Goal: Task Accomplishment & Management: Manage account settings

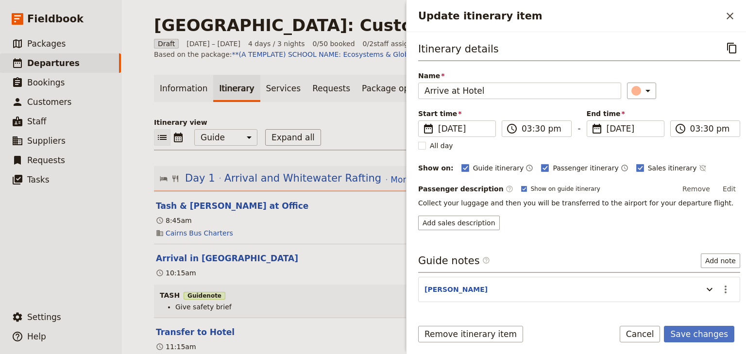
select select "STAFF"
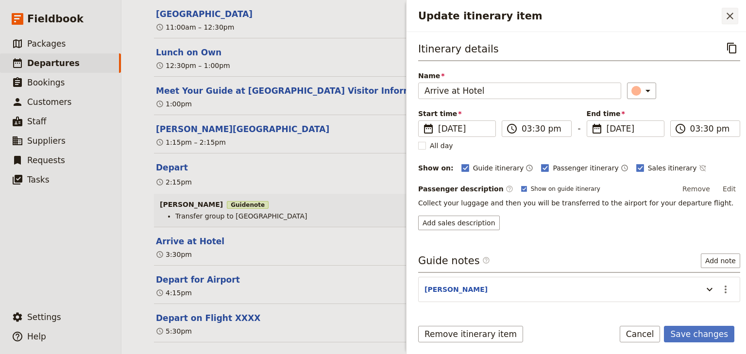
click at [728, 17] on icon "Close drawer" at bounding box center [729, 16] width 7 height 7
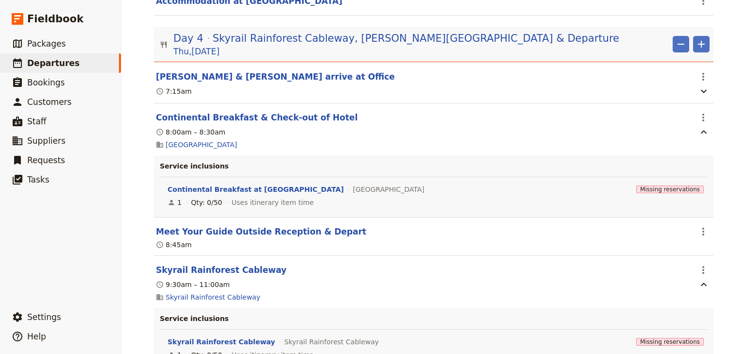
scroll to position [2744, 0]
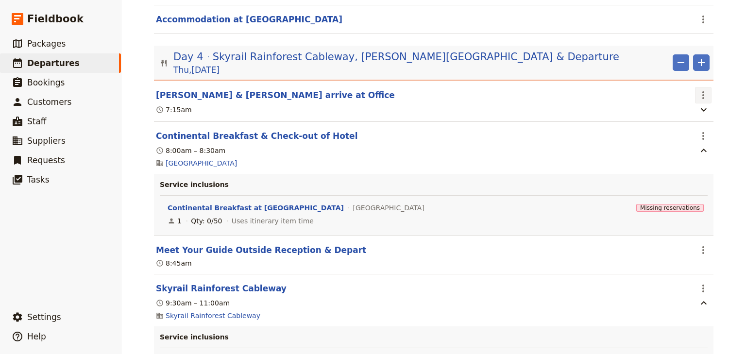
click at [699, 91] on icon "Actions" at bounding box center [703, 95] width 12 height 12
click at [692, 116] on button "Edit this itinerary item" at bounding box center [659, 110] width 97 height 14
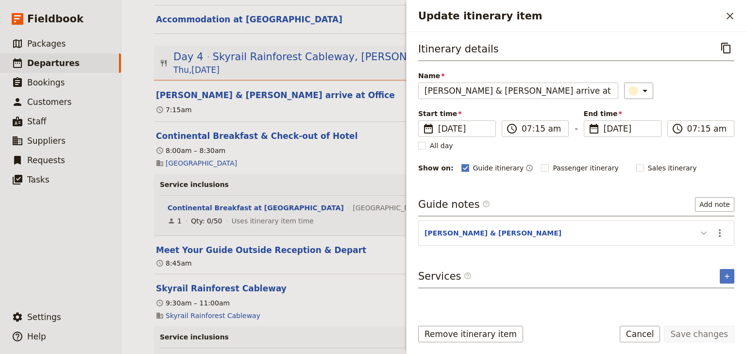
click at [718, 229] on icon "Actions" at bounding box center [720, 233] width 12 height 12
click at [682, 254] on span "Edit note" at bounding box center [691, 253] width 31 height 10
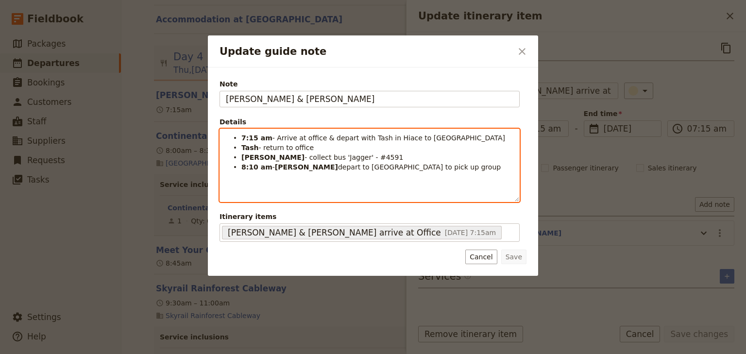
click at [259, 148] on span "- return to office" at bounding box center [286, 148] width 55 height 8
click at [304, 156] on span "- collect bus 'Jagger' - #4591" at bounding box center [353, 157] width 99 height 8
drag, startPoint x: 351, startPoint y: 153, endPoint x: 399, endPoint y: 187, distance: 58.5
click at [352, 153] on span "- collect bus 'Jagger' - #4591" at bounding box center [353, 157] width 99 height 8
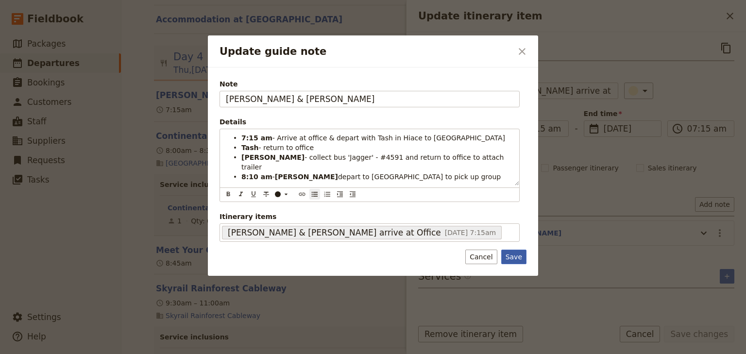
click at [512, 253] on button "Save" at bounding box center [513, 257] width 25 height 15
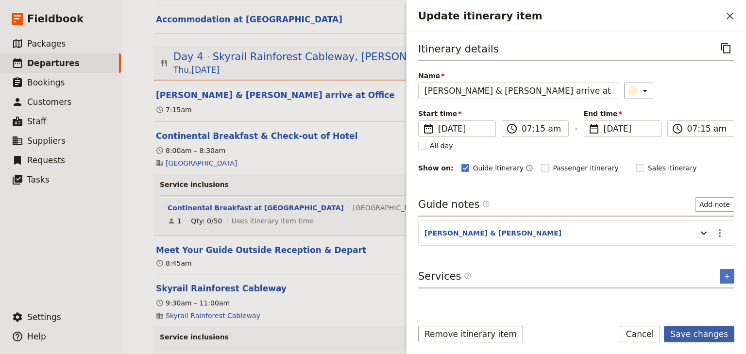
click at [693, 335] on button "Save changes" at bounding box center [699, 334] width 70 height 17
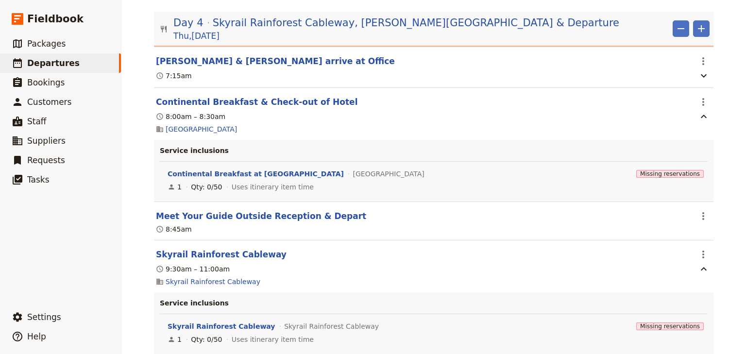
scroll to position [2705, 0]
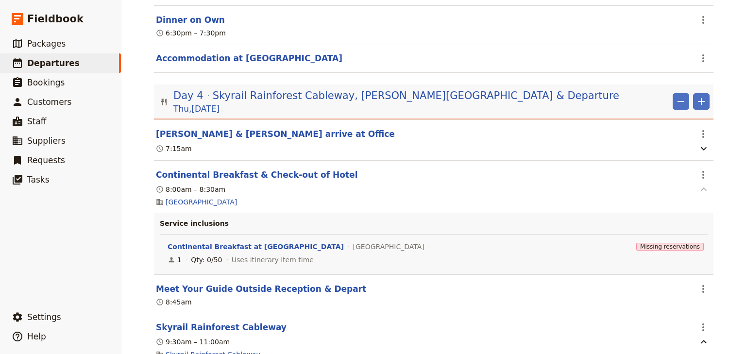
drag, startPoint x: 699, startPoint y: 170, endPoint x: 693, endPoint y: 181, distance: 11.9
click at [699, 170] on icon "Actions" at bounding box center [703, 175] width 12 height 12
click at [687, 192] on span "Edit this itinerary item" at bounding box center [655, 191] width 76 height 10
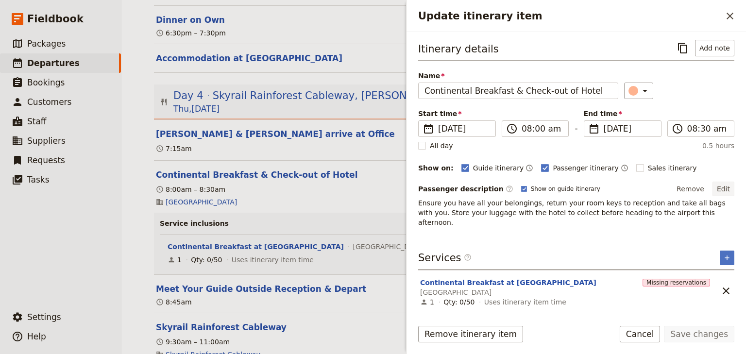
click at [727, 184] on button "Edit" at bounding box center [723, 189] width 22 height 15
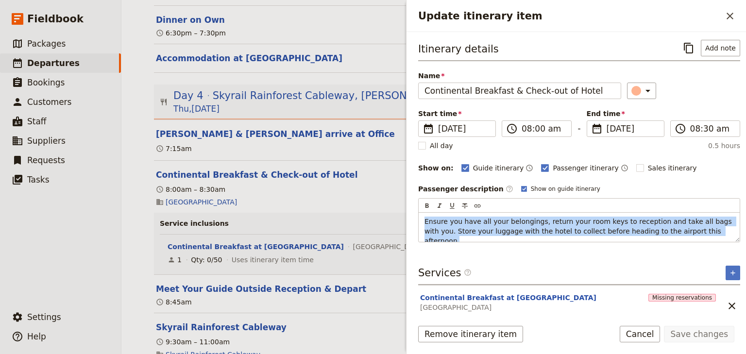
drag, startPoint x: 695, startPoint y: 232, endPoint x: 400, endPoint y: 222, distance: 294.3
click at [400, 222] on div "[GEOGRAPHIC_DATA]: Custom Trip 2025 ​ Draft [DATE] – [DATE] 4 days / 3 nights 0…" at bounding box center [433, 177] width 624 height 354
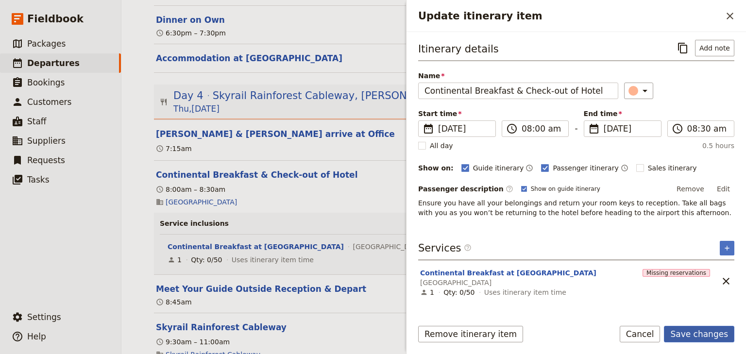
click at [685, 334] on button "Save changes" at bounding box center [699, 334] width 70 height 17
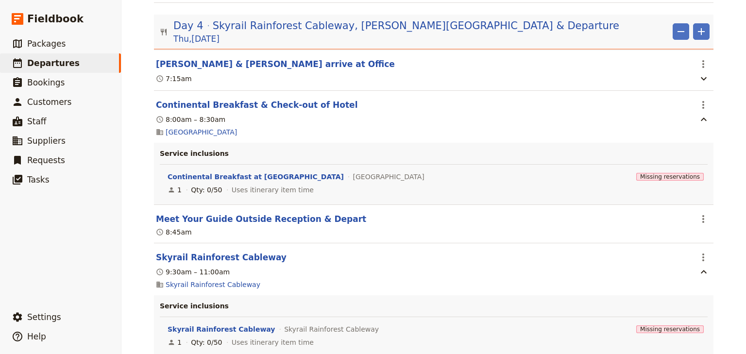
scroll to position [2783, 0]
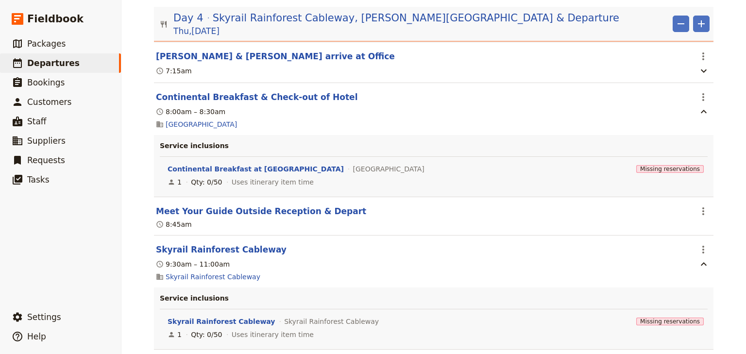
click at [736, 207] on div "[GEOGRAPHIC_DATA]: Custom Trip 2025 ​ Draft [DATE] – [DATE] 4 days / 3 nights 0…" at bounding box center [433, 177] width 624 height 354
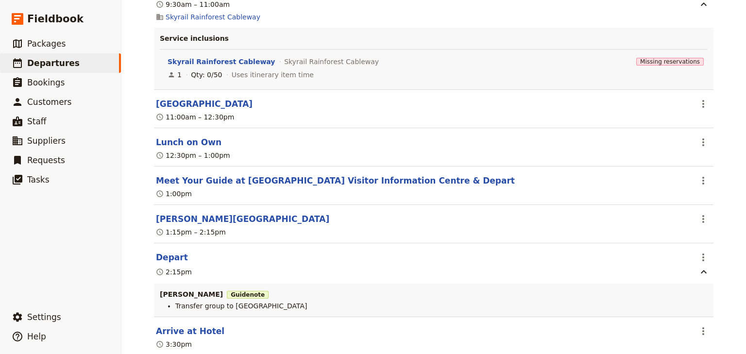
scroll to position [3055, 0]
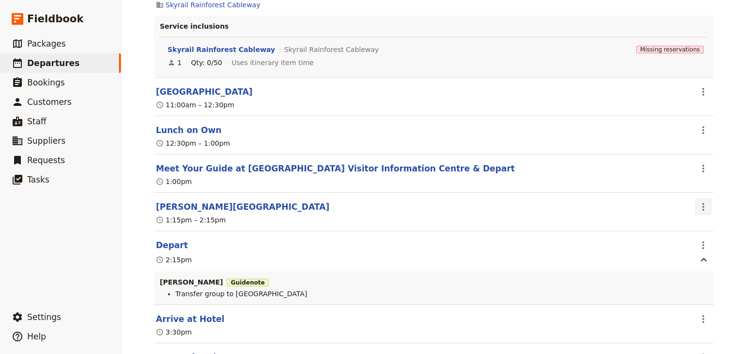
click at [701, 202] on icon "Actions" at bounding box center [703, 207] width 12 height 12
click at [691, 219] on span "Edit this itinerary item" at bounding box center [655, 223] width 76 height 10
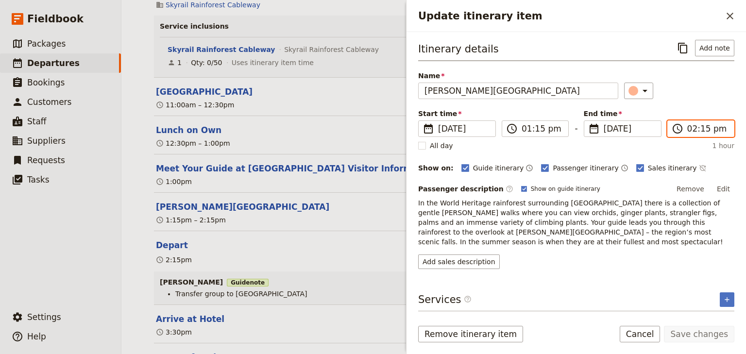
click at [698, 129] on input "02:15 pm" at bounding box center [707, 129] width 41 height 12
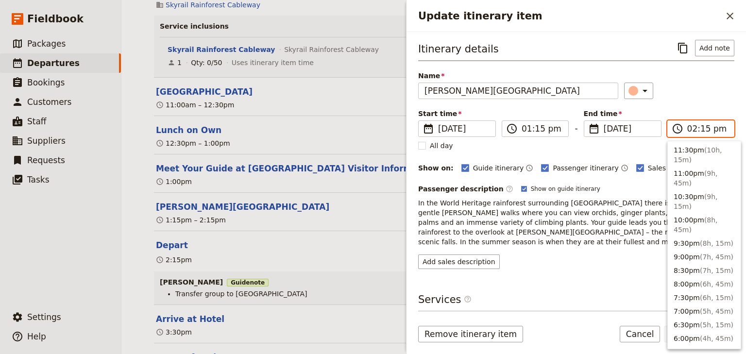
scroll to position [270, 0]
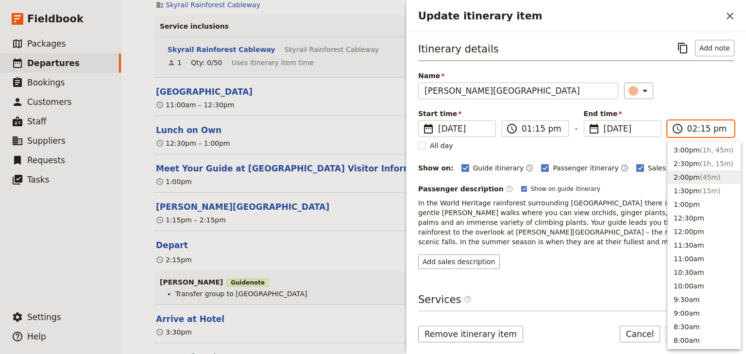
click at [702, 127] on input "02:15 pm" at bounding box center [707, 129] width 41 height 12
type input "02:30 pm"
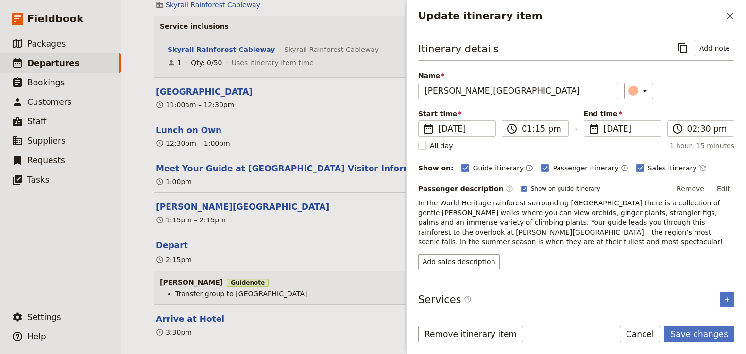
click at [703, 93] on div "​" at bounding box center [679, 91] width 110 height 17
click at [703, 336] on button "Save changes" at bounding box center [699, 334] width 70 height 17
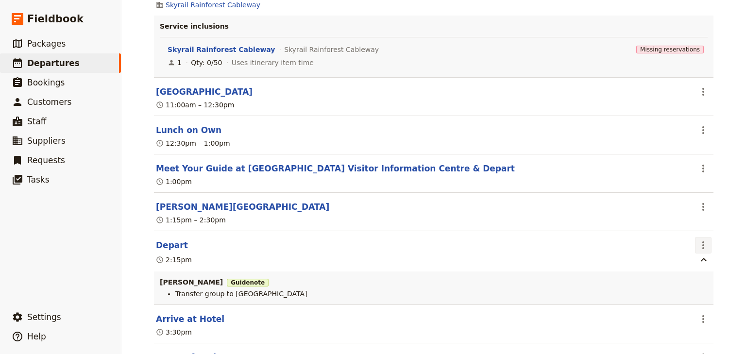
click at [699, 240] on icon "Actions" at bounding box center [703, 245] width 12 height 12
click at [683, 262] on span "Edit this itinerary item" at bounding box center [655, 261] width 76 height 10
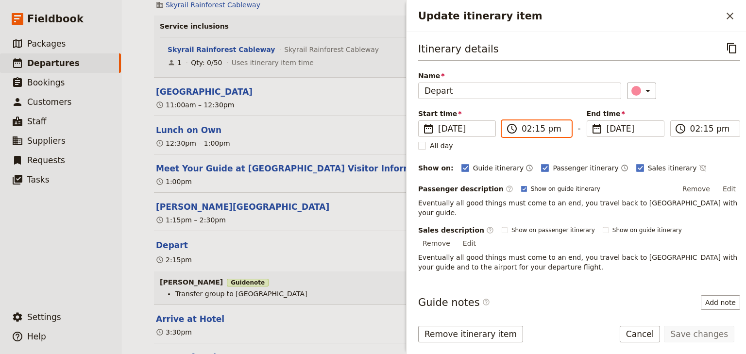
click at [536, 128] on input "02:15 pm" at bounding box center [543, 129] width 44 height 12
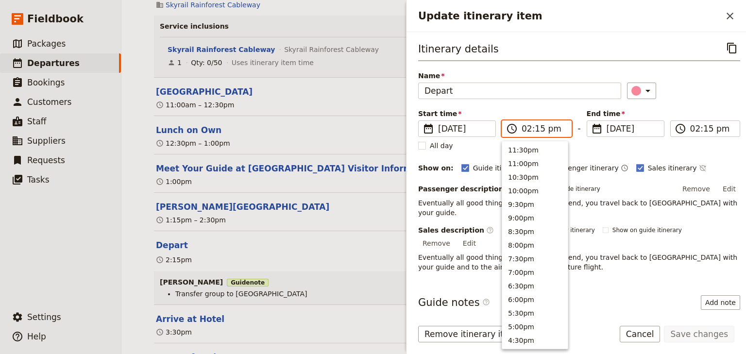
scroll to position [260, 0]
click at [536, 127] on input "02:15 pm" at bounding box center [543, 129] width 44 height 12
click at [537, 129] on input "02:15 pm" at bounding box center [543, 129] width 44 height 12
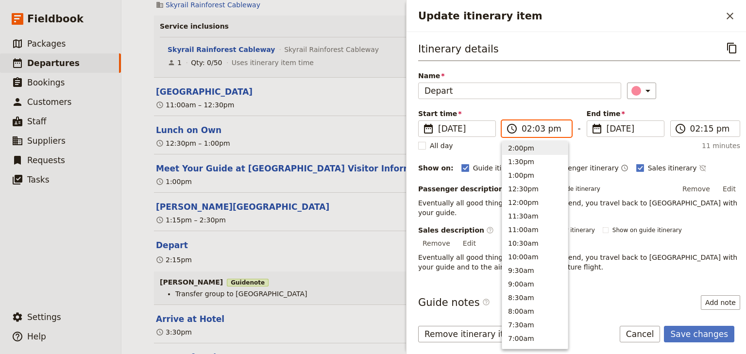
type input "02:30 pm"
click at [690, 130] on input "02:30 pm" at bounding box center [712, 129] width 44 height 12
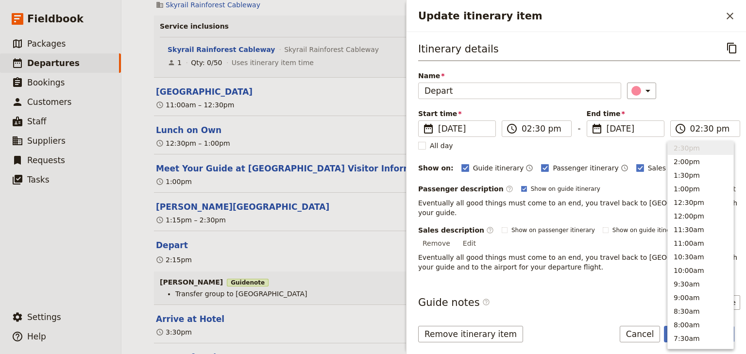
click at [689, 109] on div "Start time ​ [DATE] [DATE] [DATE] 14:30 ​ 02:30 pm - End time ​ [DATE] [DATE] […" at bounding box center [579, 123] width 322 height 28
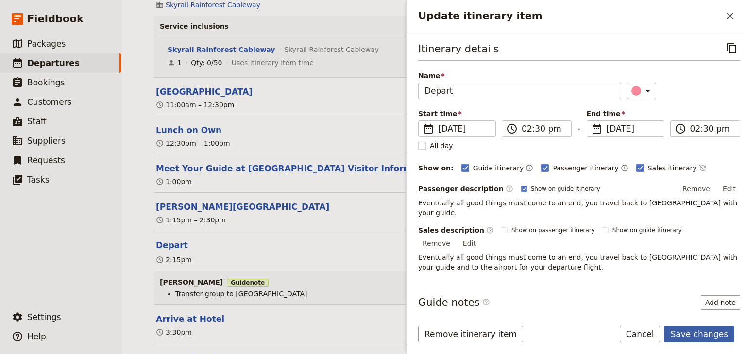
click at [695, 335] on button "Save changes" at bounding box center [699, 334] width 70 height 17
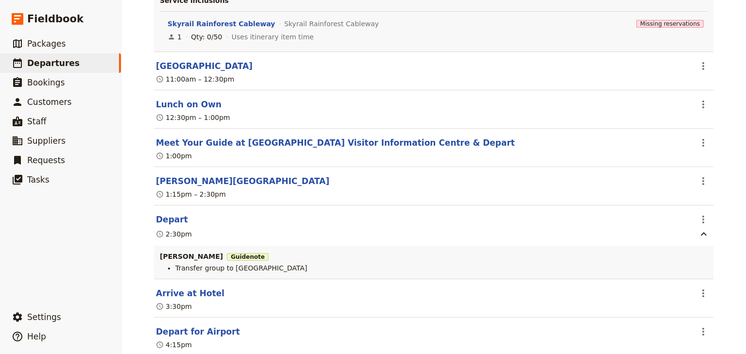
scroll to position [3094, 0]
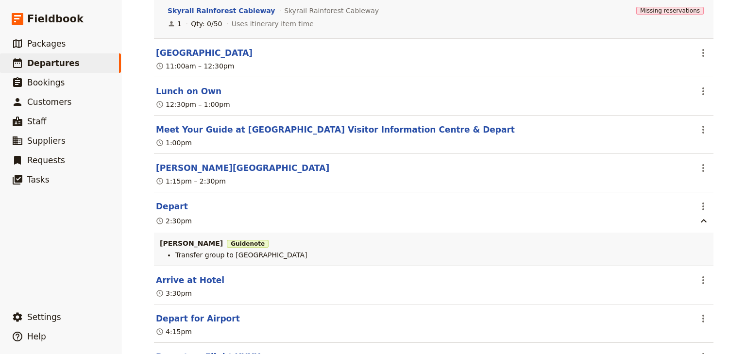
click at [732, 194] on div "[GEOGRAPHIC_DATA]: Custom Trip 2025 ​ Draft [DATE] – [DATE] 4 days / 3 nights 0…" at bounding box center [433, 177] width 624 height 354
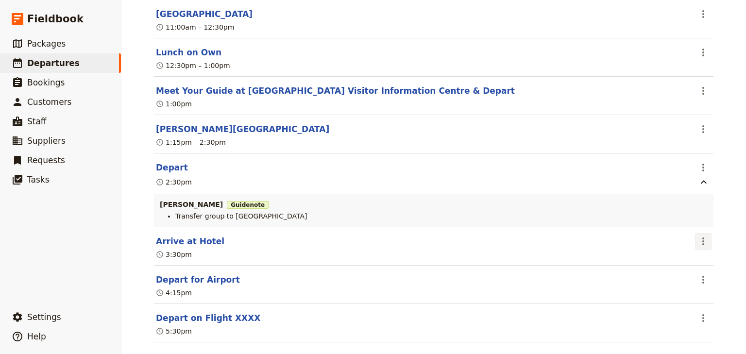
click at [699, 237] on icon "Actions" at bounding box center [703, 241] width 12 height 12
click at [693, 271] on span "Delete this itinerary item" at bounding box center [659, 271] width 85 height 10
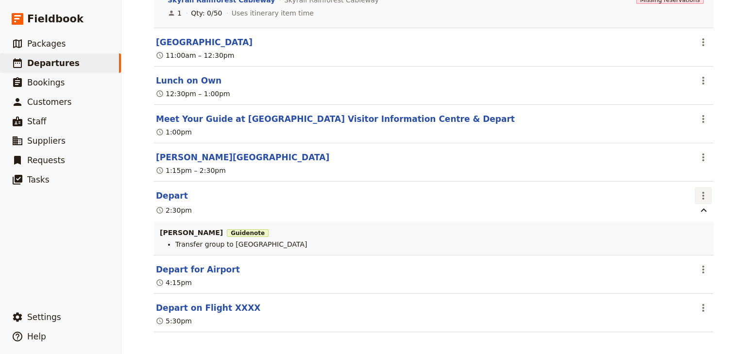
click at [698, 190] on icon "Actions" at bounding box center [703, 196] width 12 height 12
click at [670, 227] on span "Delete this itinerary item" at bounding box center [659, 225] width 85 height 10
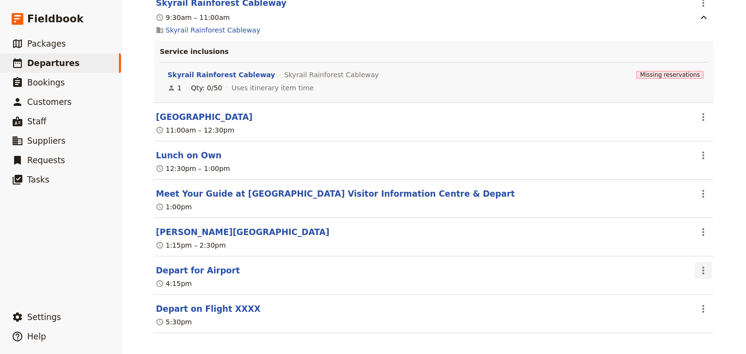
click at [698, 266] on icon "Actions" at bounding box center [703, 271] width 12 height 12
click at [689, 285] on span "Edit this itinerary item" at bounding box center [655, 286] width 76 height 10
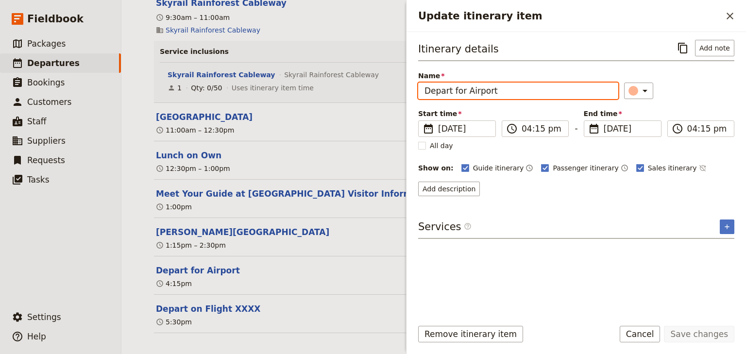
drag, startPoint x: 500, startPoint y: 88, endPoint x: 414, endPoint y: 90, distance: 85.9
click at [414, 90] on div "Itinerary details ​ Add note Name Depart for Airport ​ Start time ​ [DATE] [DAT…" at bounding box center [575, 171] width 339 height 279
paste input "Airport Transfer & Depa"
type input "Airport Transfer & Depart"
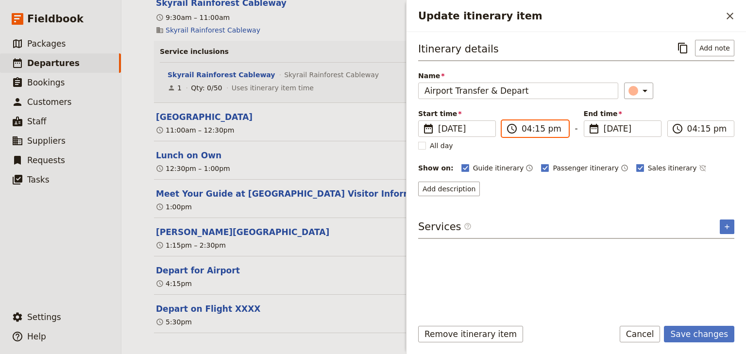
click at [521, 129] on input "04:15 pm" at bounding box center [541, 129] width 41 height 12
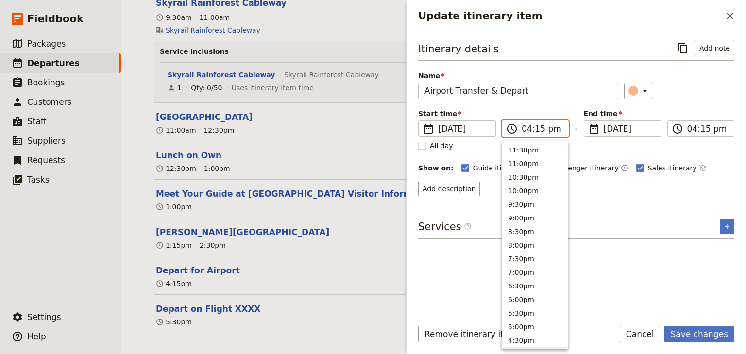
scroll to position [206, 0]
click at [536, 129] on input "02:15 pm" at bounding box center [541, 129] width 41 height 12
type input "02:30 pm"
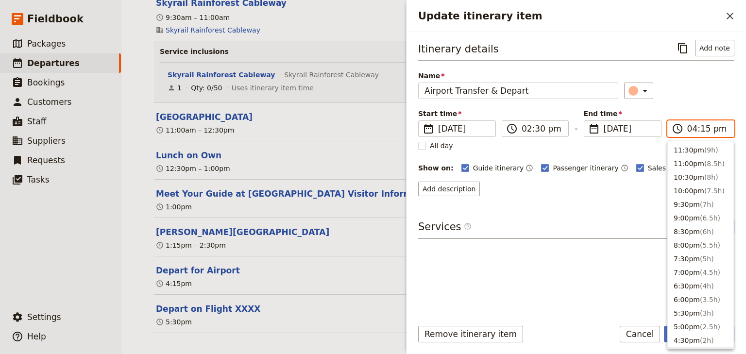
click at [692, 129] on input "04:15 pm" at bounding box center [707, 129] width 41 height 12
click at [701, 129] on input "02:15 pm" at bounding box center [707, 129] width 41 height 12
type input "02:30 pm"
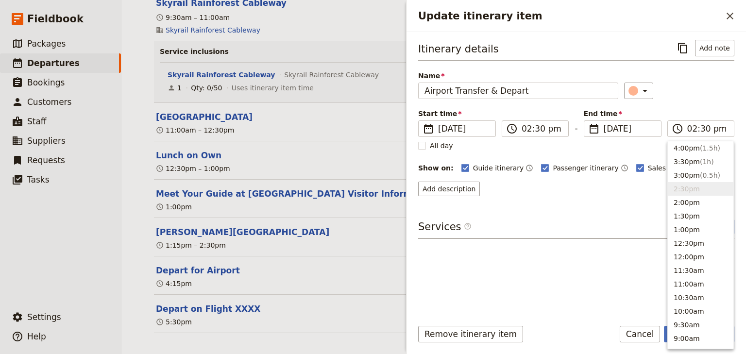
click at [693, 107] on div "Itinerary details ​ Add note Name Airport Transfer & Depart ​ Start time ​ [DAT…" at bounding box center [576, 118] width 316 height 156
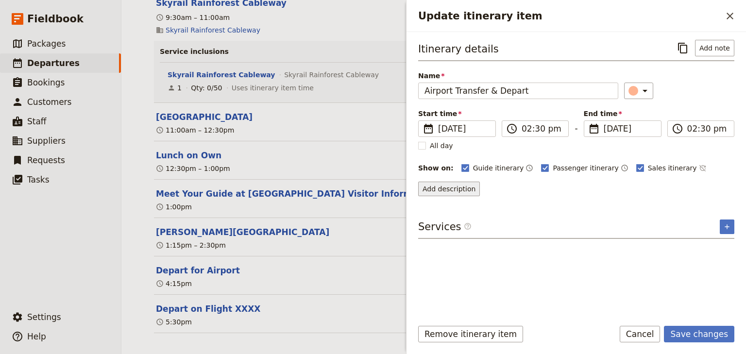
click at [445, 190] on button "Add description" at bounding box center [449, 189] width 62 height 15
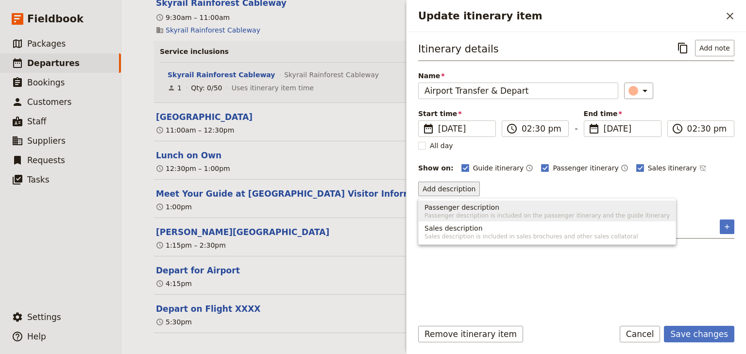
click at [448, 208] on span "Passenger description" at bounding box center [461, 207] width 75 height 10
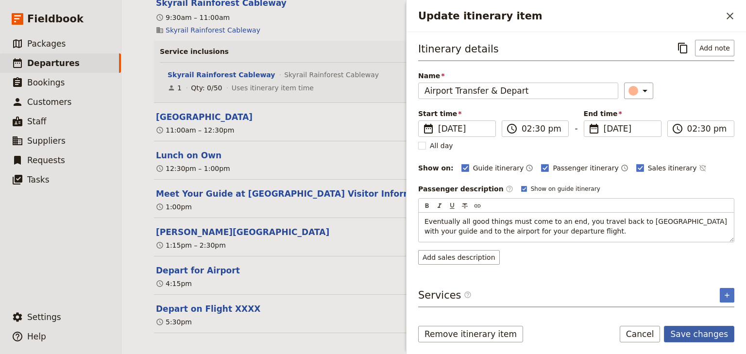
click at [705, 334] on button "Save changes" at bounding box center [699, 334] width 70 height 17
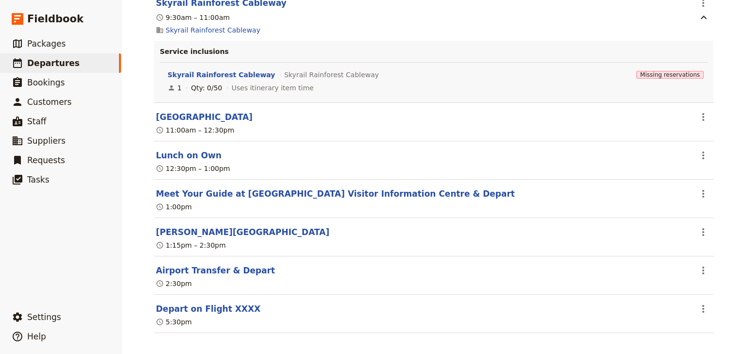
click at [730, 253] on div "[GEOGRAPHIC_DATA]: Custom Trip 2025 ​ Draft [DATE] – [DATE] 4 days / 3 nights 0…" at bounding box center [433, 177] width 624 height 354
click at [702, 190] on icon "Actions" at bounding box center [703, 194] width 2 height 8
click at [688, 212] on span "Edit this itinerary item" at bounding box center [655, 210] width 76 height 10
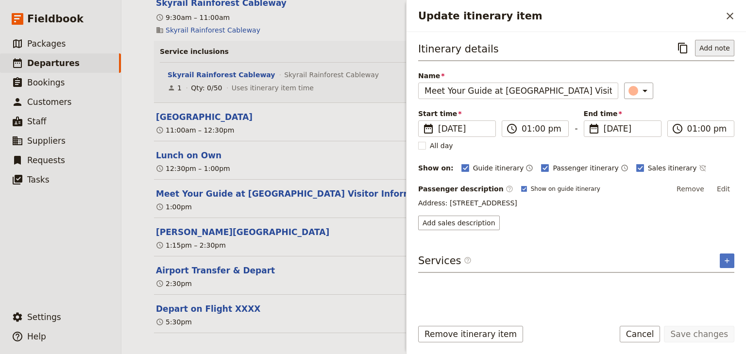
click at [710, 49] on button "Add note" at bounding box center [714, 48] width 39 height 17
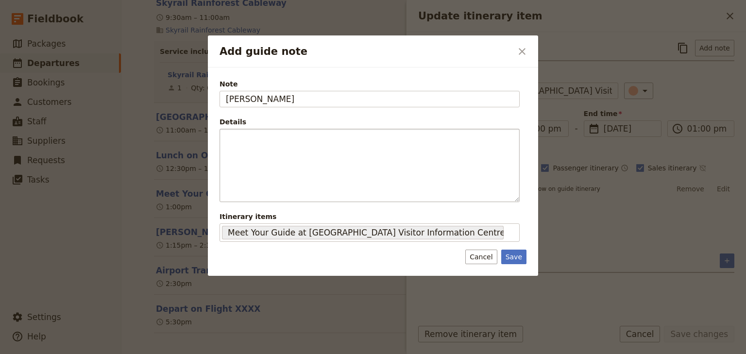
type input "[PERSON_NAME]"
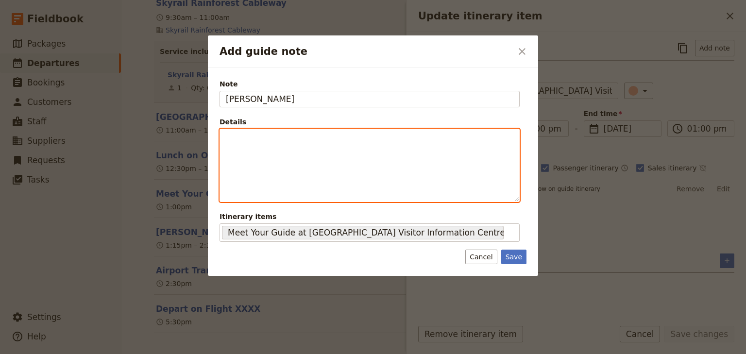
click at [261, 149] on div "Add guide note" at bounding box center [369, 165] width 299 height 72
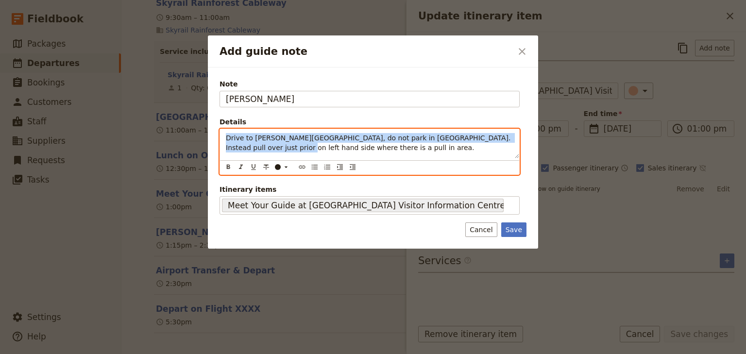
drag, startPoint x: 225, startPoint y: 136, endPoint x: 322, endPoint y: 165, distance: 101.8
click at [237, 146] on div "Drive to [PERSON_NAME][GEOGRAPHIC_DATA], do not park in [GEOGRAPHIC_DATA]. Inst…" at bounding box center [369, 143] width 299 height 29
click at [314, 165] on icon "Bulleted list" at bounding box center [315, 167] width 8 height 8
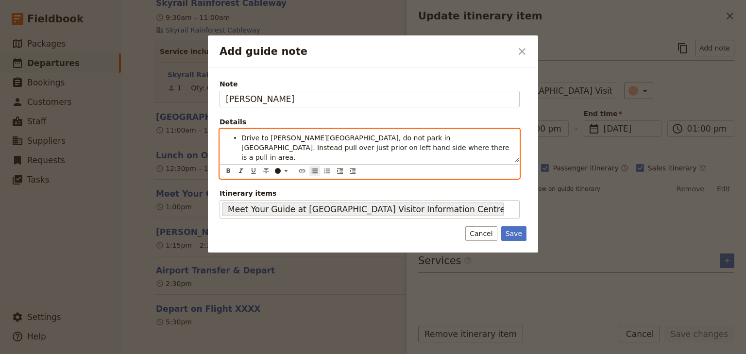
click at [338, 146] on li "Drive to [PERSON_NAME][GEOGRAPHIC_DATA], do not park in [GEOGRAPHIC_DATA]. Inst…" at bounding box center [377, 147] width 272 height 29
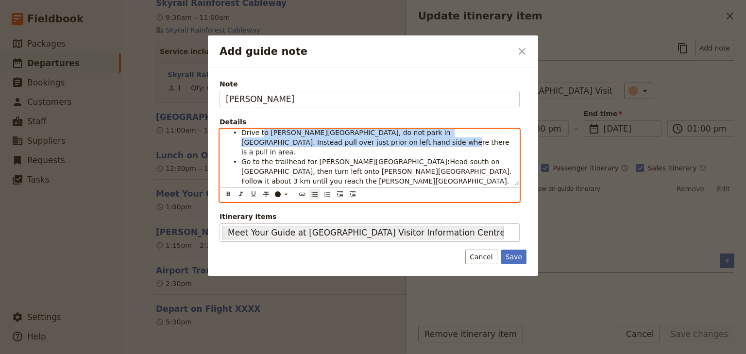
scroll to position [0, 0]
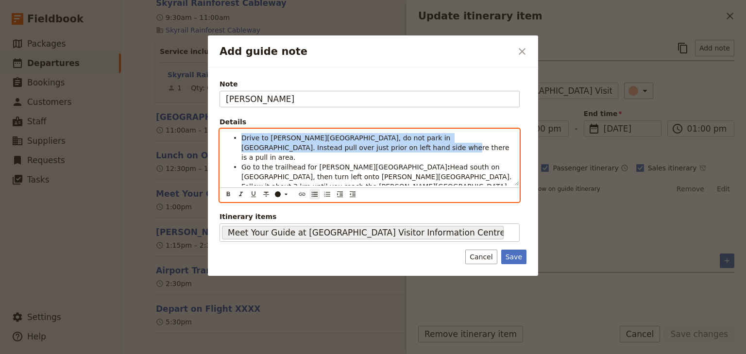
drag, startPoint x: 328, startPoint y: 141, endPoint x: 243, endPoint y: 132, distance: 85.5
click at [243, 133] on li "Drive to [PERSON_NAME][GEOGRAPHIC_DATA], do not park in [GEOGRAPHIC_DATA]. Inst…" at bounding box center [377, 147] width 272 height 29
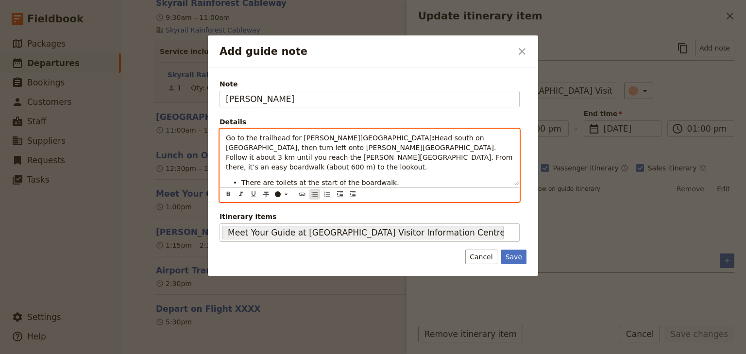
click at [311, 190] on icon "Bulleted list" at bounding box center [315, 194] width 8 height 8
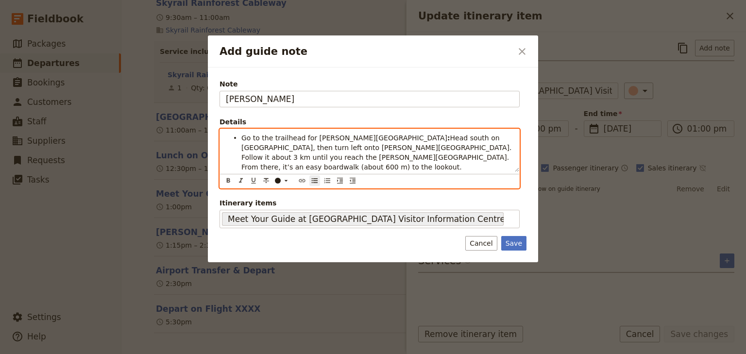
click at [495, 146] on span "Head south on [GEOGRAPHIC_DATA], then turn left onto [PERSON_NAME][GEOGRAPHIC_D…" at bounding box center [377, 152] width 272 height 37
click at [499, 148] on li "Go to the trailhead for [PERSON_NAME][GEOGRAPHIC_DATA] : Head south on [GEOGRAP…" at bounding box center [377, 147] width 272 height 29
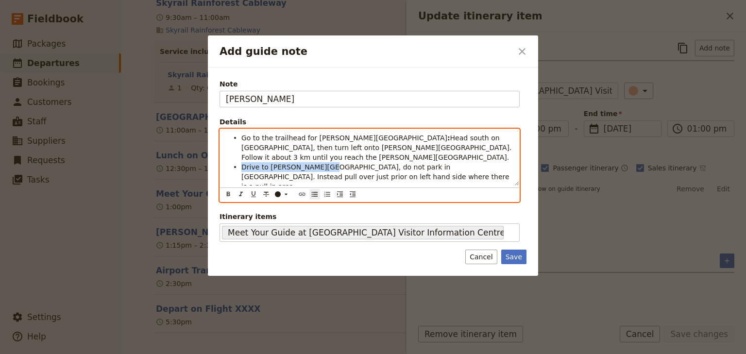
drag, startPoint x: 312, startPoint y: 156, endPoint x: 242, endPoint y: 157, distance: 69.9
click at [242, 163] on span "Drive to [PERSON_NAME][GEOGRAPHIC_DATA], do not park in [GEOGRAPHIC_DATA]. Inst…" at bounding box center [376, 176] width 270 height 27
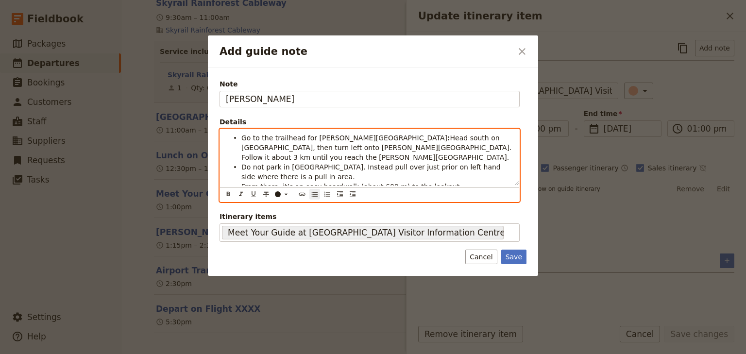
click at [243, 183] on span "From there, it’s an easy boardwalk (about 600 m) to the lookout." at bounding box center [351, 187] width 220 height 8
click at [444, 169] on li "Do not park in [GEOGRAPHIC_DATA]. Instead pull over just prior on left hand sid…" at bounding box center [377, 171] width 272 height 19
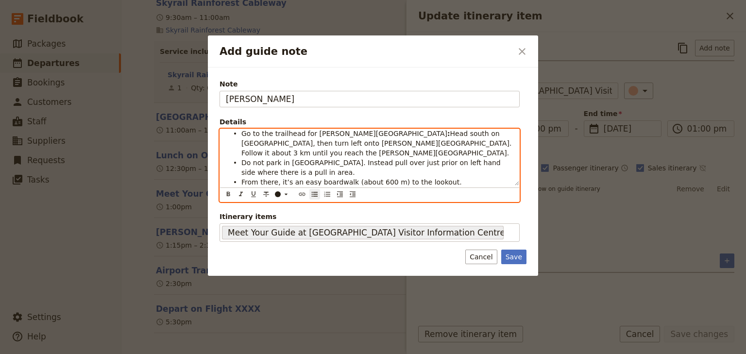
scroll to position [6, 0]
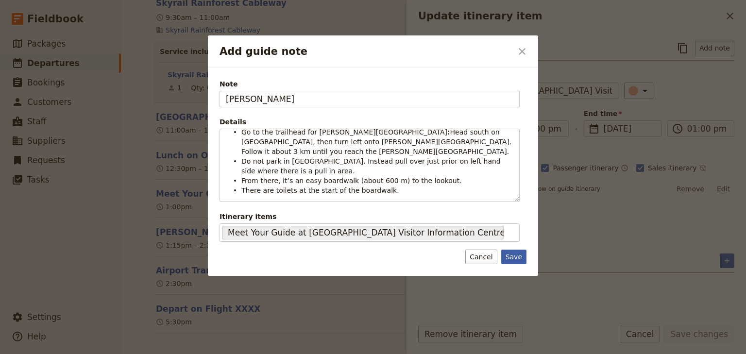
click at [510, 253] on button "Save" at bounding box center [513, 257] width 25 height 15
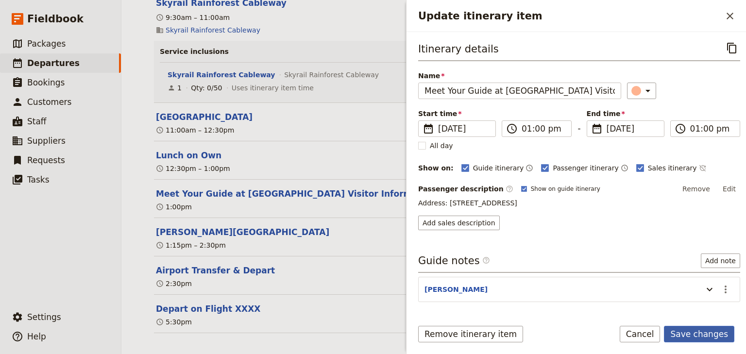
click at [693, 334] on button "Save changes" at bounding box center [699, 334] width 70 height 17
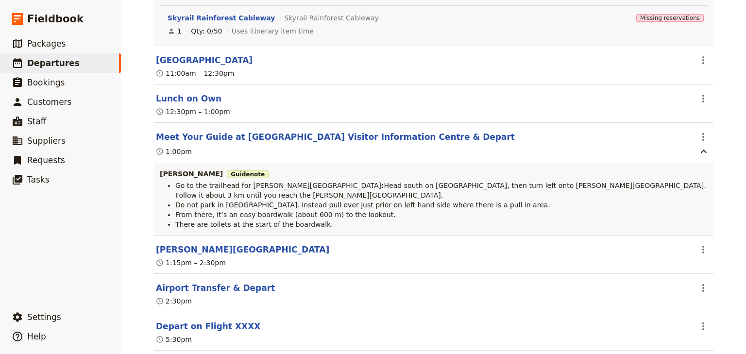
scroll to position [3095, 0]
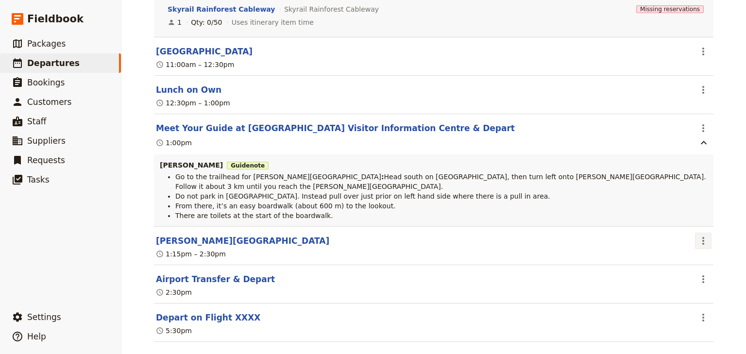
click at [701, 235] on icon "Actions" at bounding box center [703, 241] width 12 height 12
click at [680, 249] on span "Edit this itinerary item" at bounding box center [655, 248] width 76 height 10
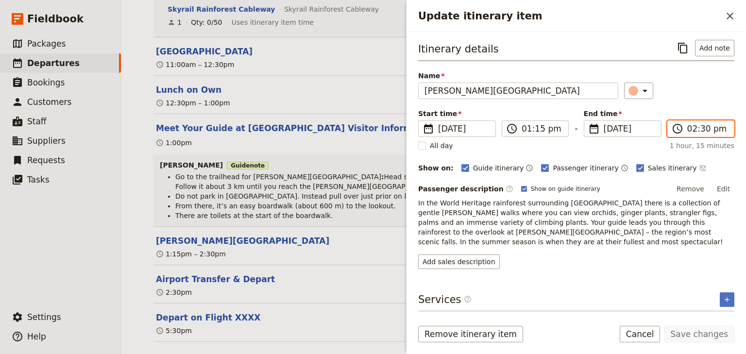
click at [689, 128] on input "02:30 pm" at bounding box center [707, 129] width 41 height 12
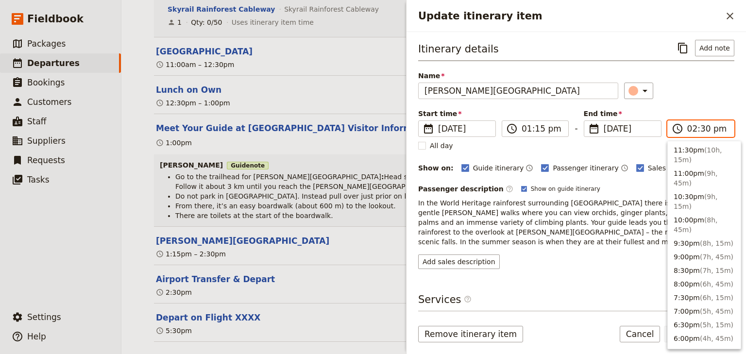
scroll to position [256, 0]
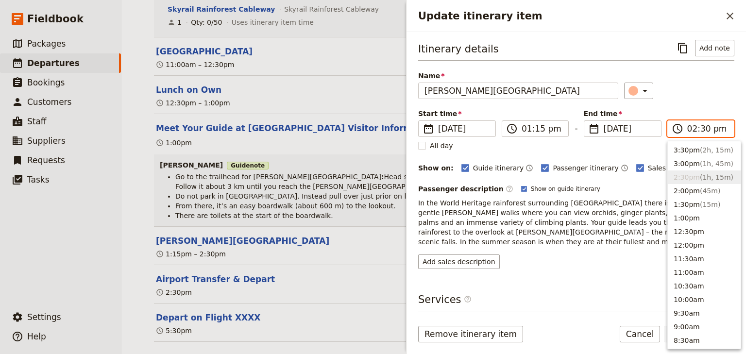
click at [700, 127] on input "02:30 pm" at bounding box center [707, 129] width 41 height 12
type input "02:45 pm"
click at [685, 107] on div "Itinerary details ​ Add note Name [PERSON_NAME][GEOGRAPHIC_DATA] ​ Start time ​…" at bounding box center [576, 154] width 316 height 229
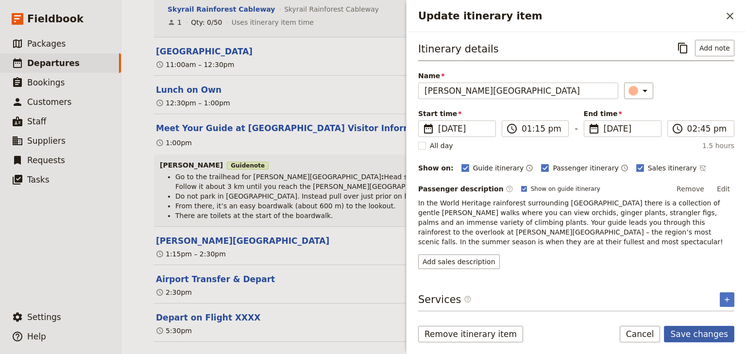
click at [705, 331] on button "Save changes" at bounding box center [699, 334] width 70 height 17
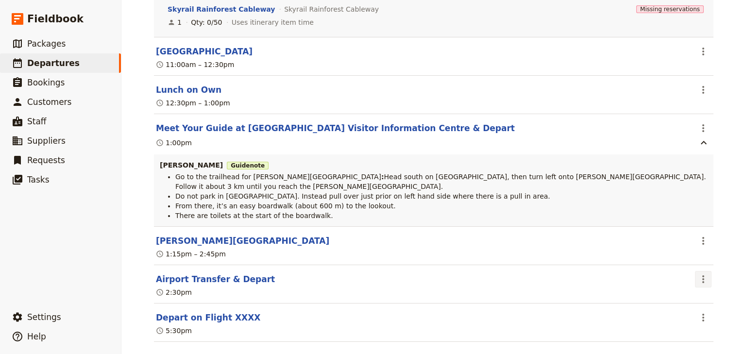
click at [701, 273] on icon "Actions" at bounding box center [703, 279] width 12 height 12
click at [689, 285] on span "Edit this itinerary item" at bounding box center [655, 286] width 76 height 10
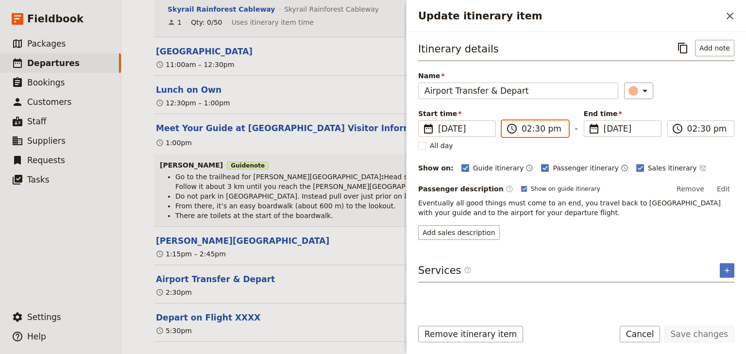
click at [538, 129] on input "02:30 pm" at bounding box center [541, 129] width 41 height 12
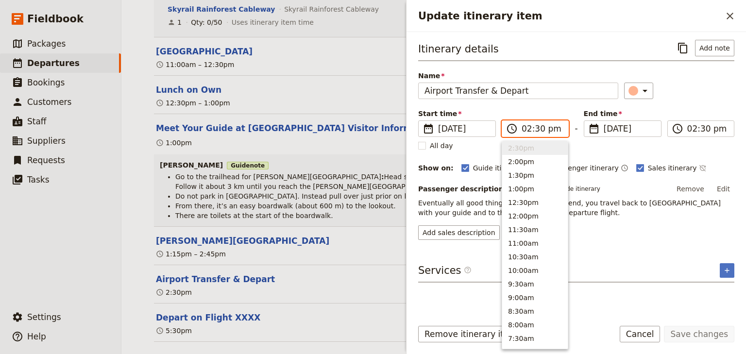
click at [538, 128] on input "02:30 pm" at bounding box center [541, 129] width 41 height 12
click at [534, 129] on input "02:30 pm" at bounding box center [541, 129] width 41 height 12
type input "02:45 pm"
click at [705, 131] on input "02:45 pm" at bounding box center [707, 129] width 41 height 12
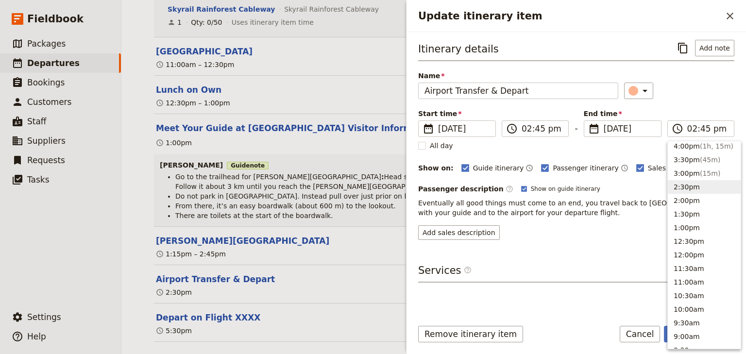
click at [694, 104] on div "Itinerary details ​ Add note Name Airport Transfer & Depart ​ Start time ​ [DAT…" at bounding box center [576, 140] width 316 height 200
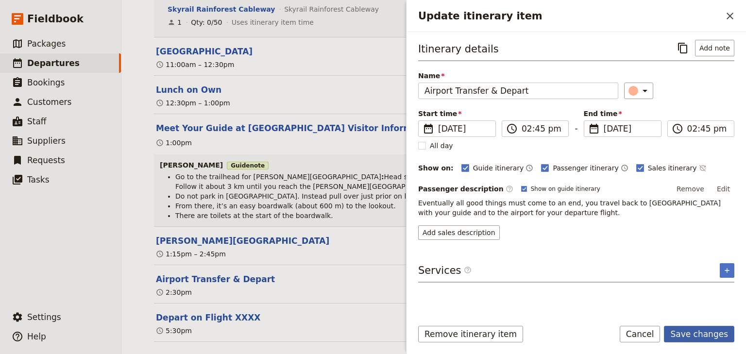
click at [703, 329] on button "Save changes" at bounding box center [699, 334] width 70 height 17
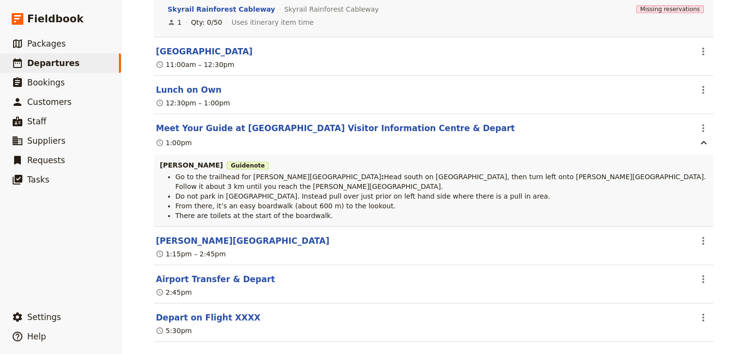
click at [728, 254] on div "[GEOGRAPHIC_DATA]: Custom Trip 2025 ​ Draft [DATE] – [DATE] 4 days / 3 nights 0…" at bounding box center [433, 177] width 624 height 354
click at [699, 273] on icon "Actions" at bounding box center [703, 279] width 12 height 12
click at [691, 282] on span "Edit this itinerary item" at bounding box center [655, 286] width 76 height 10
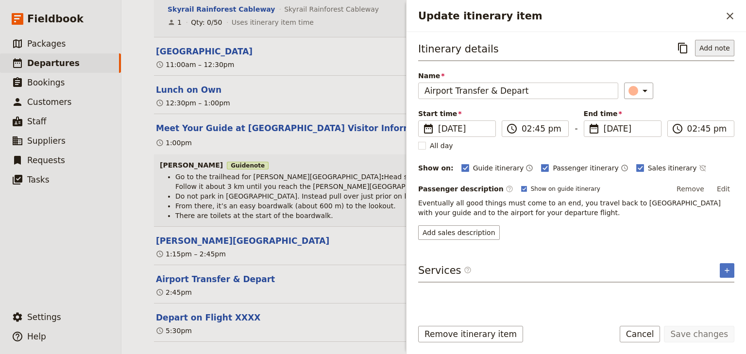
click at [706, 47] on button "Add note" at bounding box center [714, 48] width 39 height 17
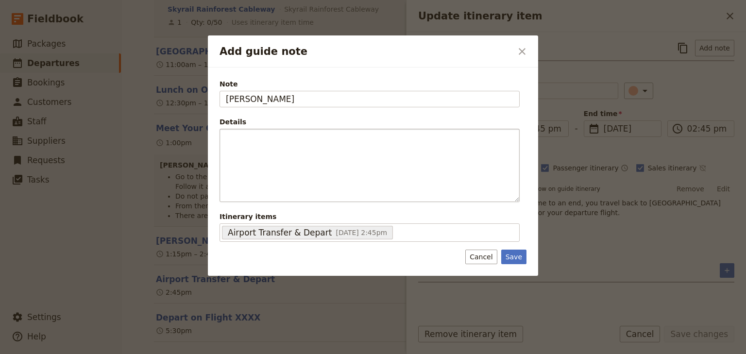
type input "[PERSON_NAME]"
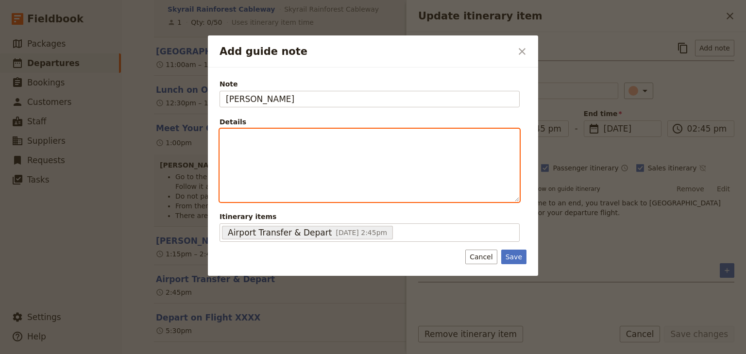
click at [267, 146] on div "Add guide note" at bounding box center [369, 165] width 299 height 72
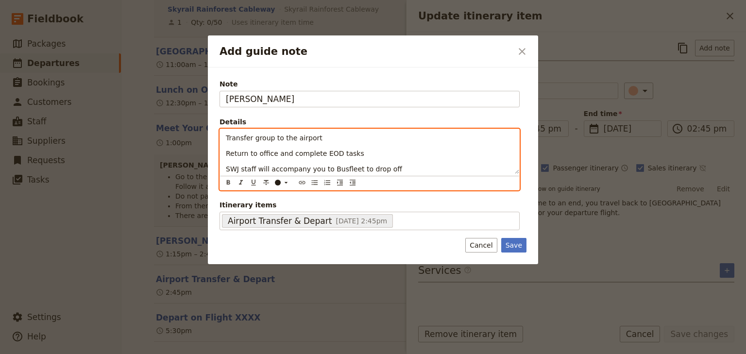
click at [389, 171] on p "SWJ staff will accompany you to Busfleet to drop off" at bounding box center [369, 169] width 287 height 10
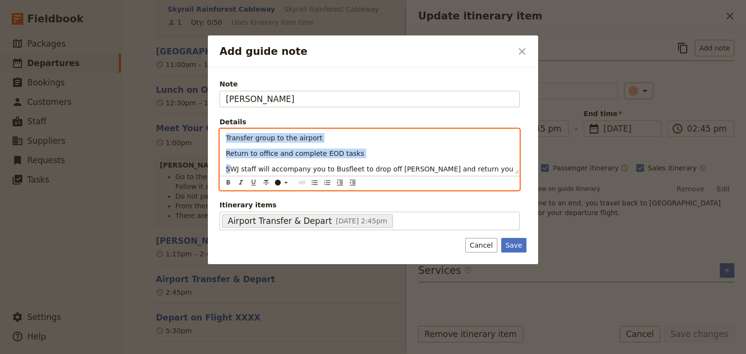
drag, startPoint x: 226, startPoint y: 137, endPoint x: 231, endPoint y: 169, distance: 32.0
click at [231, 169] on div "Transfer group to the airport Return to office and complete EOD tasks SWJ staff…" at bounding box center [369, 151] width 299 height 45
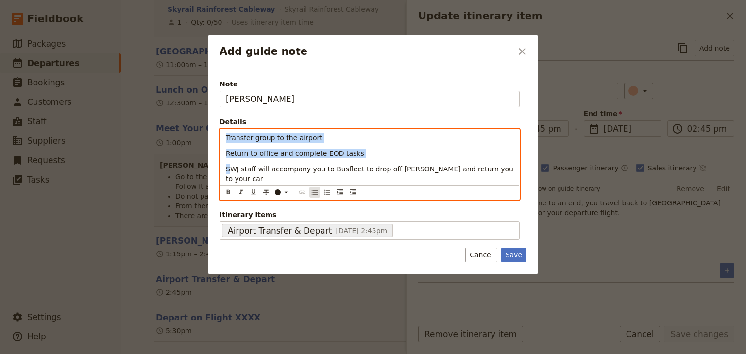
click at [313, 188] on icon "Bulleted list" at bounding box center [315, 192] width 8 height 8
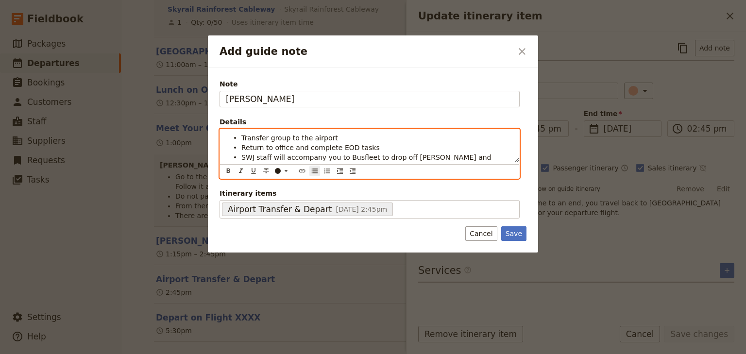
click at [279, 155] on span "SWJ staff will accompany you to Busfleet to drop off [PERSON_NAME] and return y…" at bounding box center [367, 161] width 252 height 17
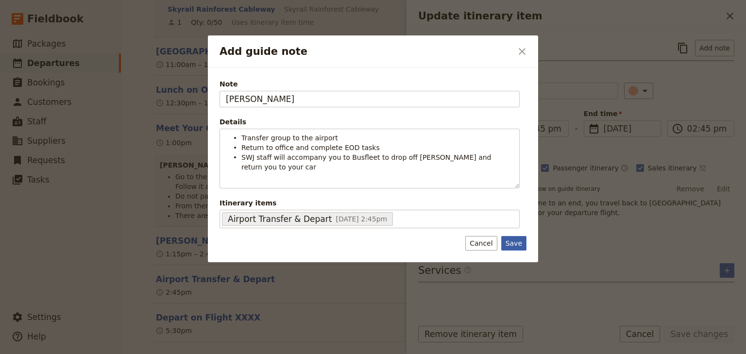
click at [518, 236] on button "Save" at bounding box center [513, 243] width 25 height 15
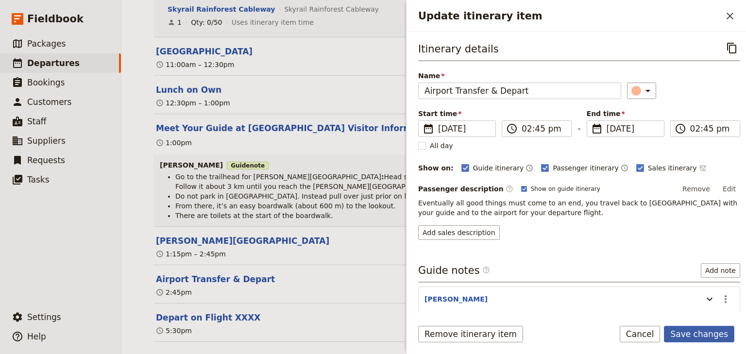
click at [687, 333] on button "Save changes" at bounding box center [699, 334] width 70 height 17
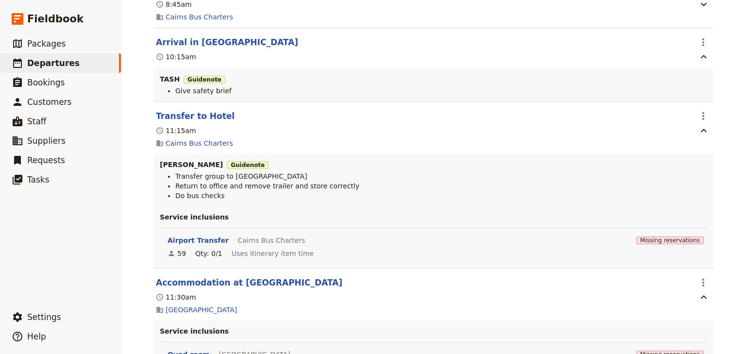
scroll to position [0, 0]
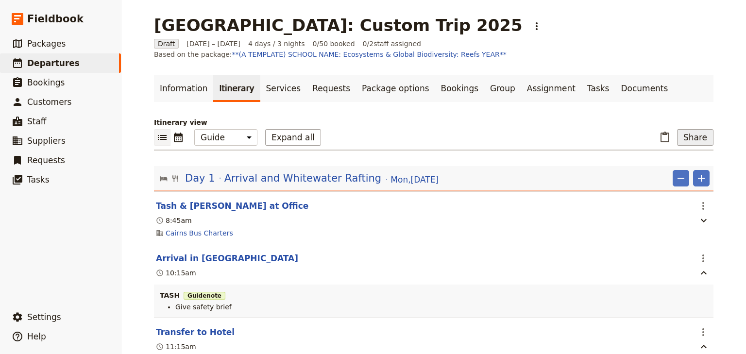
click at [698, 136] on button "Share" at bounding box center [695, 137] width 36 height 17
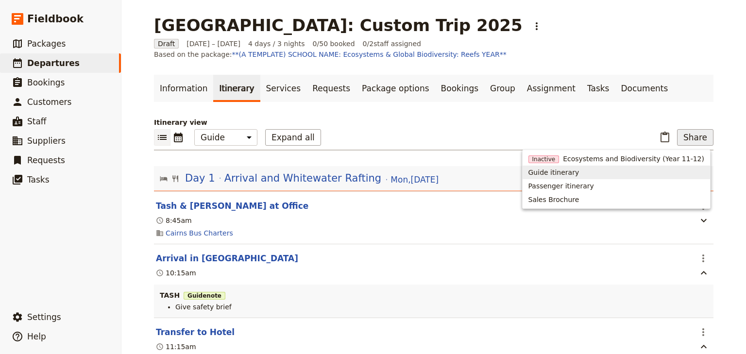
click at [569, 176] on span "Guide itinerary" at bounding box center [553, 172] width 51 height 10
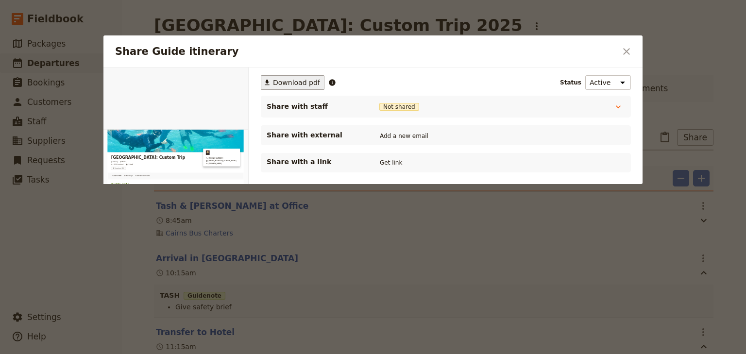
click at [284, 81] on span "Download pdf" at bounding box center [296, 83] width 47 height 10
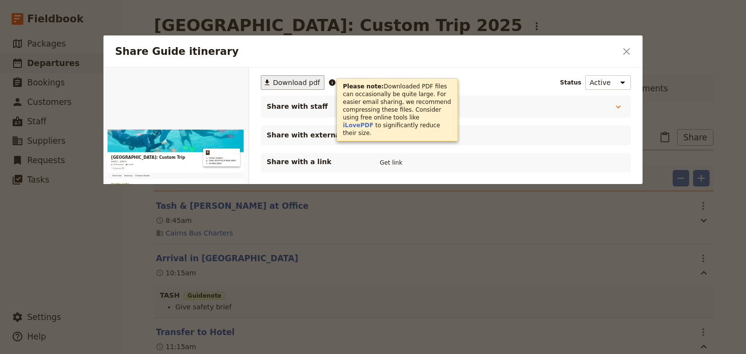
click at [625, 47] on icon "Close dialog" at bounding box center [626, 52] width 12 height 12
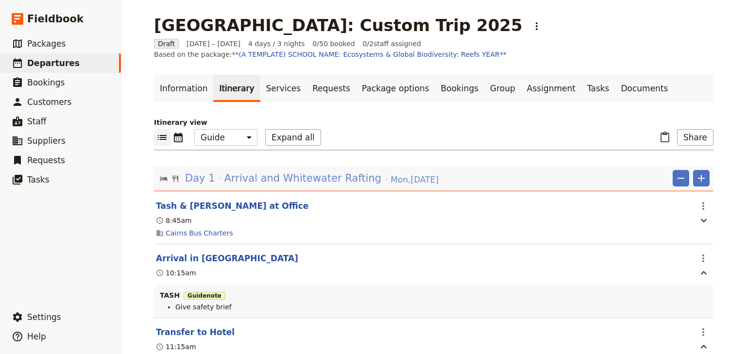
click at [263, 184] on span "Arrival and Whitewater Rafting" at bounding box center [302, 178] width 157 height 15
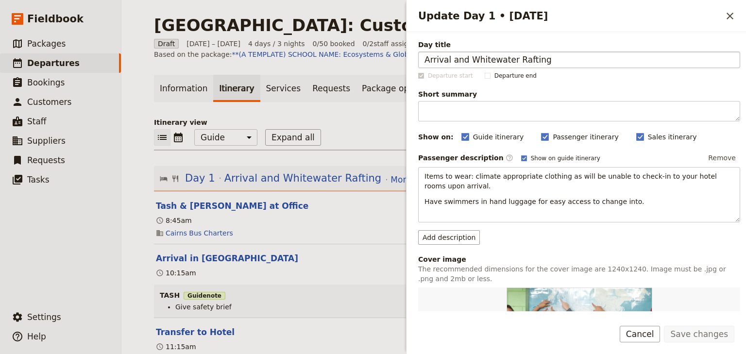
drag, startPoint x: 462, startPoint y: 58, endPoint x: 450, endPoint y: 57, distance: 11.7
click at [450, 57] on input "Arrival and Whitewater Rafting" at bounding box center [579, 59] width 322 height 17
type input "Arrival & Whitewater Rafting"
click at [699, 334] on button "Save changes" at bounding box center [699, 334] width 70 height 17
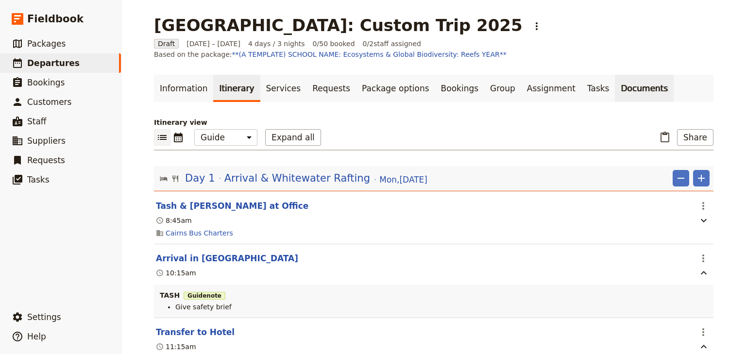
click at [615, 86] on link "Documents" at bounding box center [644, 88] width 59 height 27
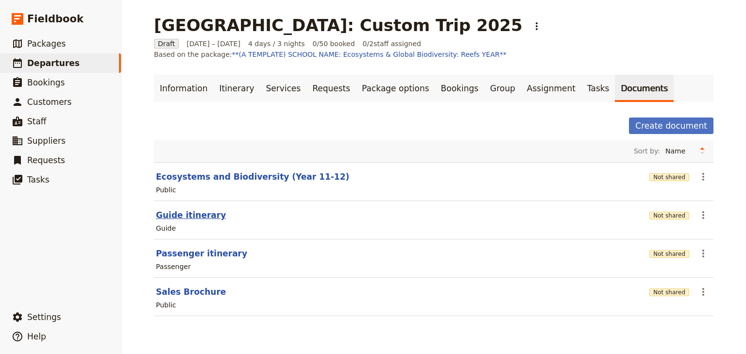
click at [201, 214] on button "Guide itinerary" at bounding box center [191, 215] width 70 height 12
select select "STAFF"
select select "RUN_SHEET"
select select "DEFAULT"
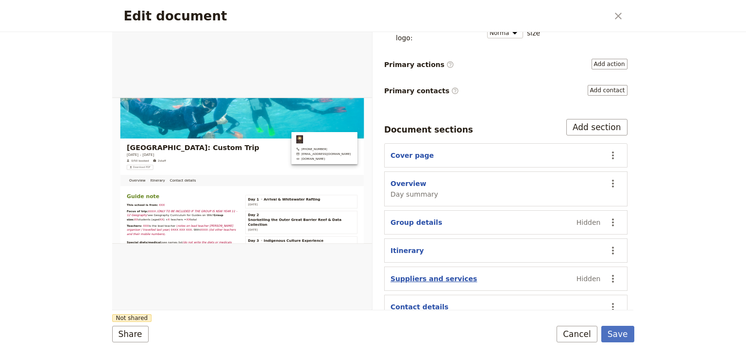
scroll to position [122, 0]
click at [400, 179] on button "Overview" at bounding box center [408, 184] width 36 height 10
select select "DAY_SUMMARY"
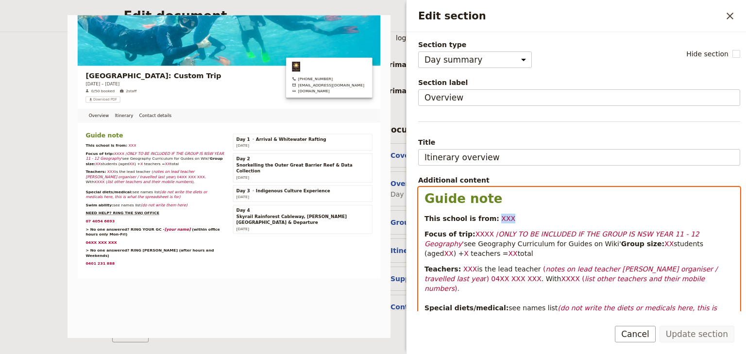
drag, startPoint x: 501, startPoint y: 217, endPoint x: 488, endPoint y: 218, distance: 13.1
click at [488, 218] on p "This school is from: XXX" at bounding box center [578, 219] width 309 height 10
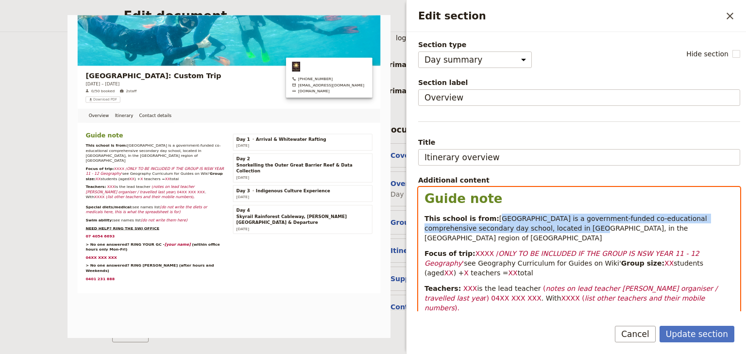
drag, startPoint x: 570, startPoint y: 228, endPoint x: 488, endPoint y: 217, distance: 82.8
click at [488, 217] on span "[GEOGRAPHIC_DATA] is a government-funded co-educational comprehensive secondary…" at bounding box center [566, 228] width 284 height 27
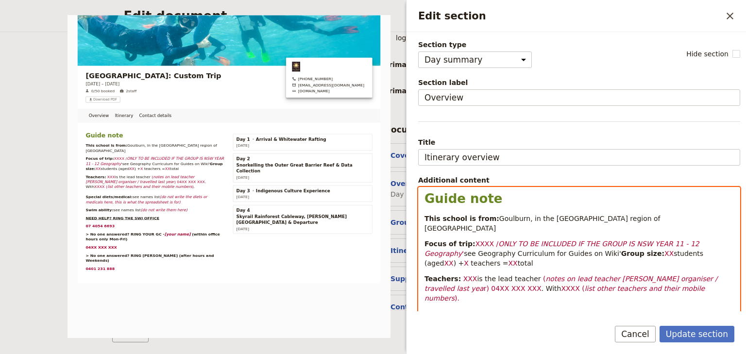
click at [685, 218] on p "This school is from: [GEOGRAPHIC_DATA], in the [GEOGRAPHIC_DATA] region of [GEO…" at bounding box center [578, 223] width 309 height 19
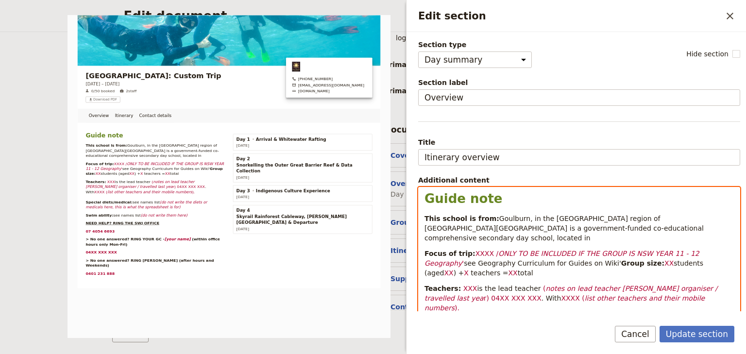
click at [461, 227] on span "Goulburn, in the [GEOGRAPHIC_DATA] region of [GEOGRAPHIC_DATA][GEOGRAPHIC_DATA]…" at bounding box center [564, 228] width 281 height 27
drag, startPoint x: 439, startPoint y: 227, endPoint x: 420, endPoint y: 227, distance: 18.9
click at [420, 227] on div "Guide note This school is from: Goulburn, in the [GEOGRAPHIC_DATA] region of [G…" at bounding box center [578, 309] width 321 height 244
click at [691, 227] on span "Goulburn, in the [GEOGRAPHIC_DATA] region of [GEOGRAPHIC_DATA]. The School is a…" at bounding box center [577, 228] width 306 height 27
click at [608, 262] on p "Focus of trip: XXXX / ONLY TO BE INCLUDED IF THE GROUP IS [GEOGRAPHIC_DATA] YEA…" at bounding box center [578, 263] width 309 height 29
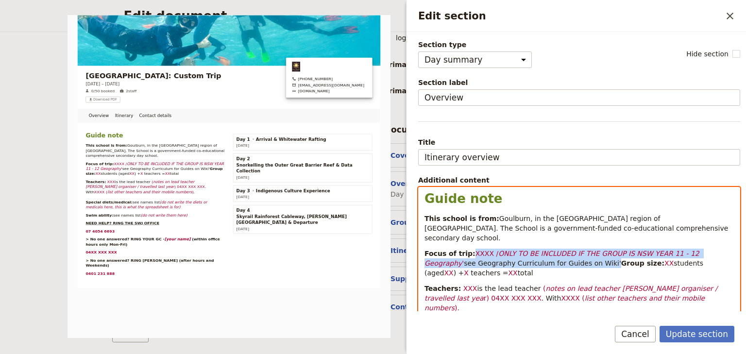
drag, startPoint x: 552, startPoint y: 252, endPoint x: 469, endPoint y: 243, distance: 83.5
click at [469, 249] on p "Focus of trip: XXXX / ONLY TO BE INCLUDED IF THE GROUP IS [GEOGRAPHIC_DATA] YEA…" at bounding box center [578, 263] width 309 height 29
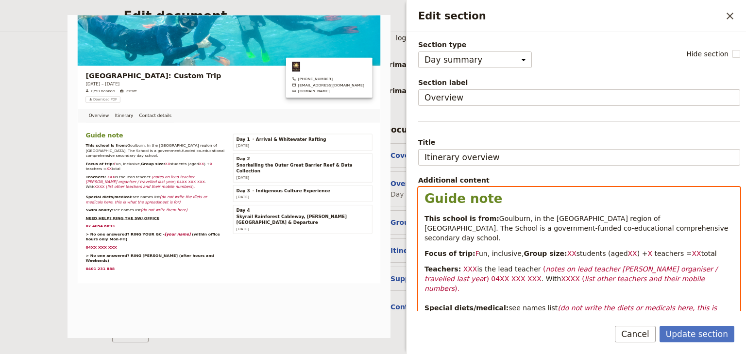
drag, startPoint x: 509, startPoint y: 243, endPoint x: 468, endPoint y: 243, distance: 40.8
click at [468, 249] on p "Focus of trip: F un, inclusive, Group size: XX students (aged XX ) + X teachers…" at bounding box center [578, 254] width 309 height 10
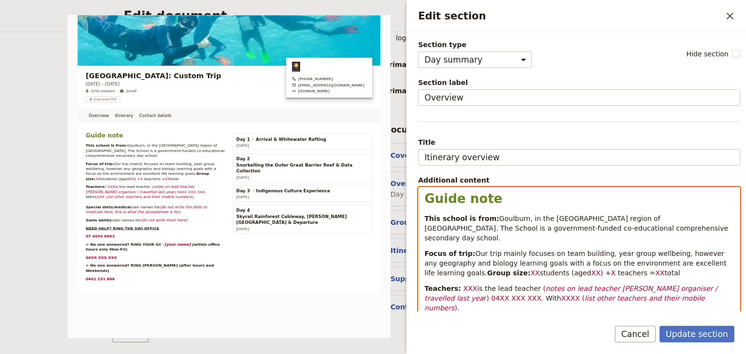
click at [494, 250] on span "Our trip mainly focuses on team building, year group wellbeing, however any geo…" at bounding box center [576, 263] width 304 height 27
drag, startPoint x: 498, startPoint y: 243, endPoint x: 469, endPoint y: 243, distance: 28.2
click at [469, 250] on span "Our trip mainly focuses on team building, year group wellbeing, however any geo…" at bounding box center [576, 263] width 304 height 27
drag, startPoint x: 550, startPoint y: 243, endPoint x: 476, endPoint y: 243, distance: 74.8
click at [476, 250] on span "Our trip mainly focuses on team building, year group wellbeing, however any geo…" at bounding box center [576, 263] width 304 height 27
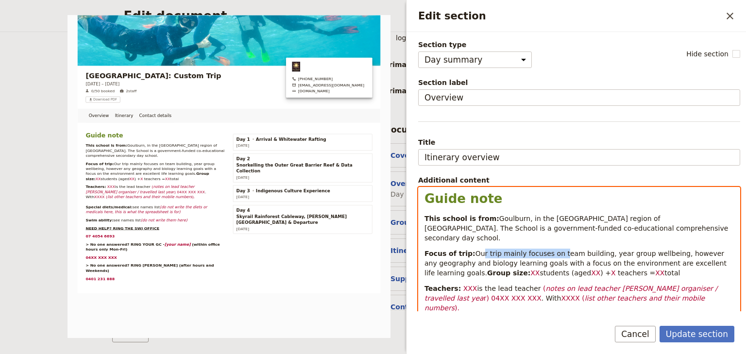
click at [499, 250] on span "Our trip mainly focuses on team building, year group wellbeing, however any geo…" at bounding box center [576, 263] width 304 height 27
drag, startPoint x: 498, startPoint y: 244, endPoint x: 470, endPoint y: 243, distance: 28.2
click at [470, 250] on span "Our trip mainly focuses on team building, year group wellbeing, however any geo…" at bounding box center [576, 263] width 304 height 27
drag, startPoint x: 469, startPoint y: 269, endPoint x: 463, endPoint y: 269, distance: 6.3
click at [517, 269] on span "XX" at bounding box center [521, 273] width 9 height 8
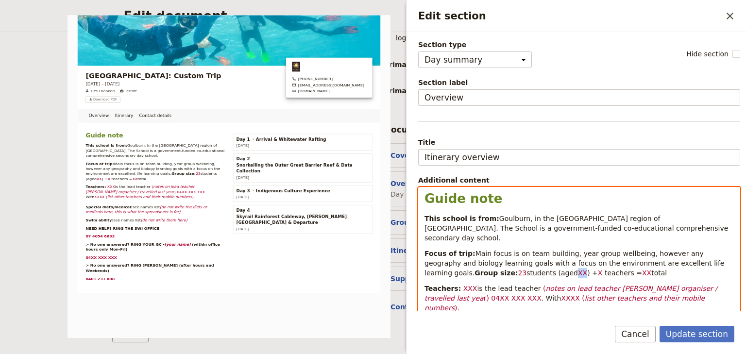
drag, startPoint x: 525, startPoint y: 271, endPoint x: 518, endPoint y: 271, distance: 6.8
click at [518, 271] on p "Focus of trip: Main focus is on team building, year group wellbeing, however an…" at bounding box center [578, 263] width 309 height 29
click at [544, 271] on p "Focus of trip: Main focus is on team building, year group wellbeing, however an…" at bounding box center [578, 263] width 309 height 29
drag, startPoint x: 592, startPoint y: 271, endPoint x: 584, endPoint y: 272, distance: 7.3
click at [652, 272] on span "XX" at bounding box center [656, 273] width 9 height 8
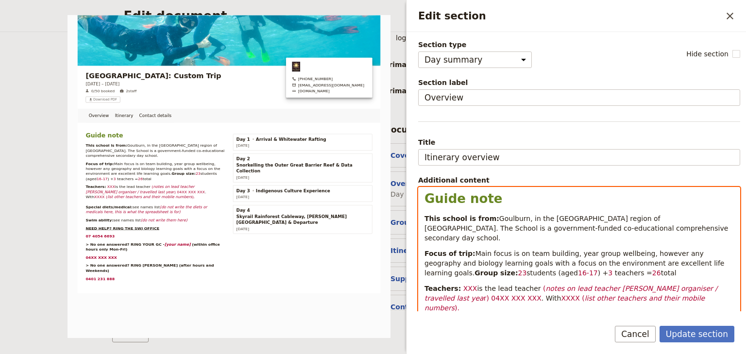
click at [614, 271] on p "Focus of trip: Main focus is on team building, year group wellbeing, however an…" at bounding box center [578, 263] width 309 height 29
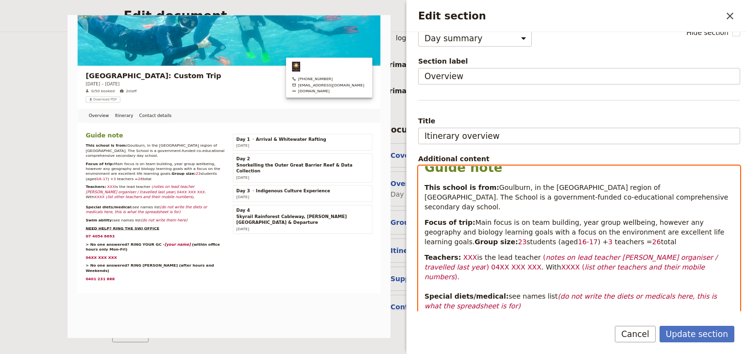
scroll to position [39, 0]
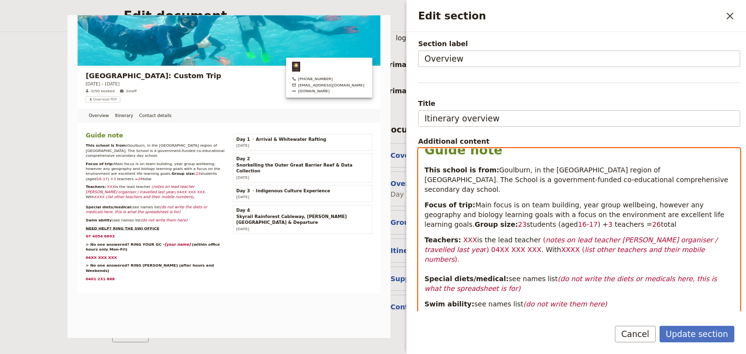
drag, startPoint x: 468, startPoint y: 239, endPoint x: 455, endPoint y: 239, distance: 12.6
click at [463, 239] on span "XXX" at bounding box center [470, 240] width 14 height 8
drag, startPoint x: 641, startPoint y: 239, endPoint x: 567, endPoint y: 239, distance: 73.8
click at [567, 239] on em "notes on lead teacher [PERSON_NAME] organiser / travelled last yea" at bounding box center [573, 244] width 299 height 17
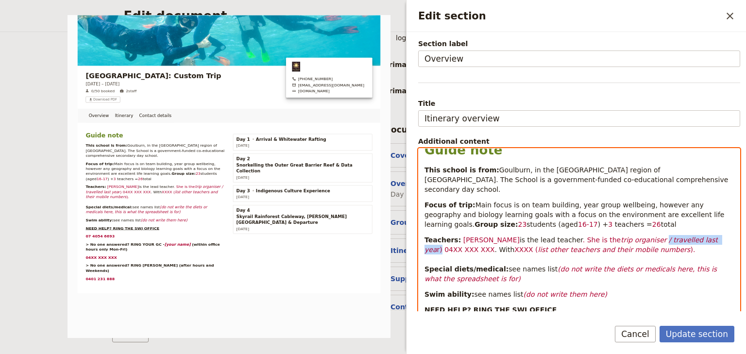
drag, startPoint x: 697, startPoint y: 238, endPoint x: 637, endPoint y: 240, distance: 60.2
click at [637, 240] on p "Teachers: [PERSON_NAME] is the lead teacher . She is the trip organiser / trave…" at bounding box center [578, 259] width 309 height 49
click at [661, 227] on span "total" at bounding box center [669, 224] width 16 height 8
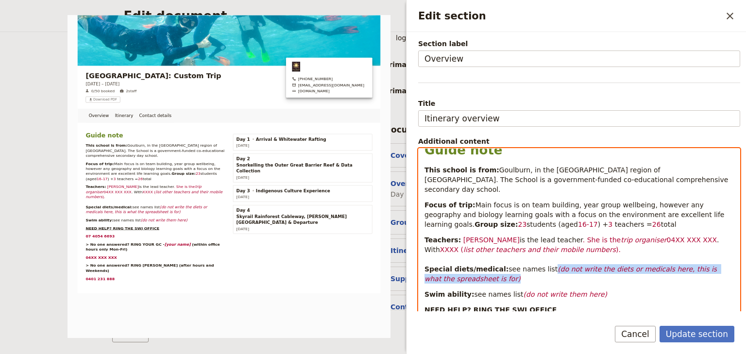
drag, startPoint x: 540, startPoint y: 268, endPoint x: 547, endPoint y: 275, distance: 9.6
click at [547, 275] on p "Teachers: [PERSON_NAME] is the lead teacher . She is the trip organiser 04XX XX…" at bounding box center [578, 259] width 309 height 49
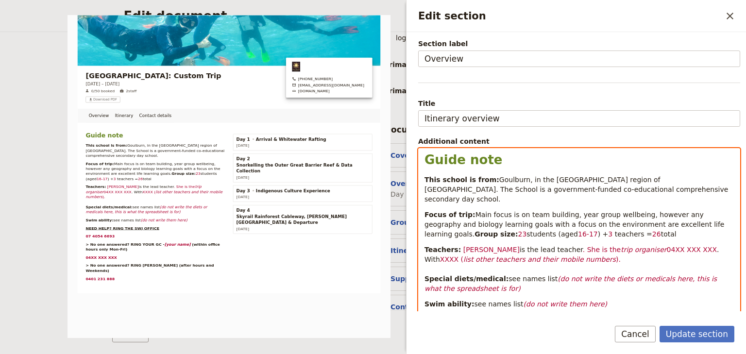
scroll to position [49, 0]
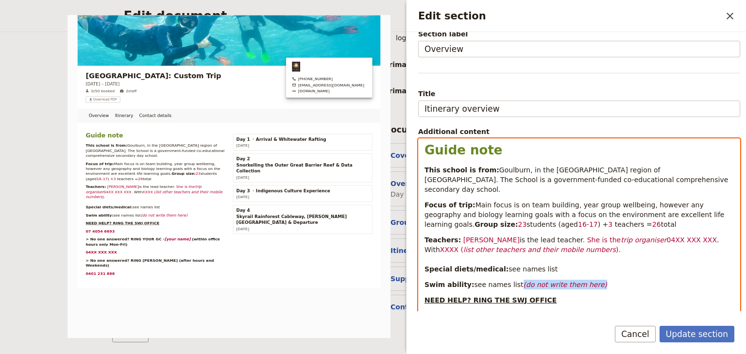
drag, startPoint x: 594, startPoint y: 280, endPoint x: 511, endPoint y: 284, distance: 83.6
click at [511, 284] on p "Swim ability: see names list (do not write them here)" at bounding box center [578, 285] width 309 height 10
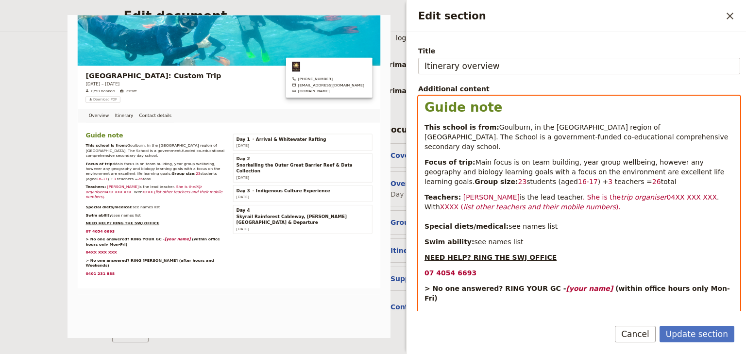
scroll to position [165, 0]
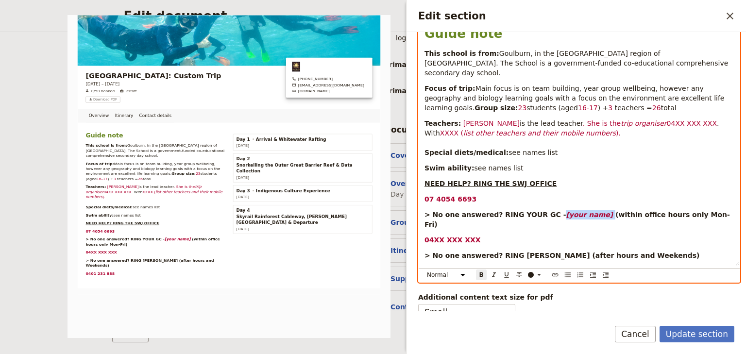
drag, startPoint x: 567, startPoint y: 214, endPoint x: 546, endPoint y: 215, distance: 20.9
click at [546, 215] on p "> No one answered? RING YOUR GC - [your name] (within office hours only Mon-Fri)" at bounding box center [578, 219] width 309 height 19
drag, startPoint x: 470, startPoint y: 230, endPoint x: 433, endPoint y: 230, distance: 36.4
click at [433, 236] on strong "04XX XXX XXX" at bounding box center [452, 240] width 56 height 8
click at [592, 214] on strong "(within office hours only Mon-Fri)" at bounding box center [577, 219] width 306 height 17
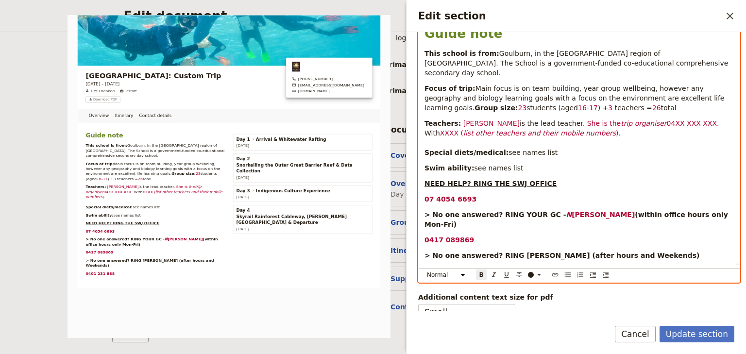
click at [592, 215] on strong "(within office hours only Mon-Fri)" at bounding box center [577, 219] width 306 height 17
drag, startPoint x: 546, startPoint y: 213, endPoint x: 590, endPoint y: 213, distance: 44.2
click at [590, 213] on p "> No one answered? RING YOUR GC - N [PERSON_NAME] (within office hours only Mon…" at bounding box center [578, 219] width 309 height 19
click at [538, 272] on icon "Edit section" at bounding box center [539, 275] width 8 height 8
click at [530, 286] on div "button" at bounding box center [531, 289] width 6 height 6
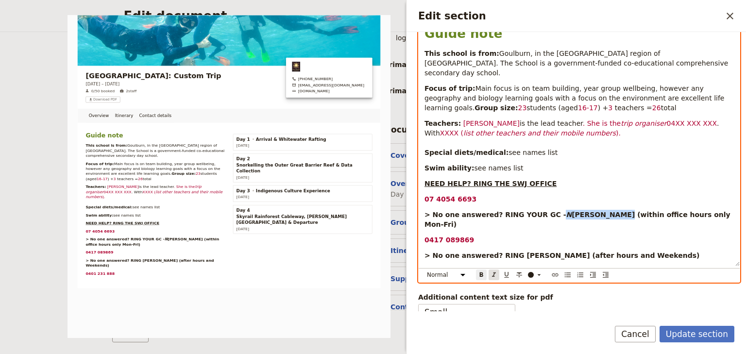
click at [491, 272] on icon "Format italic" at bounding box center [494, 275] width 8 height 8
click at [464, 236] on strong "0417 089869" at bounding box center [449, 240] width 50 height 8
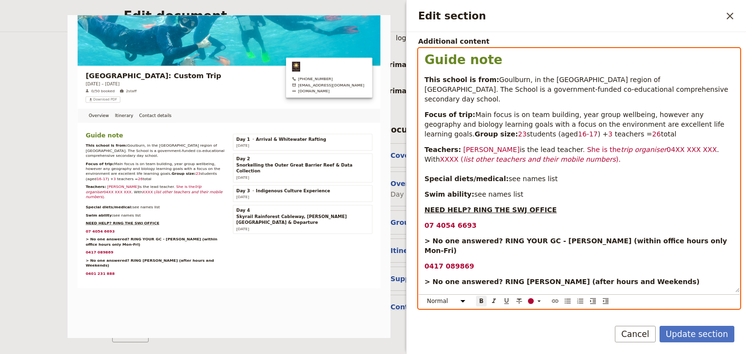
scroll to position [125, 0]
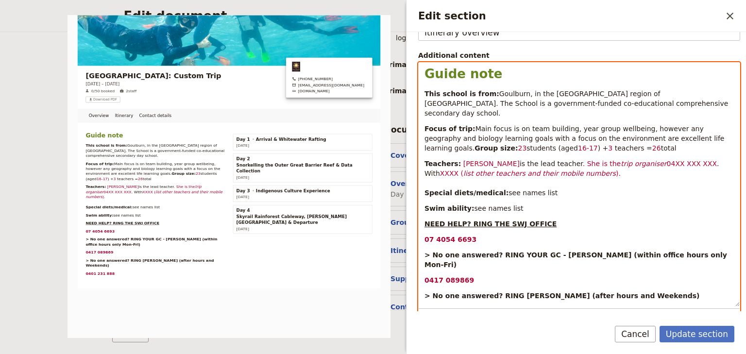
drag, startPoint x: 424, startPoint y: 146, endPoint x: 664, endPoint y: 146, distance: 239.8
click at [664, 146] on p "Focus of trip: Main focus is on team building, year group wellbeing, however an…" at bounding box center [578, 138] width 309 height 29
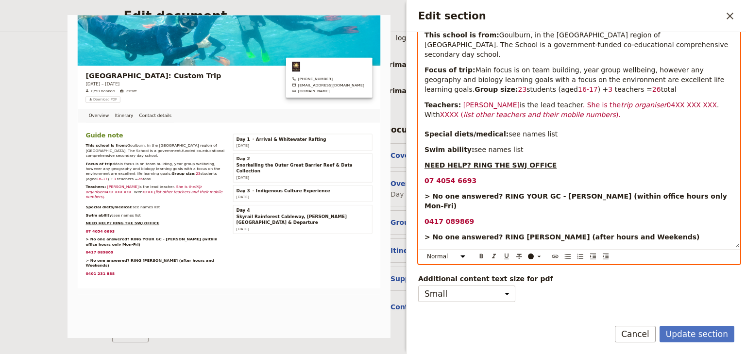
scroll to position [202, 0]
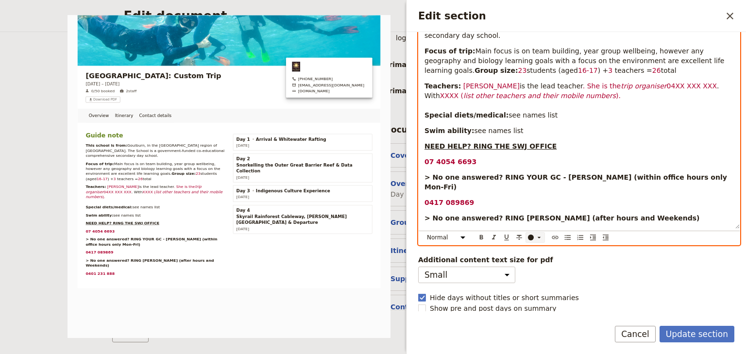
click at [538, 236] on icon "Edit section" at bounding box center [538, 236] width 3 height 1
click at [532, 251] on div "button" at bounding box center [531, 252] width 6 height 6
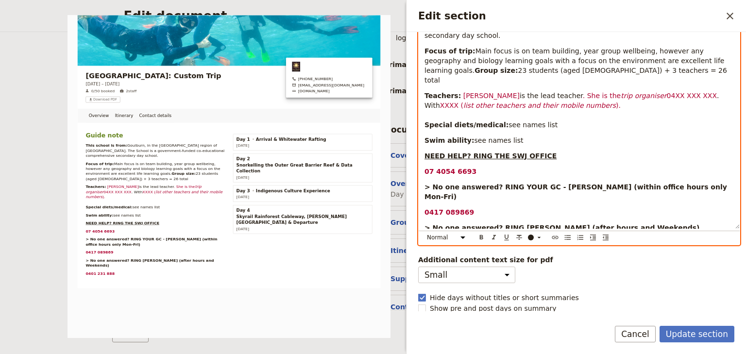
click at [537, 167] on p "07 4054 6693" at bounding box center [578, 172] width 309 height 10
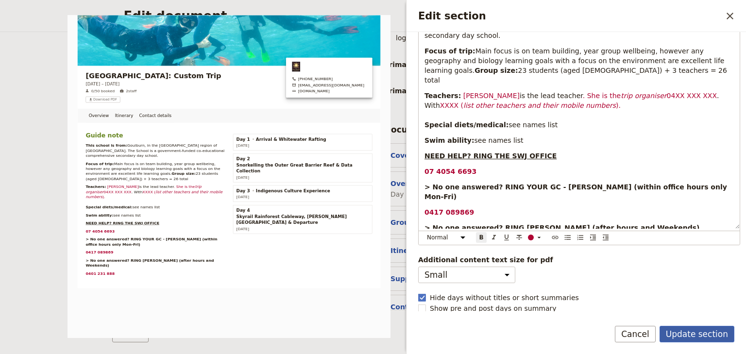
click at [684, 334] on button "Update section" at bounding box center [696, 334] width 75 height 17
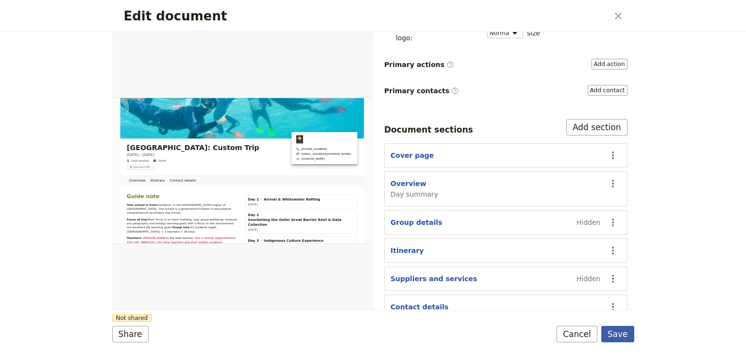
click at [621, 333] on button "Save" at bounding box center [617, 334] width 33 height 17
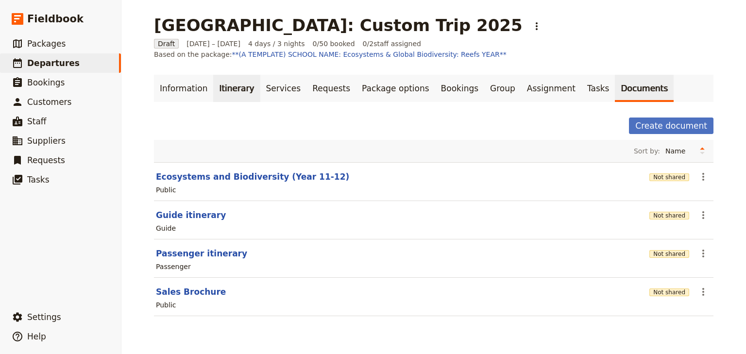
click at [216, 92] on link "Itinerary" at bounding box center [236, 88] width 47 height 27
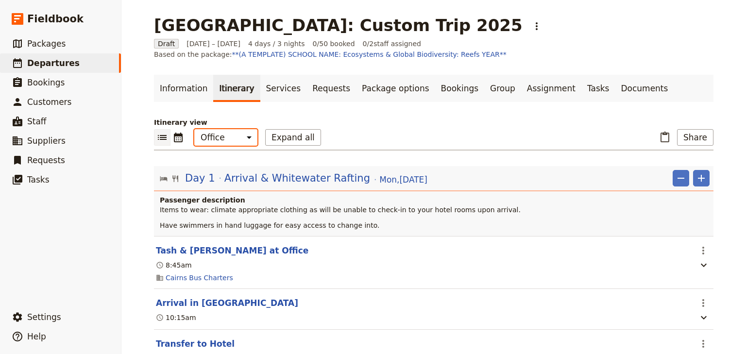
click at [228, 142] on select "Office Guide Passenger Sales" at bounding box center [225, 137] width 63 height 17
select select "STAFF"
click at [194, 129] on select "Office Guide Passenger Sales" at bounding box center [225, 137] width 63 height 17
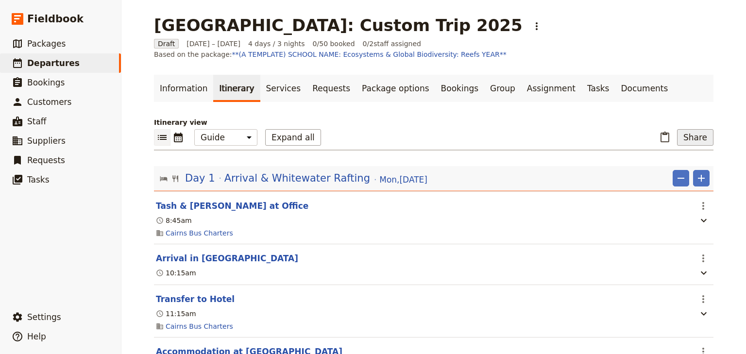
click at [690, 135] on button "Share" at bounding box center [695, 137] width 36 height 17
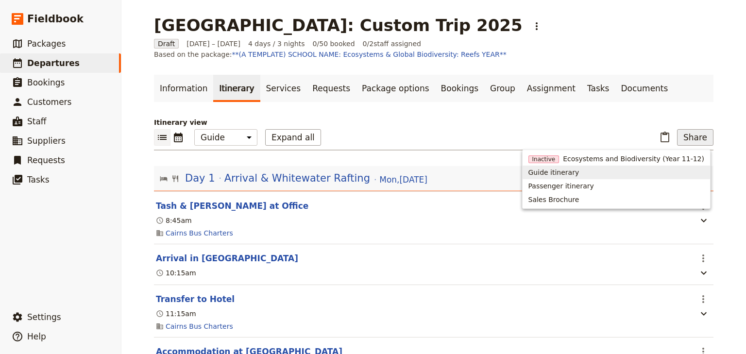
click at [567, 173] on span "Guide itinerary" at bounding box center [553, 172] width 51 height 10
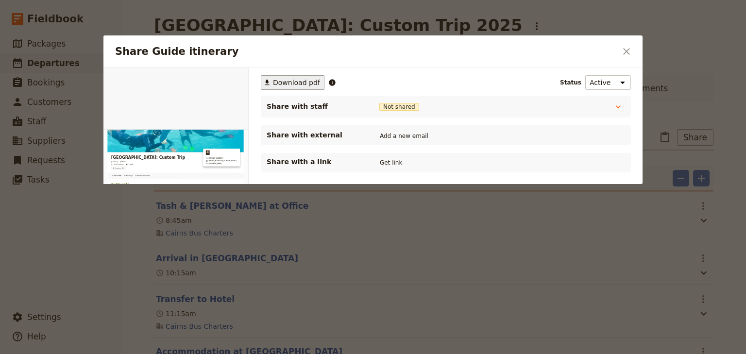
click at [283, 83] on span "Download pdf" at bounding box center [296, 83] width 47 height 10
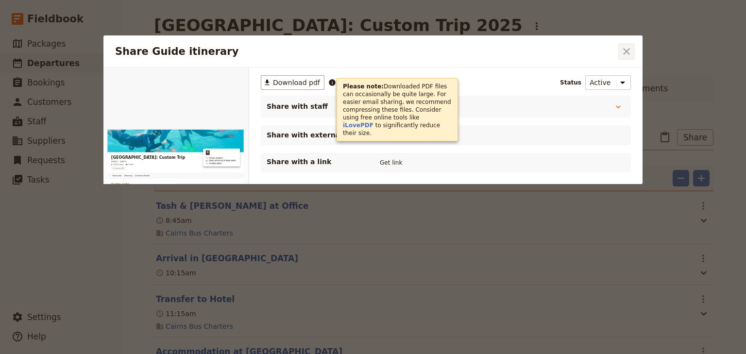
click at [627, 48] on icon "Close dialog" at bounding box center [626, 52] width 12 height 12
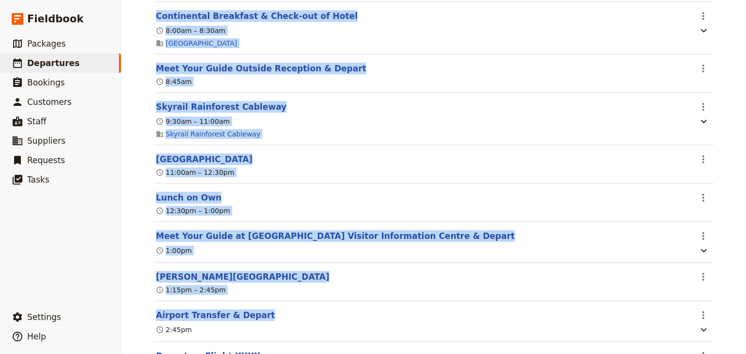
scroll to position [1823, 0]
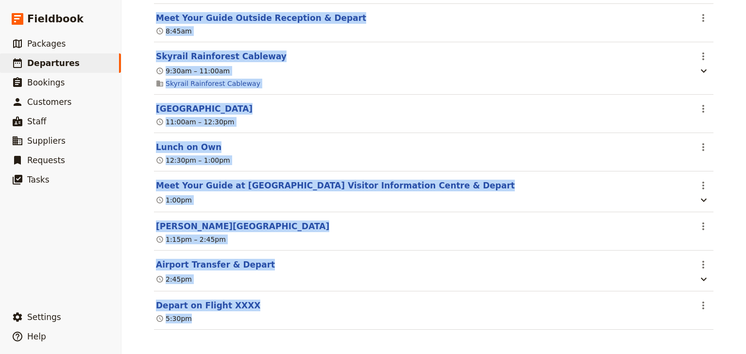
drag, startPoint x: 745, startPoint y: 144, endPoint x: 745, endPoint y: 334, distance: 190.3
click at [745, 334] on div "[GEOGRAPHIC_DATA]: Custom Trip 2025 ​ Draft [DATE] – [DATE] 4 days / 3 nights 0…" at bounding box center [433, 177] width 624 height 354
drag, startPoint x: 714, startPoint y: 177, endPoint x: 709, endPoint y: 179, distance: 5.2
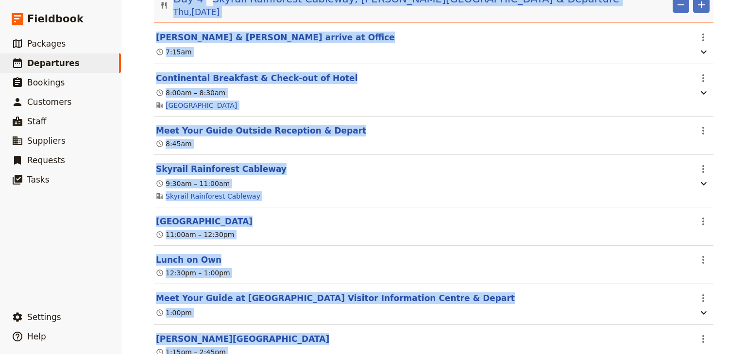
scroll to position [1706, 0]
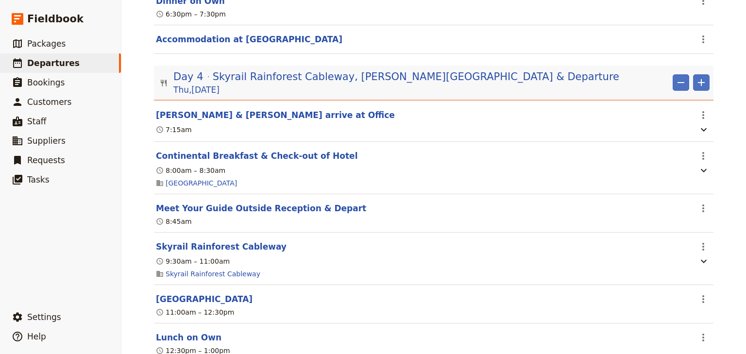
scroll to position [1667, 0]
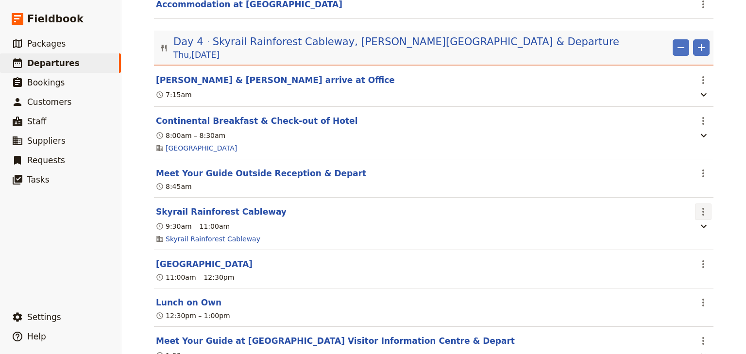
click at [702, 207] on icon "Actions" at bounding box center [703, 212] width 12 height 12
click at [691, 228] on span "Edit this itinerary item" at bounding box center [655, 229] width 76 height 10
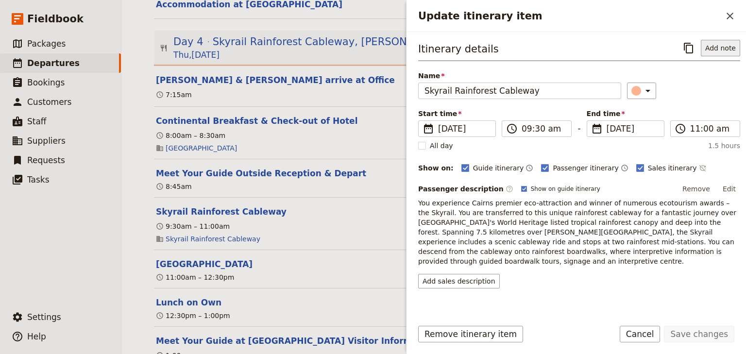
click at [711, 49] on button "Add note" at bounding box center [719, 48] width 39 height 17
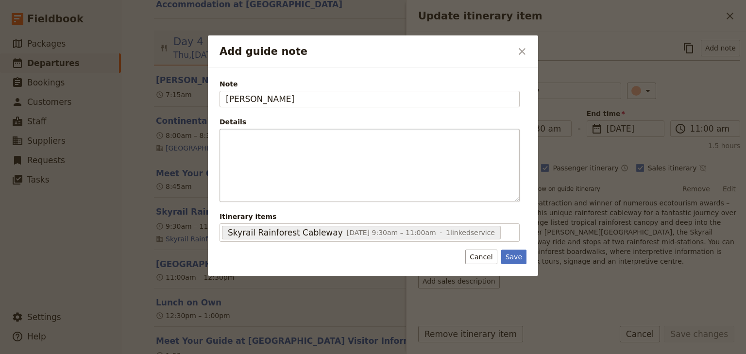
type input "[PERSON_NAME]"
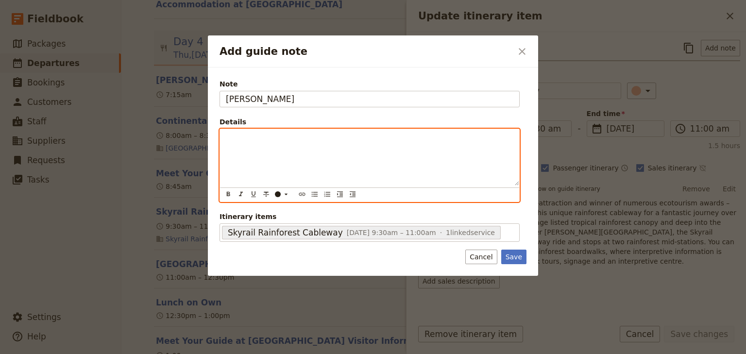
click at [255, 142] on p "Add guide note" at bounding box center [369, 138] width 287 height 10
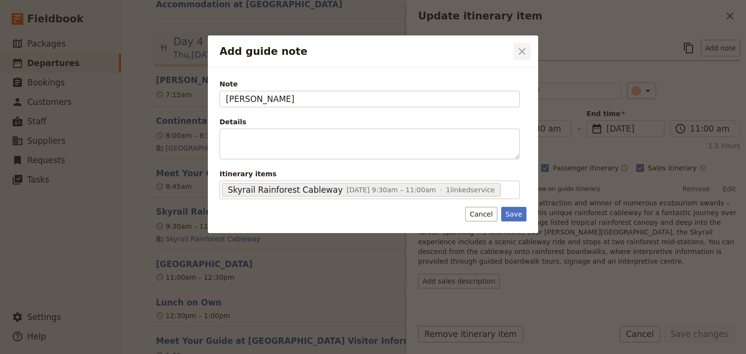
click at [520, 54] on icon "Close dialog" at bounding box center [522, 52] width 12 height 12
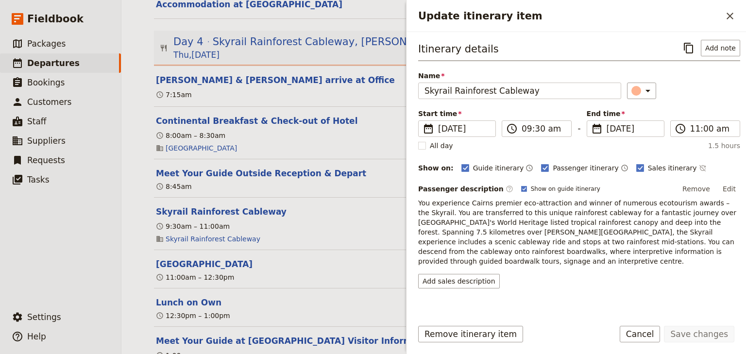
drag, startPoint x: 733, startPoint y: 16, endPoint x: 592, endPoint y: 85, distance: 157.6
click at [733, 16] on icon "Close drawer" at bounding box center [730, 16] width 12 height 12
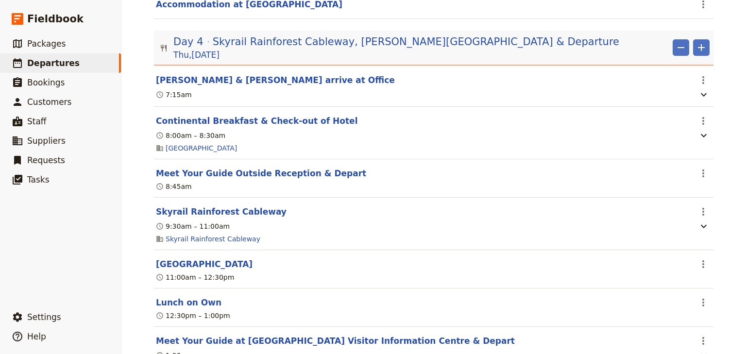
drag, startPoint x: 699, startPoint y: 168, endPoint x: 697, endPoint y: 177, distance: 8.4
click at [698, 169] on icon "Actions" at bounding box center [703, 173] width 12 height 12
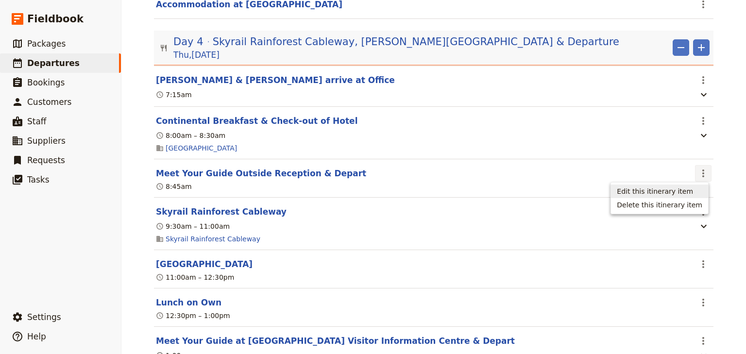
click at [684, 188] on span "Edit this itinerary item" at bounding box center [655, 191] width 76 height 10
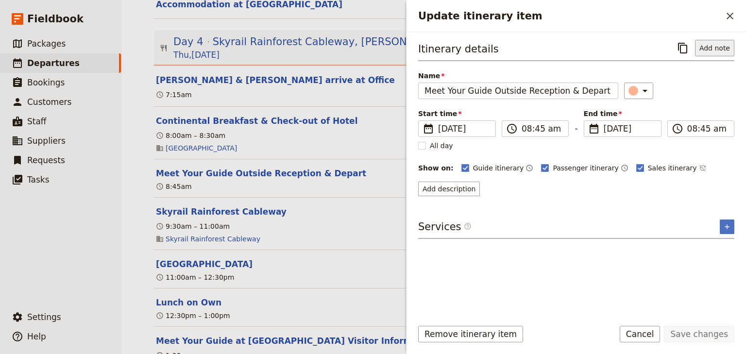
click at [714, 46] on button "Add note" at bounding box center [714, 48] width 39 height 17
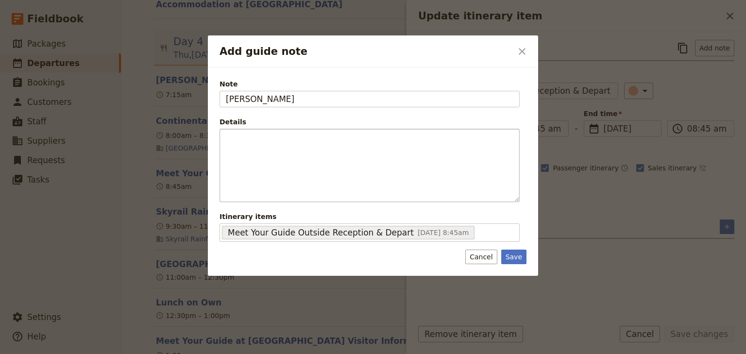
type input "[PERSON_NAME]"
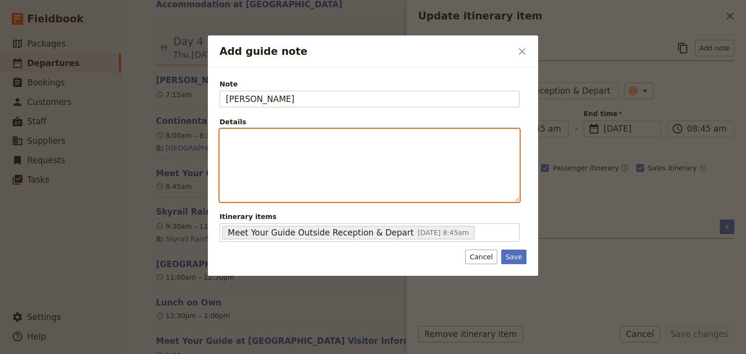
click at [254, 142] on div "Add guide note" at bounding box center [369, 165] width 299 height 72
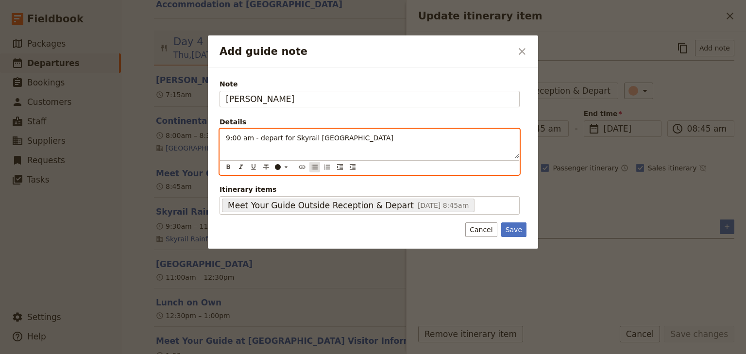
click at [317, 165] on icon "Bulleted list" at bounding box center [315, 167] width 8 height 8
drag, startPoint x: 265, startPoint y: 136, endPoint x: 238, endPoint y: 136, distance: 27.2
click at [238, 136] on ul "9:00 am - depart for Skyrail [GEOGRAPHIC_DATA]" at bounding box center [369, 138] width 287 height 10
click at [229, 166] on icon "Format bold" at bounding box center [228, 166] width 3 height 4
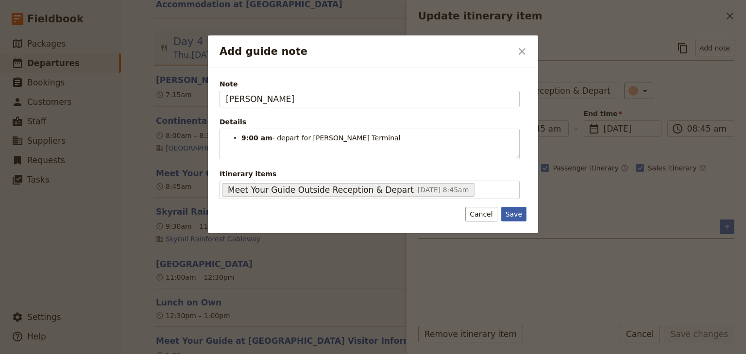
click at [520, 227] on div "Note [PERSON_NAME] Details 9:00 am - depart for Skyrail Smithfiled Terminal ​ ​…" at bounding box center [373, 150] width 330 height 166
click at [513, 212] on button "Save" at bounding box center [513, 214] width 25 height 15
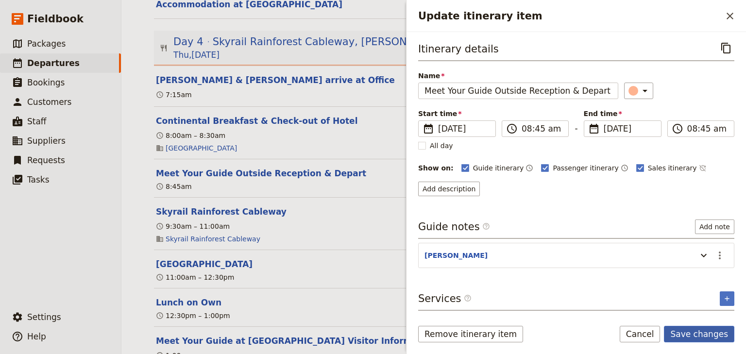
click at [683, 334] on button "Save changes" at bounding box center [699, 334] width 70 height 17
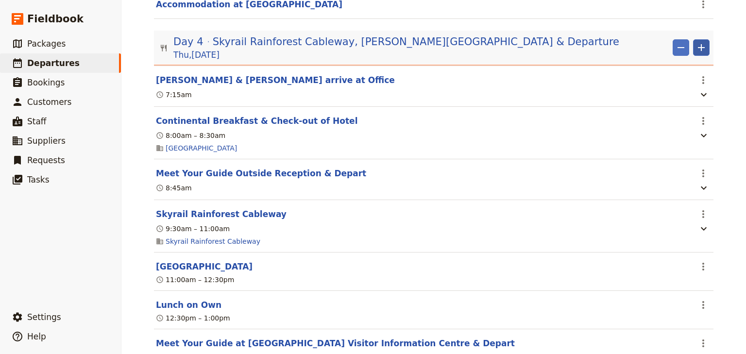
click at [699, 49] on icon "Add" at bounding box center [701, 47] width 7 height 7
click at [674, 70] on span "Add itinerary item" at bounding box center [669, 70] width 62 height 10
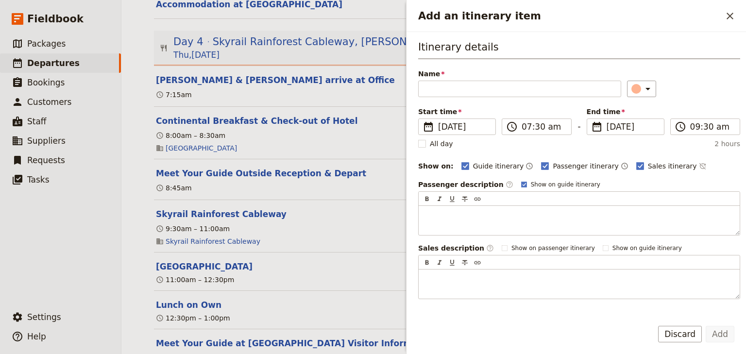
click at [636, 163] on rect "Add an itinerary item" at bounding box center [639, 165] width 7 height 7
click at [635, 161] on input "Sales itinerary" at bounding box center [635, 161] width 0 height 0
checkbox input "false"
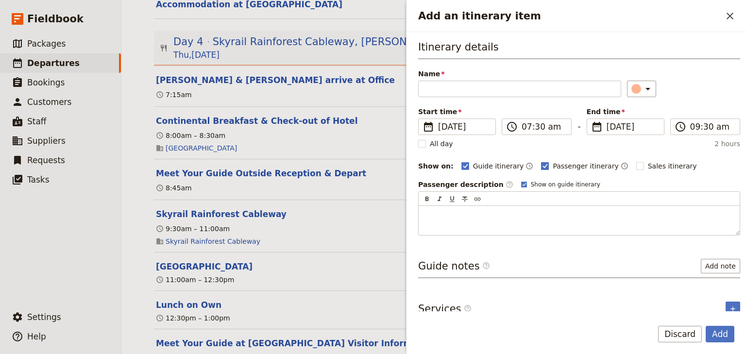
click at [541, 163] on rect "Add an itinerary item" at bounding box center [544, 165] width 7 height 7
click at [540, 161] on input "Passenger itinerary" at bounding box center [540, 161] width 0 height 0
checkbox input "false"
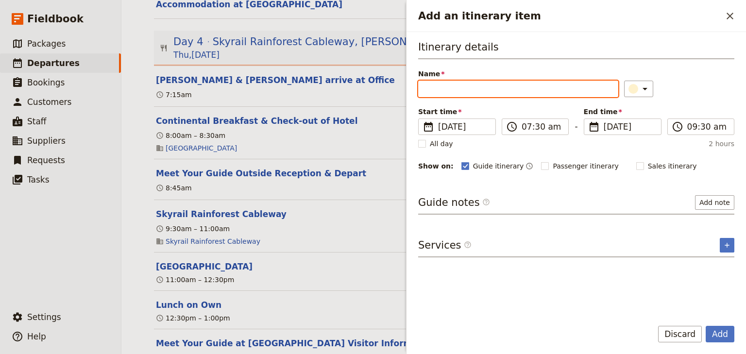
click at [430, 87] on input "Name" at bounding box center [518, 89] width 200 height 17
type input "Arrive at Skyrail"
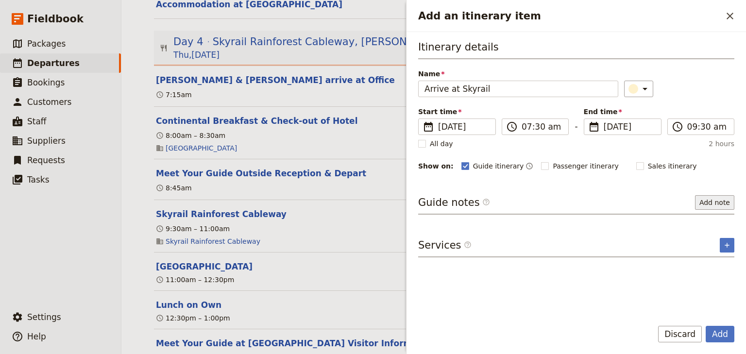
click at [719, 202] on button "Add note" at bounding box center [714, 202] width 39 height 15
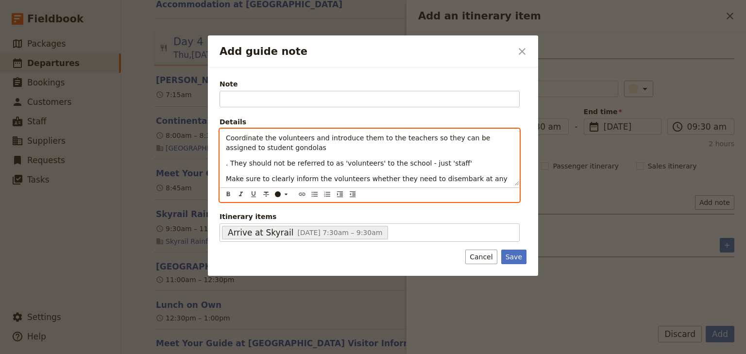
scroll to position [198, 0]
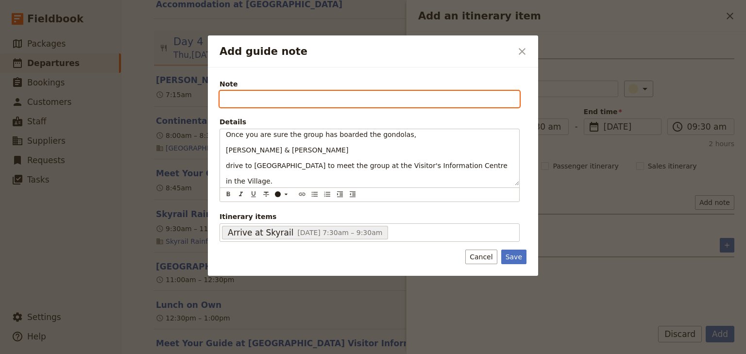
click at [232, 100] on input "Note" at bounding box center [369, 99] width 300 height 17
type input "[PERSON_NAME]"
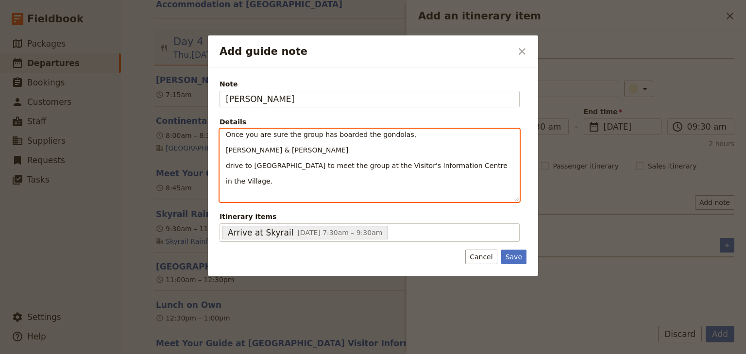
scroll to position [0, 0]
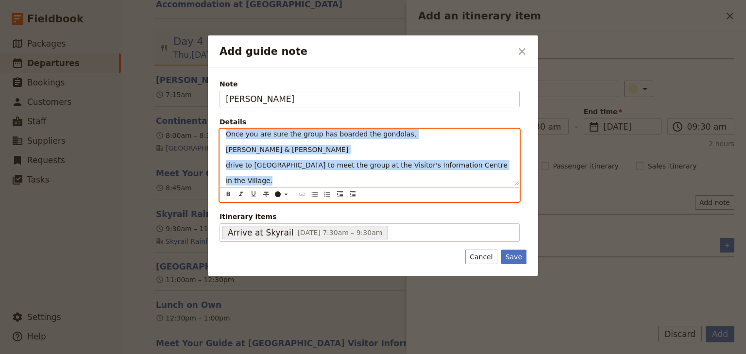
drag, startPoint x: 246, startPoint y: 169, endPoint x: 304, endPoint y: 195, distance: 63.0
click at [274, 212] on div "Note [PERSON_NAME] Details Coordinate the volunteers and introduce them to the …" at bounding box center [369, 160] width 300 height 163
click at [317, 194] on icon "Bulleted list" at bounding box center [315, 194] width 8 height 8
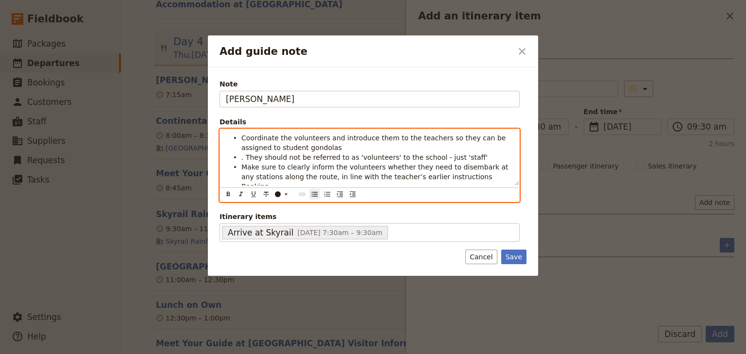
click at [307, 150] on li "Coordinate the volunteers and introduce them to the teachers so they can be ass…" at bounding box center [377, 142] width 272 height 19
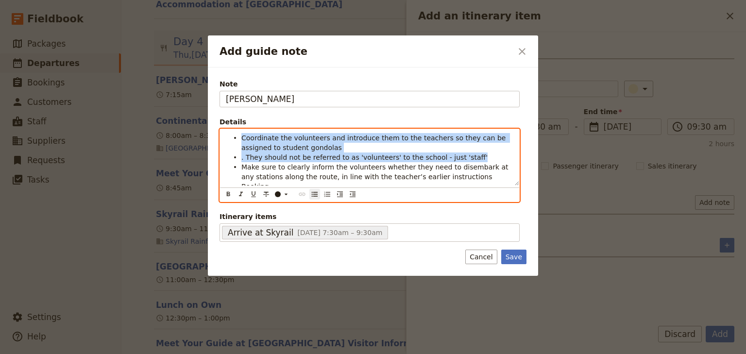
drag, startPoint x: 459, startPoint y: 153, endPoint x: 220, endPoint y: 119, distance: 241.7
click at [223, 120] on fieldset "Details Coordinate the volunteers and introduce them to the teachers so they ca…" at bounding box center [369, 159] width 300 height 85
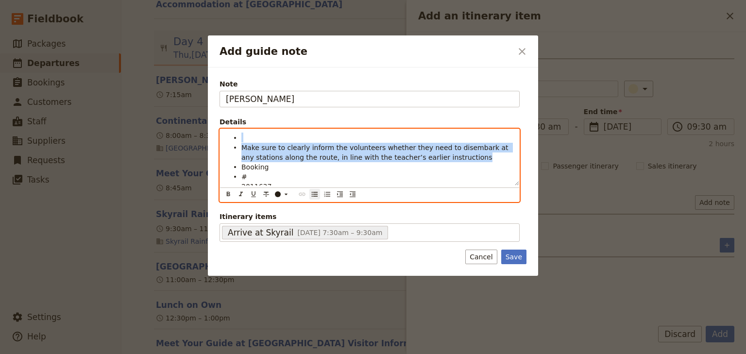
drag, startPoint x: 445, startPoint y: 157, endPoint x: 221, endPoint y: 135, distance: 224.4
click at [221, 135] on div "Make sure to clearly inform the volunteers whether they need to disembark at an…" at bounding box center [369, 157] width 299 height 56
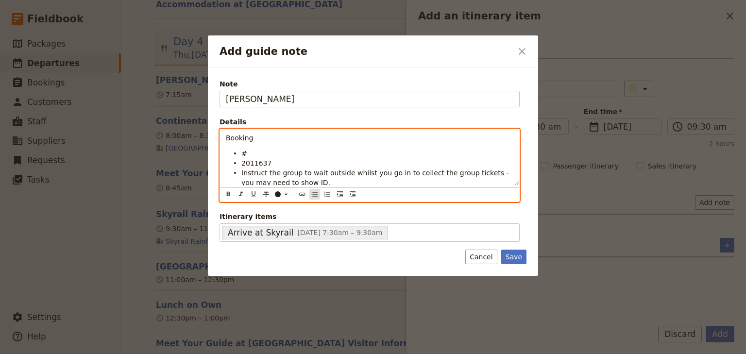
click at [315, 193] on icon "Bulleted list" at bounding box center [315, 194] width 8 height 8
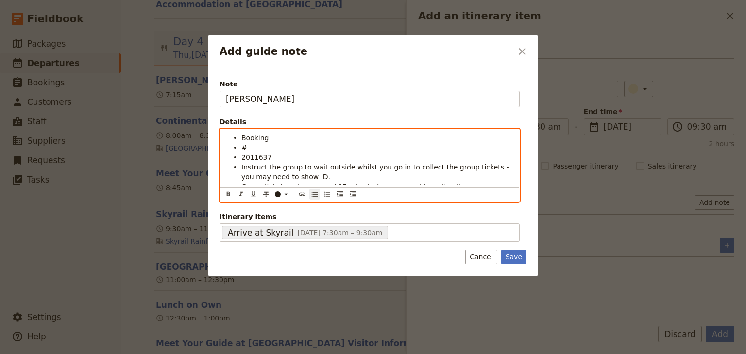
click at [266, 136] on li "Booking" at bounding box center [377, 138] width 272 height 10
drag, startPoint x: 260, startPoint y: 157, endPoint x: 226, endPoint y: 149, distance: 35.3
click at [226, 149] on ul "Booking # # 2011637 Instruct the group to wait outside whilst you go in to coll…" at bounding box center [369, 201] width 287 height 136
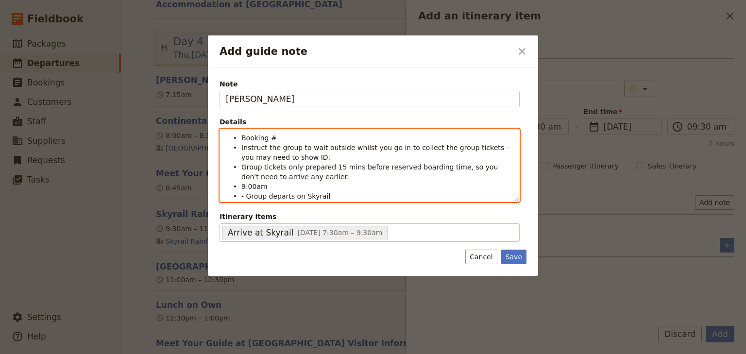
click at [272, 135] on li "Booking #" at bounding box center [377, 138] width 272 height 10
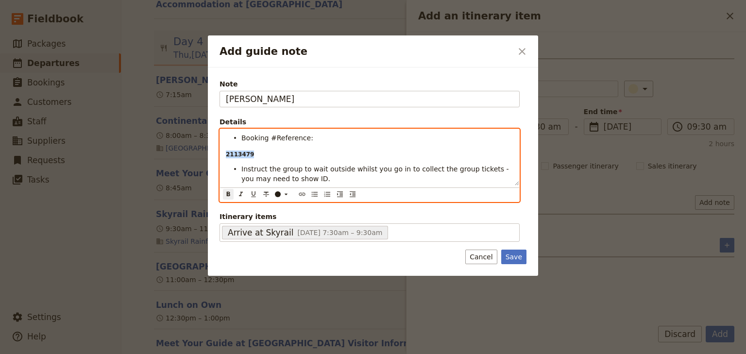
drag, startPoint x: 225, startPoint y: 151, endPoint x: 220, endPoint y: 151, distance: 5.4
click at [220, 151] on div "Booking #Reference: 2113479 Instruct the group to wait outside whilst you go in…" at bounding box center [369, 157] width 299 height 56
drag, startPoint x: 305, startPoint y: 138, endPoint x: 272, endPoint y: 138, distance: 33.0
click at [272, 138] on li "Booking #Reference:" at bounding box center [377, 138] width 272 height 10
click at [236, 155] on p "Add guide note" at bounding box center [369, 154] width 287 height 8
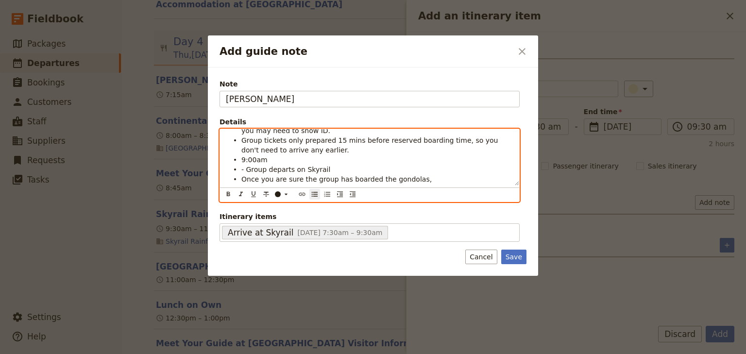
scroll to position [39, 0]
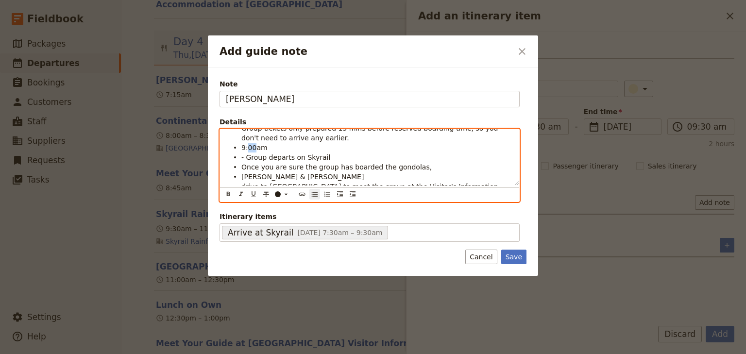
drag, startPoint x: 253, startPoint y: 148, endPoint x: 247, endPoint y: 148, distance: 6.3
click at [247, 148] on span "9:00am" at bounding box center [254, 148] width 26 height 8
click at [241, 157] on span "- Group departs on Skyrail" at bounding box center [285, 157] width 89 height 8
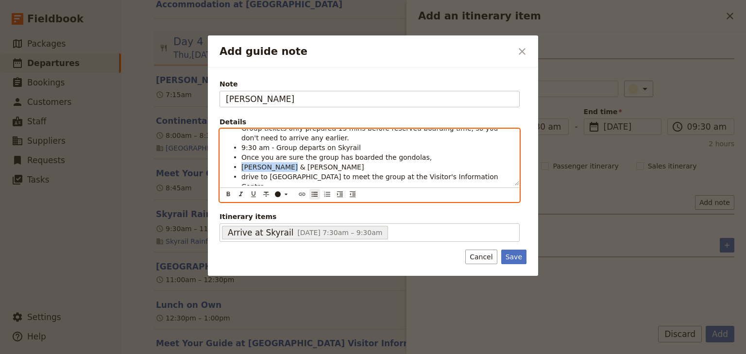
drag, startPoint x: 279, startPoint y: 167, endPoint x: 230, endPoint y: 166, distance: 49.0
click at [230, 166] on ul "Booking # 2113479 Instruct the group to wait outside whilst you go in to collec…" at bounding box center [369, 147] width 287 height 107
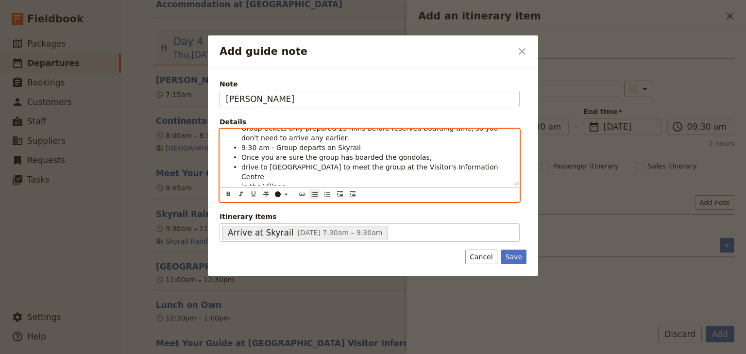
scroll to position [35, 0]
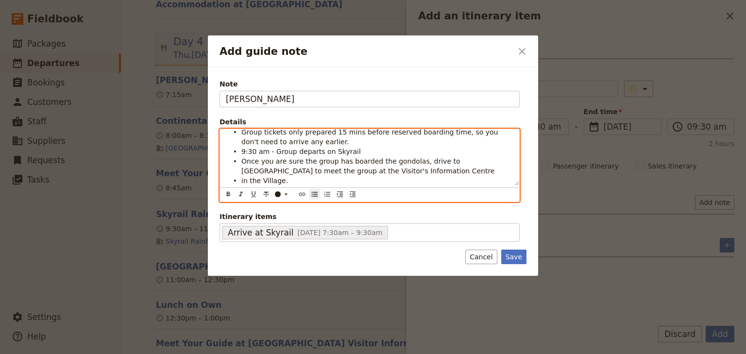
click at [283, 181] on li "in the Village." at bounding box center [377, 180] width 272 height 10
click at [238, 181] on ul "Booking # 2113479 Instruct the group to wait outside whilst you go in to collec…" at bounding box center [369, 141] width 287 height 87
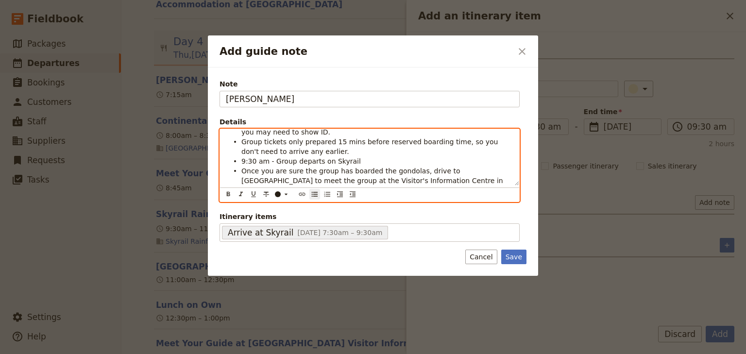
click at [406, 179] on li "Once you are sure the group has boarded the gondolas, drive to [GEOGRAPHIC_DATA…" at bounding box center [377, 180] width 272 height 29
drag, startPoint x: 264, startPoint y: 161, endPoint x: 242, endPoint y: 162, distance: 22.4
click at [242, 162] on span "9:30 am - Group departs on Skyrail" at bounding box center [300, 161] width 119 height 8
click at [228, 192] on icon "Format bold" at bounding box center [228, 194] width 8 height 8
click at [328, 161] on span "- Group departs on Skyrail" at bounding box center [316, 161] width 89 height 8
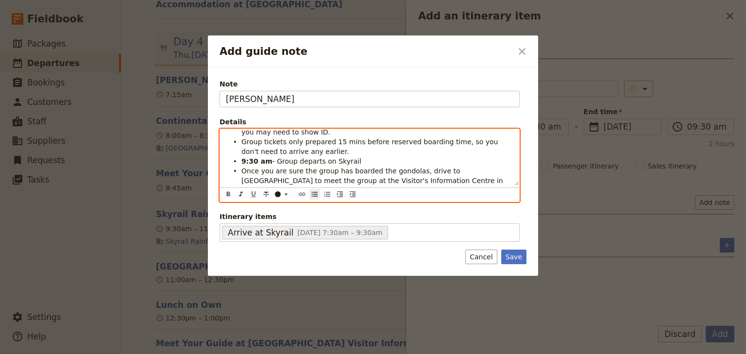
click at [413, 182] on li "Once you are sure the group has boarded the gondolas, drive to [GEOGRAPHIC_DATA…" at bounding box center [377, 180] width 272 height 29
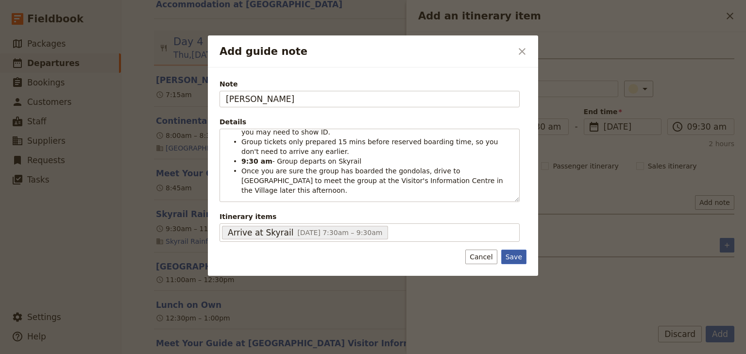
click at [517, 259] on button "Save" at bounding box center [513, 257] width 25 height 15
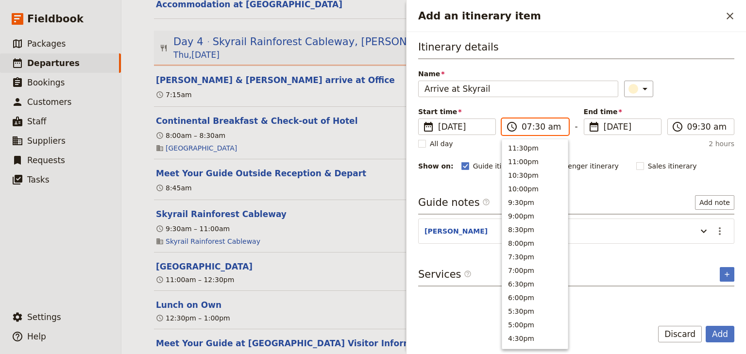
click at [525, 127] on input "07:30 am" at bounding box center [541, 127] width 41 height 12
click at [533, 124] on input "09:30 am" at bounding box center [541, 127] width 41 height 12
type input "09:15 am"
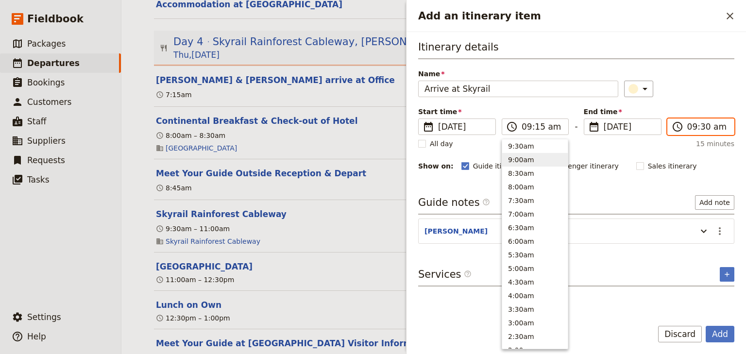
click at [706, 128] on input "09:30 am" at bounding box center [707, 127] width 41 height 12
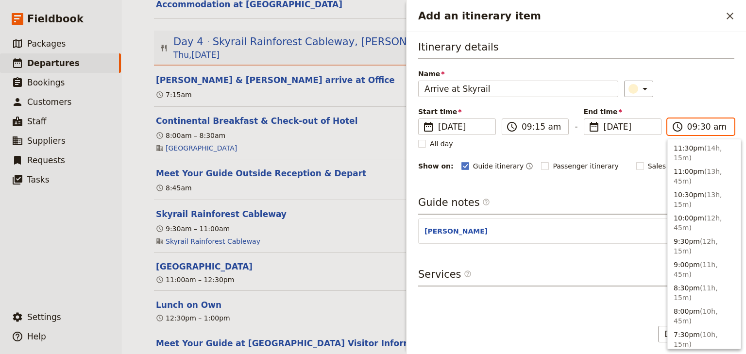
scroll to position [421, 0]
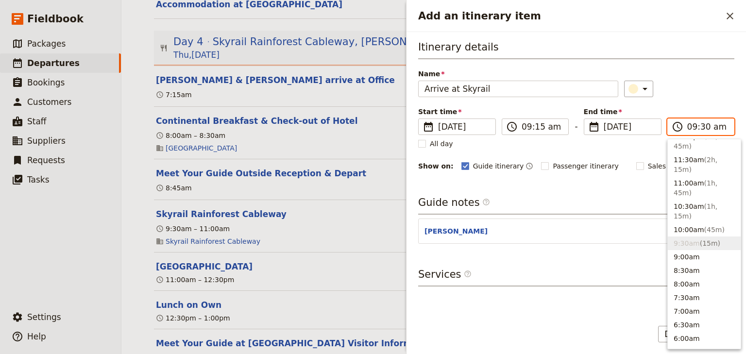
click at [700, 128] on input "09:30 am" at bounding box center [707, 127] width 41 height 12
type input "09:15 am"
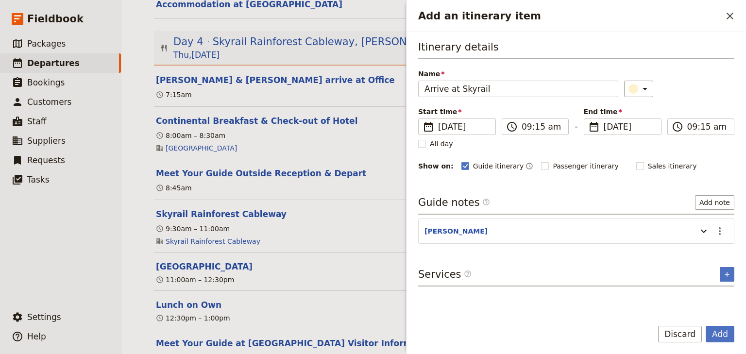
click at [690, 103] on div "Itinerary details Name Arrive at Skyrail ​ Start time ​ [DATE] [DATE] [DATE] 09…" at bounding box center [576, 106] width 316 height 132
click at [700, 229] on icon "Add an itinerary item" at bounding box center [704, 231] width 12 height 12
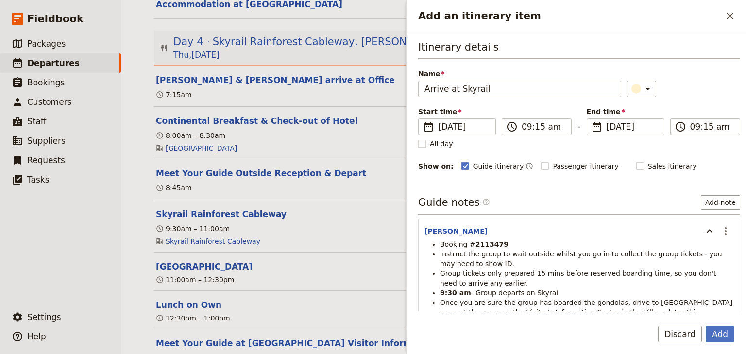
click at [683, 104] on div "Itinerary details Name Arrive at Skyrail ​ Start time ​ [DATE] [DATE] [DATE] 09…" at bounding box center [579, 106] width 322 height 132
click at [713, 333] on button "Add" at bounding box center [719, 334] width 29 height 17
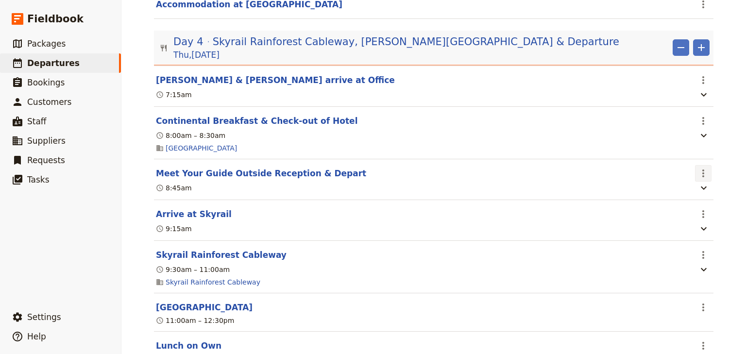
click at [698, 171] on icon "Actions" at bounding box center [703, 173] width 12 height 12
click at [678, 192] on span "Edit this itinerary item" at bounding box center [655, 191] width 76 height 10
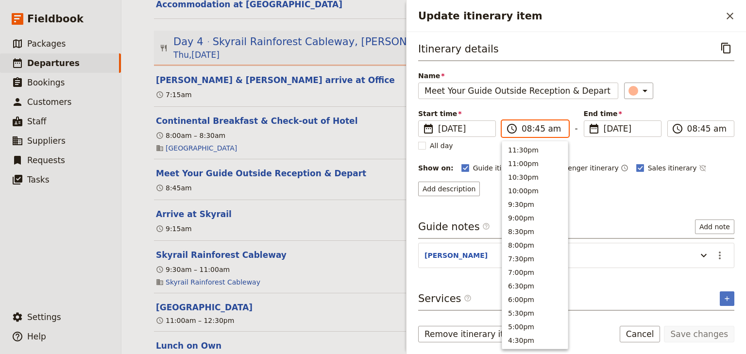
click at [526, 123] on input "08:45 am" at bounding box center [541, 129] width 41 height 12
click at [538, 130] on input "08:45 am" at bounding box center [541, 129] width 41 height 12
type input "08:30 am"
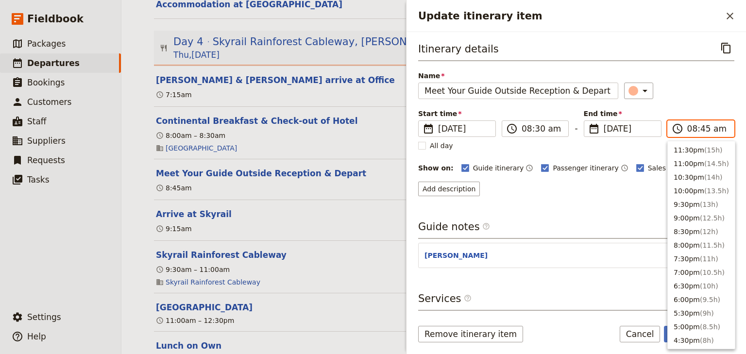
click at [701, 129] on input "08:45 am" at bounding box center [707, 129] width 41 height 12
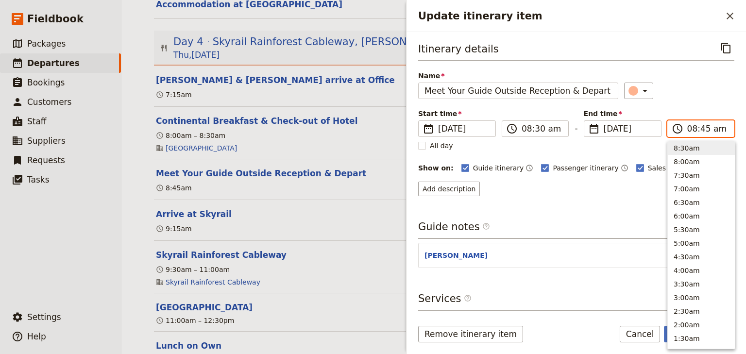
click at [701, 129] on input "08:45 am" at bounding box center [707, 129] width 41 height 12
type input "08:30 am"
click at [669, 98] on div "Itinerary details ​ Name Meet Your Guide Outside Reception & Depart ​ Start tim…" at bounding box center [576, 118] width 316 height 156
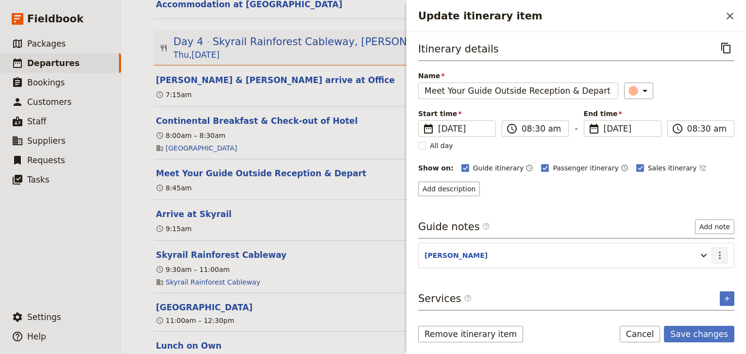
click at [722, 255] on icon "Actions" at bounding box center [720, 256] width 12 height 12
click at [687, 277] on span "Edit note" at bounding box center [691, 274] width 31 height 10
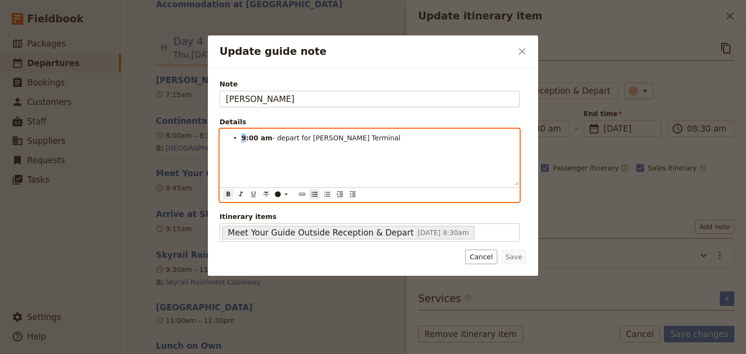
click at [241, 136] on ul "9:00 am - depart for Skyrail [GEOGRAPHIC_DATA]" at bounding box center [369, 138] width 287 height 10
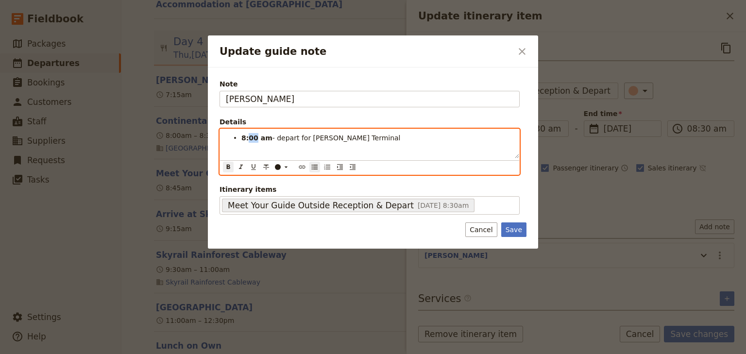
drag, startPoint x: 253, startPoint y: 137, endPoint x: 247, endPoint y: 137, distance: 5.8
click at [247, 137] on strong "8:00 am" at bounding box center [256, 138] width 31 height 8
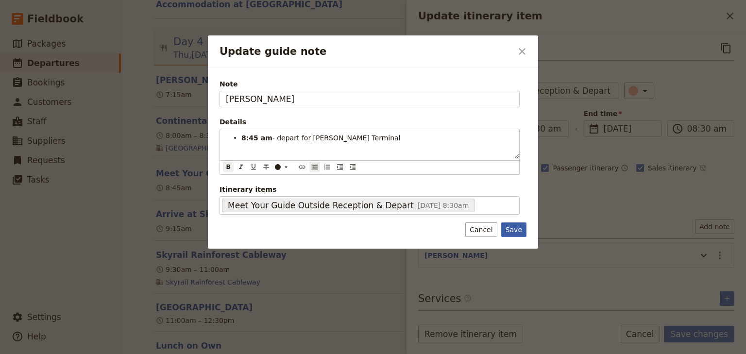
click at [520, 223] on div "Note [PERSON_NAME] Details 8:45 am - depart for Skyrail Smithfiled Terminal ​ ​…" at bounding box center [373, 157] width 330 height 181
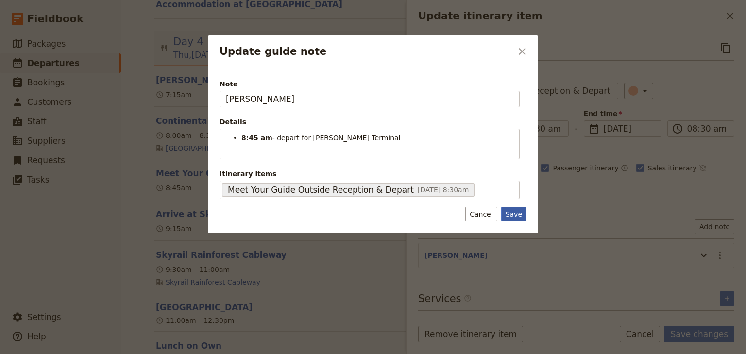
click at [515, 213] on button "Save" at bounding box center [513, 214] width 25 height 15
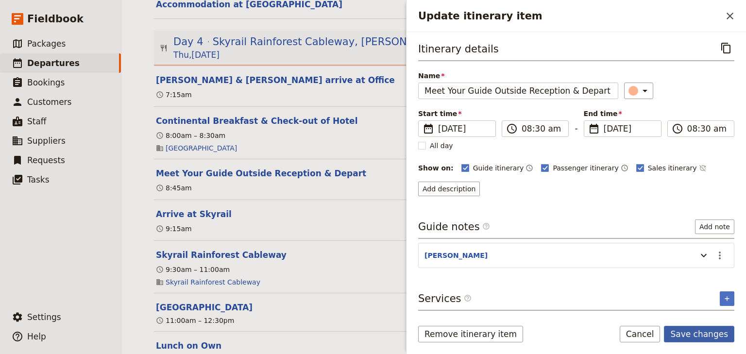
click at [697, 334] on button "Save changes" at bounding box center [699, 334] width 70 height 17
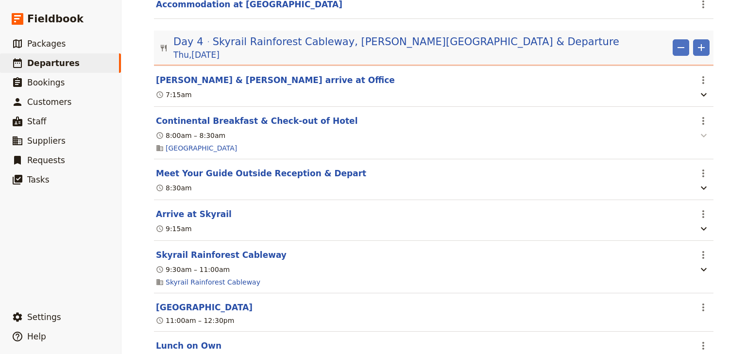
click at [700, 134] on icon "button" at bounding box center [703, 135] width 6 height 3
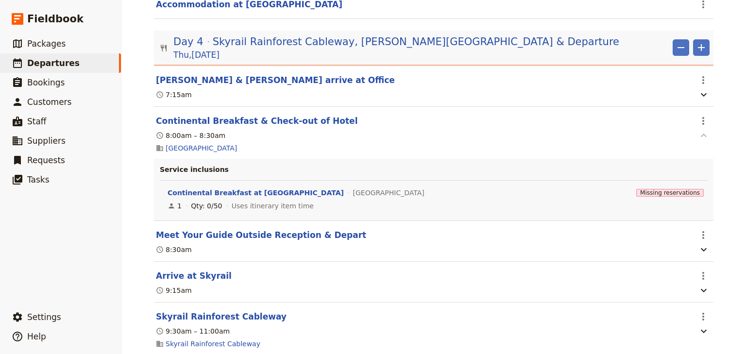
click at [700, 133] on icon "button" at bounding box center [703, 134] width 6 height 3
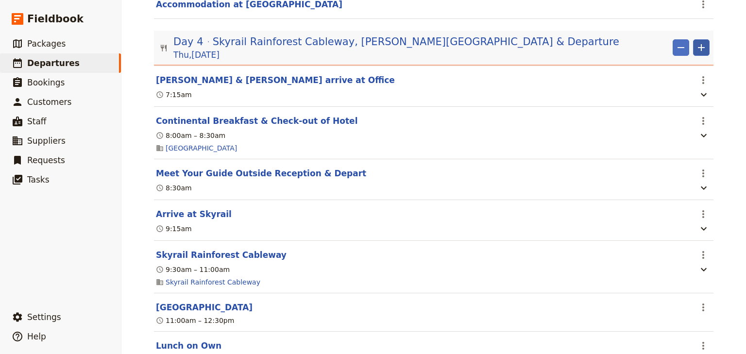
click at [699, 50] on icon "Add" at bounding box center [701, 47] width 7 height 7
click at [691, 66] on span "Add itinerary item" at bounding box center [669, 70] width 62 height 10
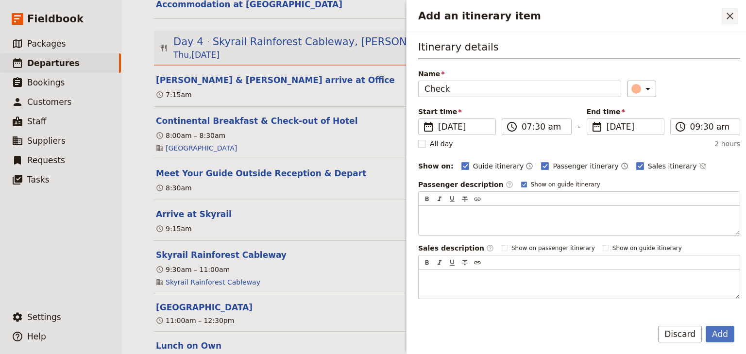
type input "Check"
click at [729, 17] on icon "Close drawer" at bounding box center [730, 16] width 12 height 12
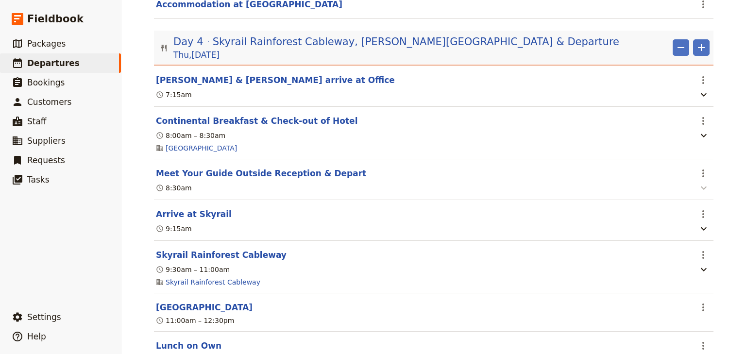
click at [700, 184] on icon "button" at bounding box center [704, 188] width 12 height 12
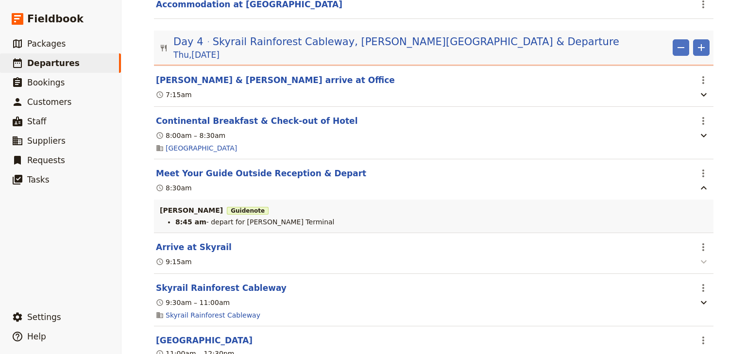
click at [699, 258] on icon "button" at bounding box center [704, 262] width 12 height 12
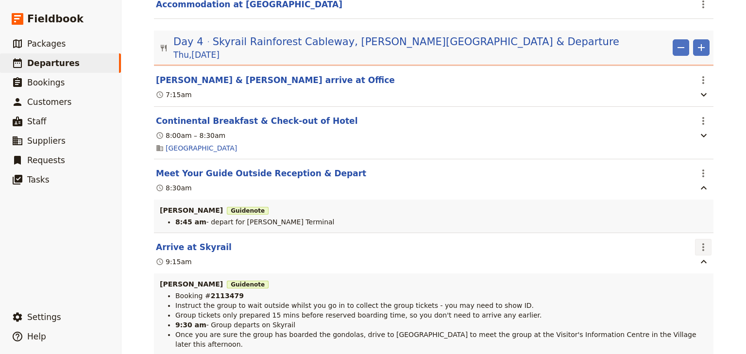
click at [702, 244] on icon "Actions" at bounding box center [703, 247] width 2 height 8
click at [685, 263] on span "Edit this itinerary item" at bounding box center [655, 266] width 76 height 10
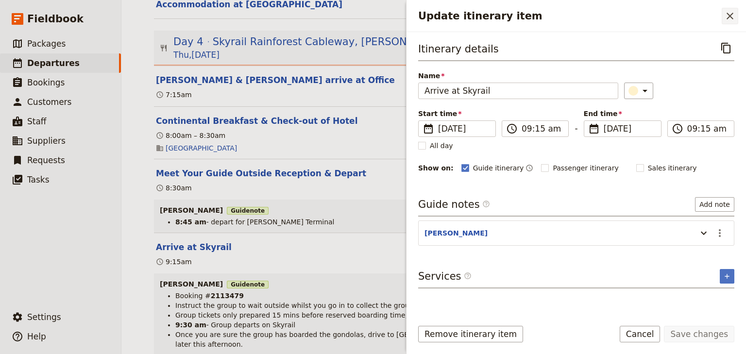
click at [732, 10] on icon "Close drawer" at bounding box center [730, 16] width 12 height 12
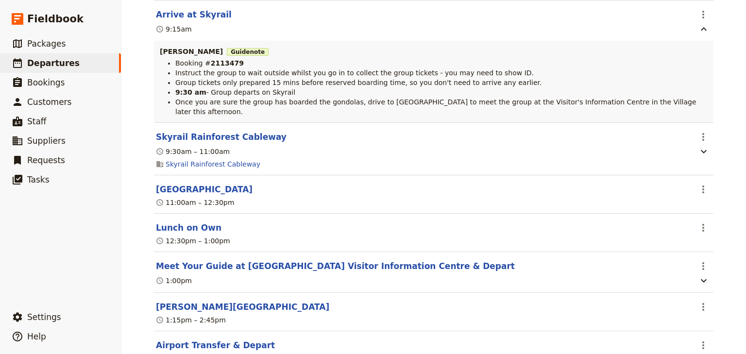
scroll to position [1900, 0]
click at [702, 221] on icon "Actions" at bounding box center [703, 227] width 12 height 12
click at [684, 237] on span "Edit this itinerary item" at bounding box center [655, 237] width 76 height 10
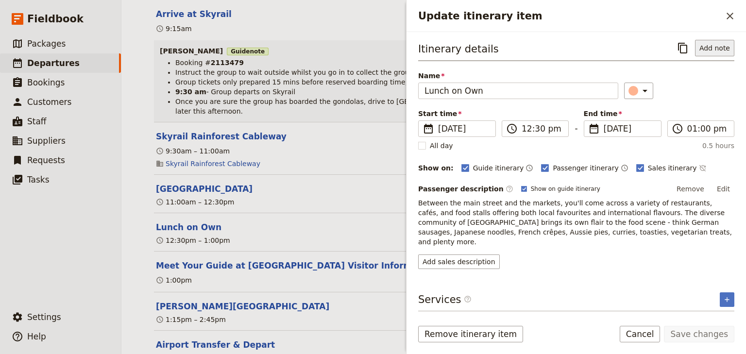
click at [717, 49] on button "Add note" at bounding box center [714, 48] width 39 height 17
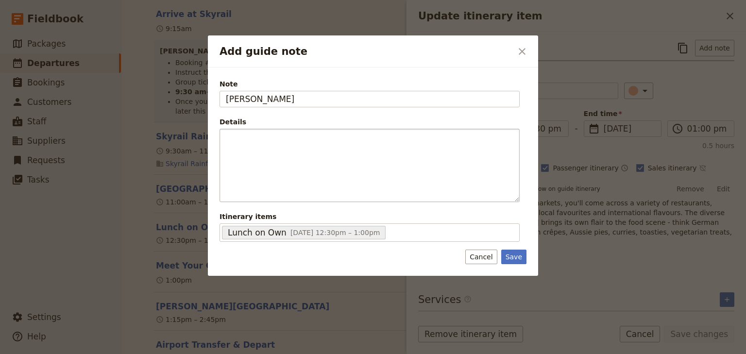
type input "[PERSON_NAME]"
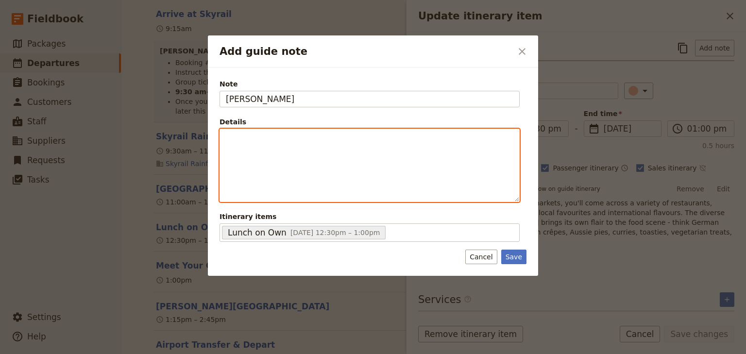
click at [257, 140] on p "Add guide note" at bounding box center [369, 138] width 287 height 10
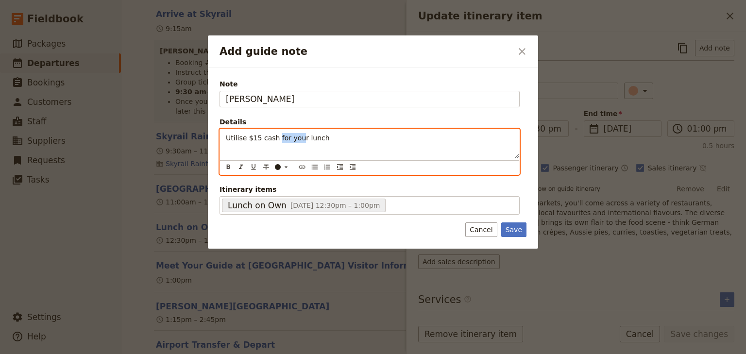
drag, startPoint x: 296, startPoint y: 136, endPoint x: 274, endPoint y: 136, distance: 21.8
click at [274, 136] on span "Utilise $15 cash for your lunch" at bounding box center [278, 138] width 104 height 8
drag, startPoint x: 345, startPoint y: 138, endPoint x: 209, endPoint y: 137, distance: 136.4
click at [209, 137] on div "Note [PERSON_NAME] Details Utilise $15 cash to buy your own lunch ​ ​ ​ ​ ​ ​ ​…" at bounding box center [373, 157] width 330 height 181
click at [315, 167] on icon "Bulleted list" at bounding box center [315, 167] width 6 height 5
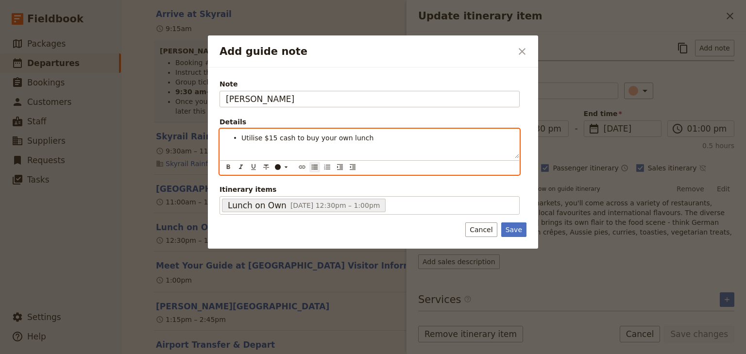
click at [286, 151] on div "Utilise $15 cash to buy your own lunch" at bounding box center [369, 143] width 299 height 29
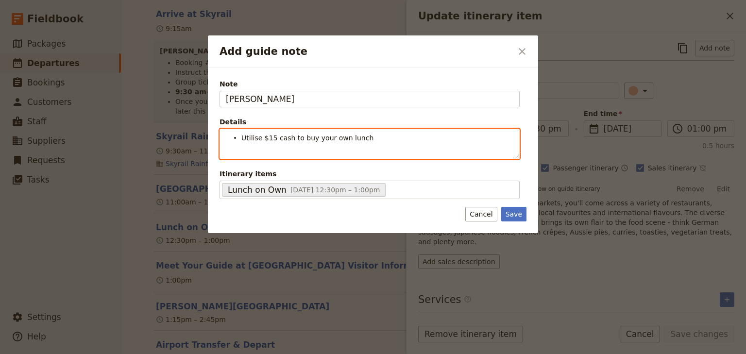
click at [374, 138] on li "Utilise $15 cash to buy your own lunch" at bounding box center [377, 138] width 272 height 10
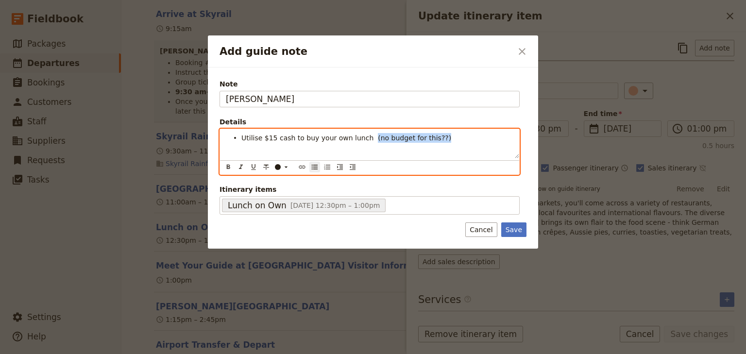
drag, startPoint x: 432, startPoint y: 140, endPoint x: 321, endPoint y: 147, distance: 110.4
click at [359, 138] on li "Utilise $15 cash to buy your own lunch (no budget for this??)" at bounding box center [377, 138] width 272 height 10
click at [285, 165] on icon "Add guide note" at bounding box center [286, 167] width 8 height 8
click at [278, 190] on div "button" at bounding box center [278, 189] width 6 height 6
drag, startPoint x: 241, startPoint y: 166, endPoint x: 371, endPoint y: 161, distance: 129.7
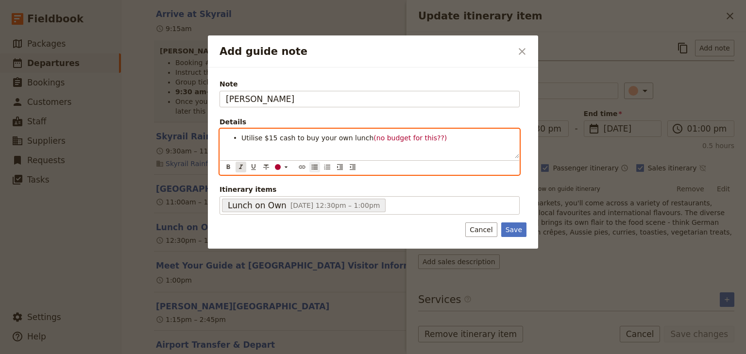
click at [242, 166] on icon "Format italic" at bounding box center [241, 167] width 8 height 8
click at [457, 151] on div "Utilise $15 cash to buy your own lunch (no budget for this??)" at bounding box center [369, 143] width 299 height 29
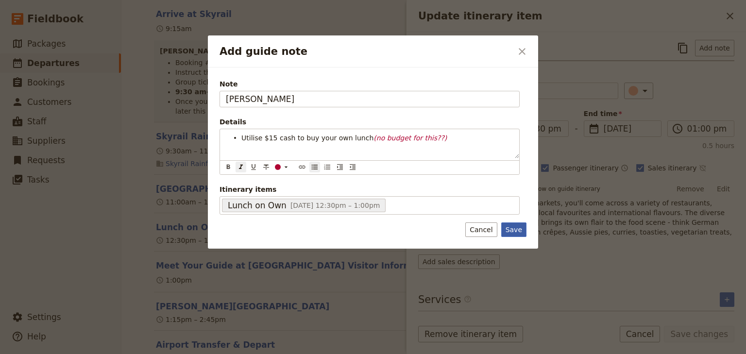
click at [516, 228] on div "Note [PERSON_NAME] Details Utilise $15 cash to buy your own lunch (no budget fo…" at bounding box center [373, 157] width 330 height 181
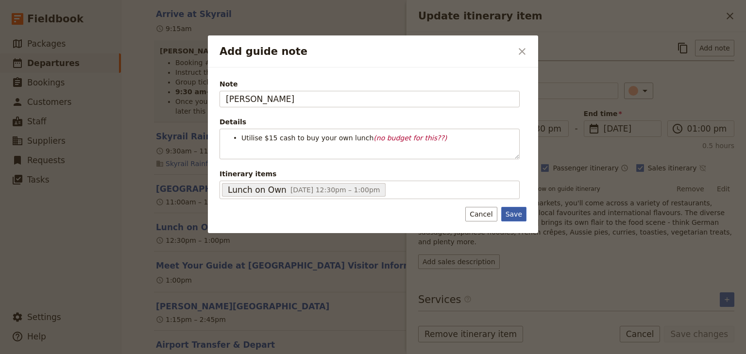
click at [519, 212] on button "Save" at bounding box center [513, 214] width 25 height 15
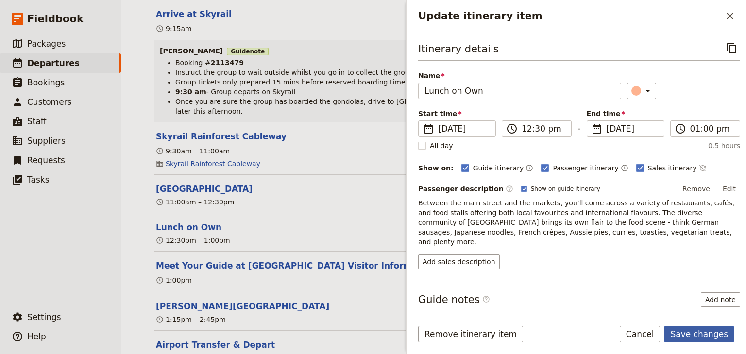
click at [692, 333] on button "Save changes" at bounding box center [699, 334] width 70 height 17
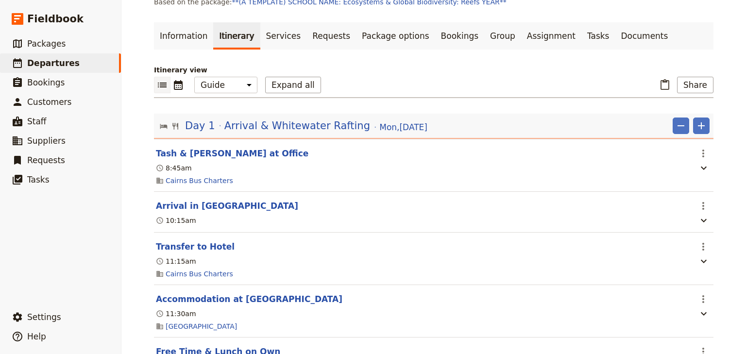
scroll to position [0, 0]
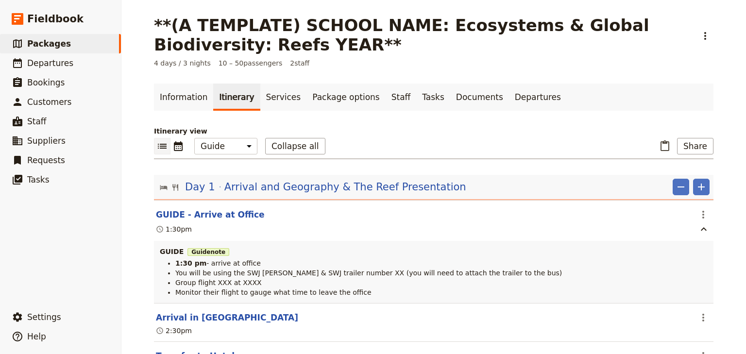
select select "STAFF"
click at [730, 170] on div "**(A TEMPLATE) SCHOOL NAME: Ecosystems & Global Biodiversity: Reefs YEAR** ​ 4 …" at bounding box center [433, 177] width 624 height 354
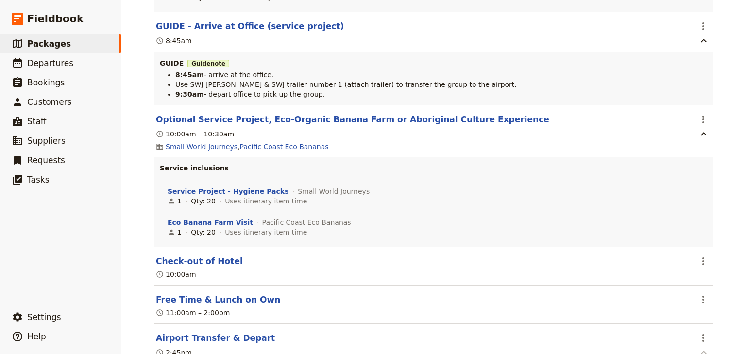
scroll to position [3669, 0]
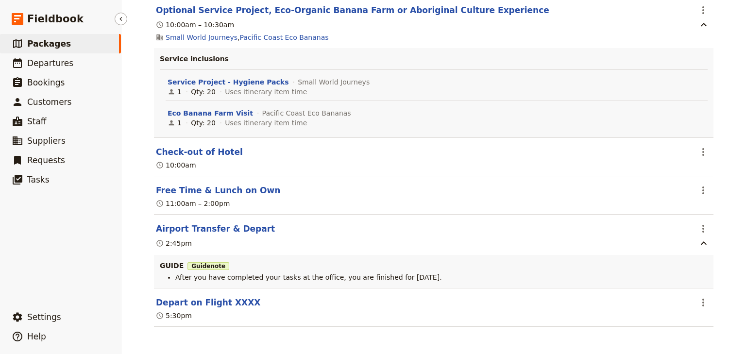
click at [55, 46] on span "Packages" at bounding box center [49, 44] width 44 height 10
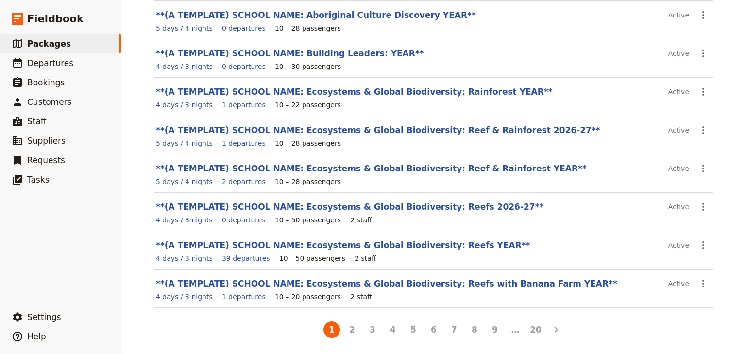
click at [429, 245] on link "**(A TEMPLATE) SCHOOL NAME: Ecosystems & Global Biodiversity: Reefs YEAR**" at bounding box center [343, 245] width 374 height 10
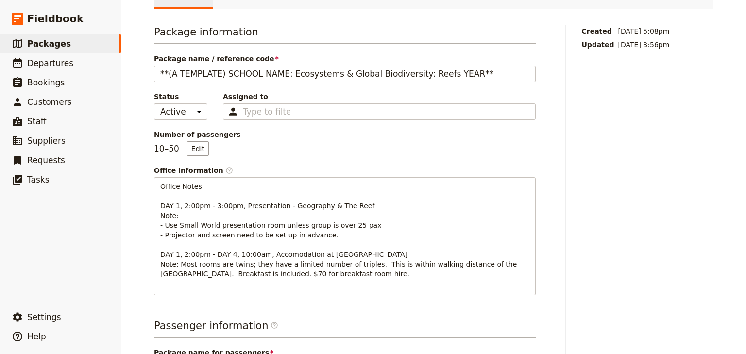
scroll to position [18, 0]
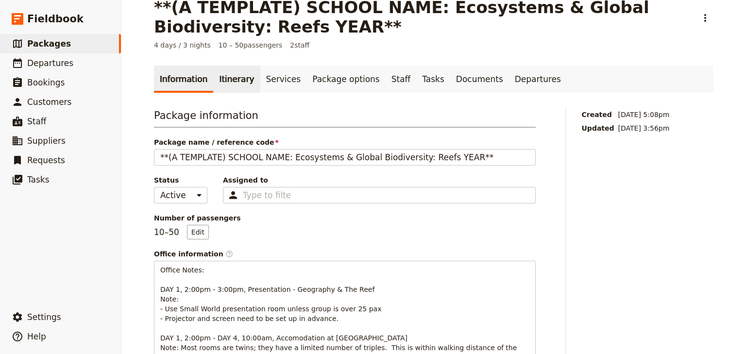
click at [217, 81] on link "Itinerary" at bounding box center [236, 79] width 47 height 27
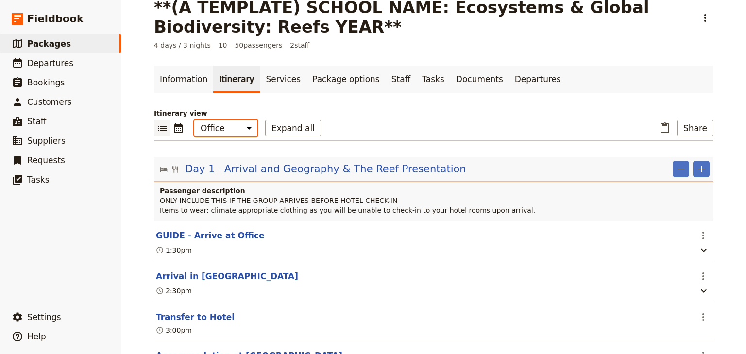
click at [219, 130] on select "Office Guide Passenger Sales" at bounding box center [225, 128] width 63 height 17
click at [194, 120] on select "Office Guide Passenger Sales" at bounding box center [225, 128] width 63 height 17
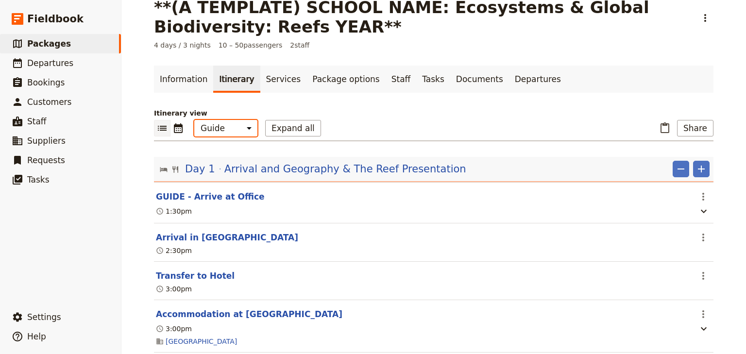
click at [224, 127] on select "Office Guide Passenger Sales" at bounding box center [225, 128] width 63 height 17
select select "PASSENGER"
click at [194, 120] on select "Office Guide Passenger Sales" at bounding box center [225, 128] width 63 height 17
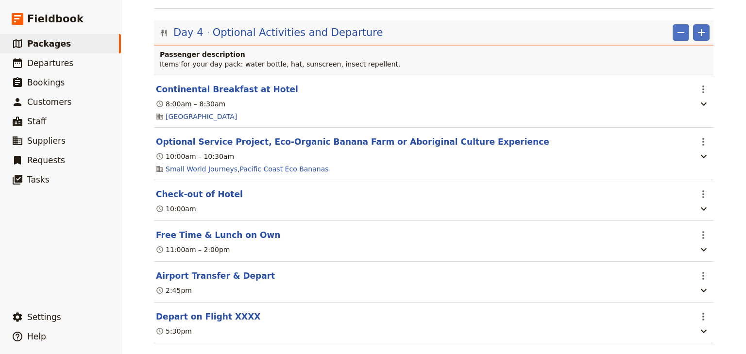
scroll to position [2060, 0]
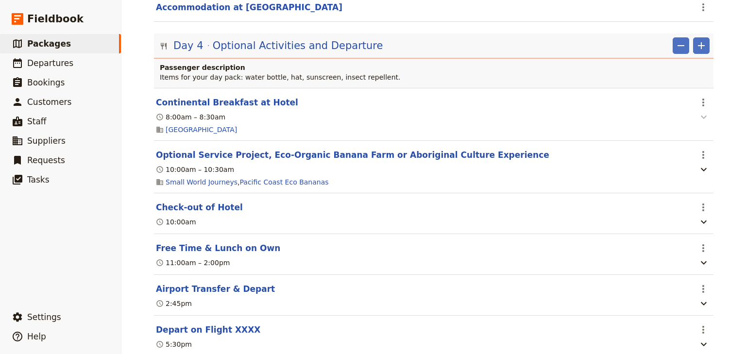
click at [698, 120] on icon "button" at bounding box center [704, 117] width 12 height 12
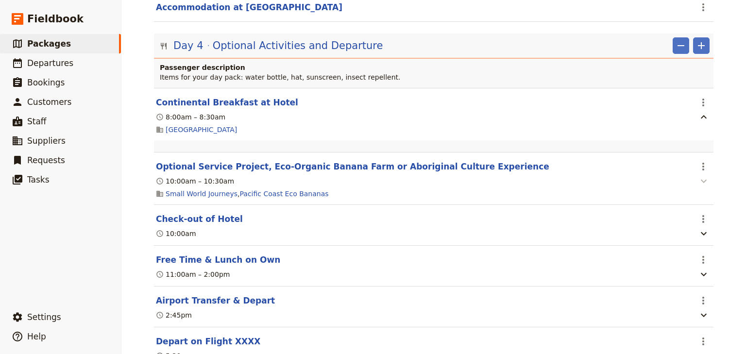
click at [701, 186] on icon "button" at bounding box center [704, 181] width 12 height 12
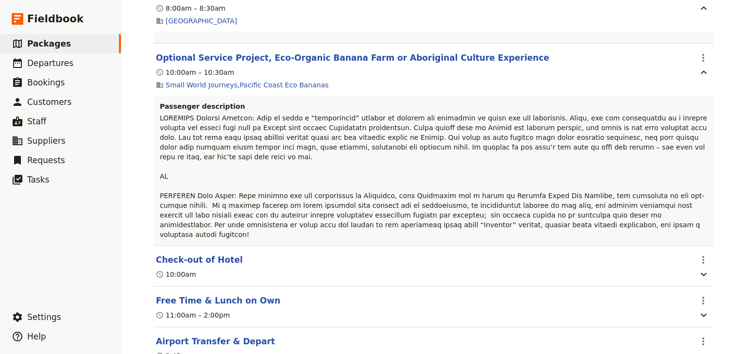
scroll to position [2216, 0]
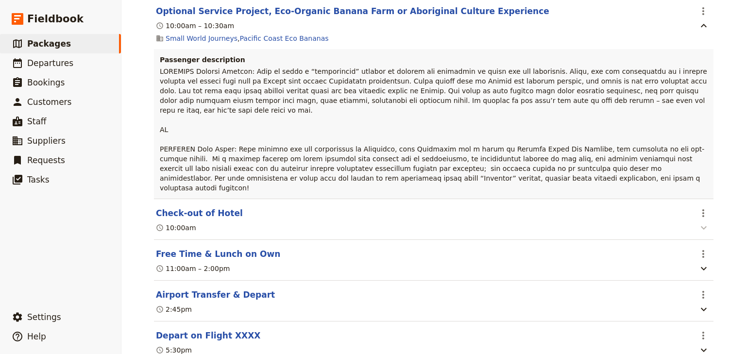
click at [702, 226] on icon "button" at bounding box center [703, 227] width 6 height 3
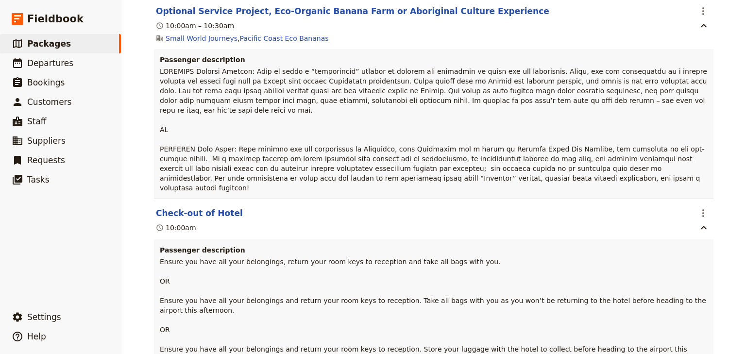
scroll to position [2254, 0]
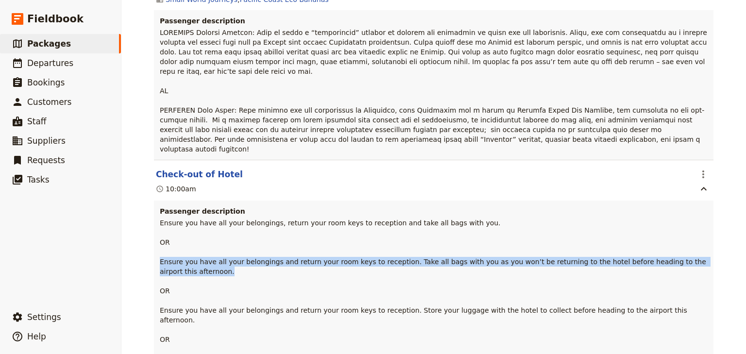
drag, startPoint x: 704, startPoint y: 250, endPoint x: 152, endPoint y: 250, distance: 551.5
click at [154, 250] on div "Passenger description Ensure you have all your belongings, return your room key…" at bounding box center [433, 289] width 559 height 179
copy span "Ensure you have all your belongings and return your room keys to reception. Tak…"
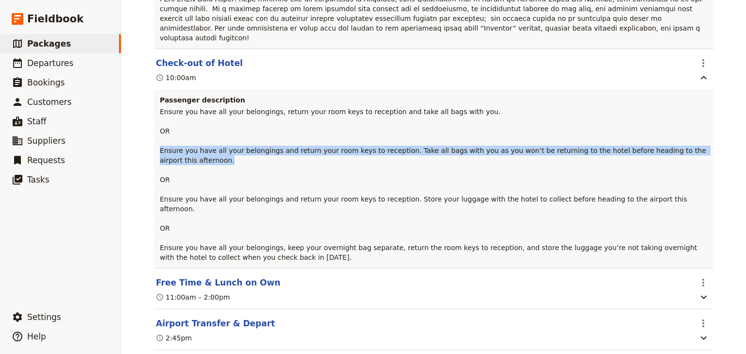
scroll to position [2400, 0]
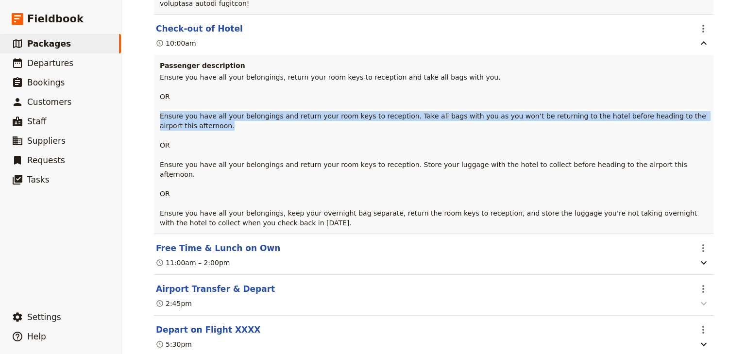
click at [702, 298] on icon "button" at bounding box center [704, 304] width 12 height 12
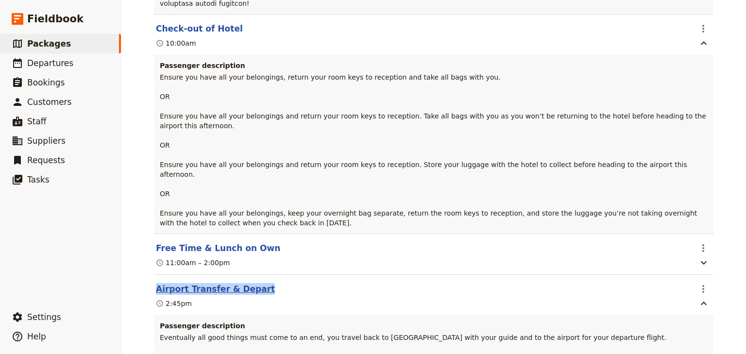
drag, startPoint x: 259, startPoint y: 257, endPoint x: 153, endPoint y: 257, distance: 105.8
click at [156, 283] on header "Airport Transfer & Depart" at bounding box center [423, 289] width 535 height 12
copy button "Airport Transfer & Depart"
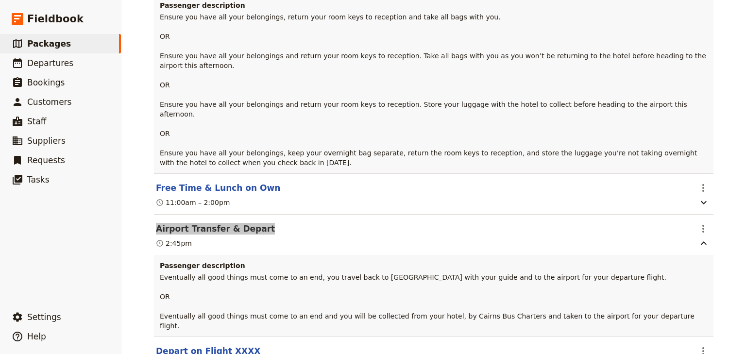
scroll to position [2472, 0]
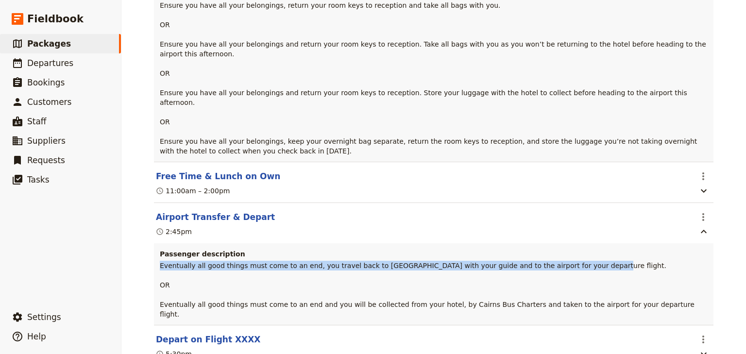
drag, startPoint x: 572, startPoint y: 237, endPoint x: 156, endPoint y: 240, distance: 416.0
click at [156, 243] on div "Passenger description Eventually all good things must come to an end, you trave…" at bounding box center [433, 284] width 559 height 82
copy span "Eventually all good things must come to an end, you travel back to [GEOGRAPHIC_…"
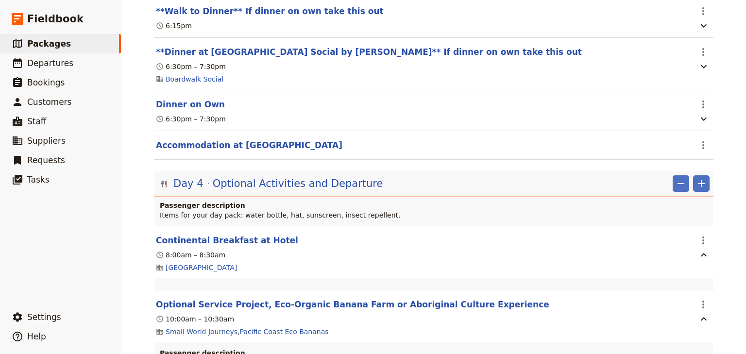
scroll to position [1916, 0]
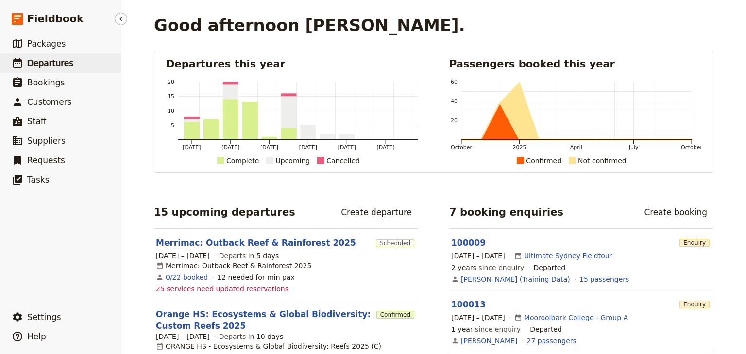
click at [60, 66] on span "Departures" at bounding box center [50, 63] width 46 height 10
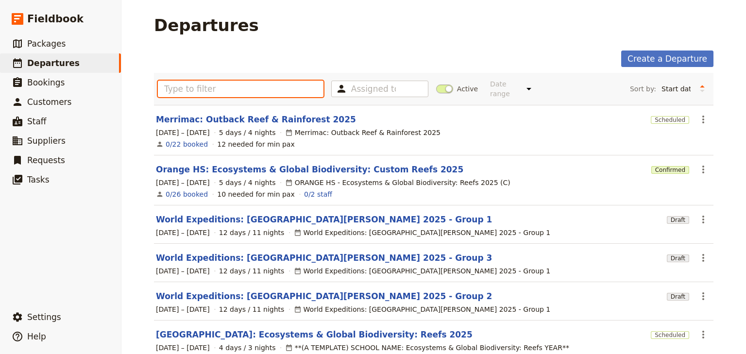
click at [177, 82] on input "text" at bounding box center [241, 89] width 166 height 17
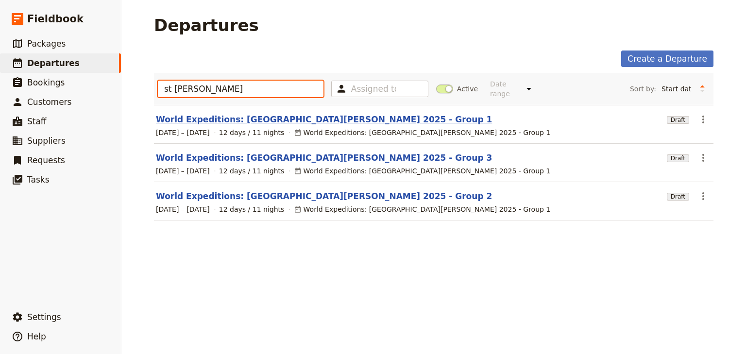
type input "st leo"
click at [202, 114] on link "World Expeditions: St Leonard's College 2025 - Group 1" at bounding box center [324, 120] width 336 height 12
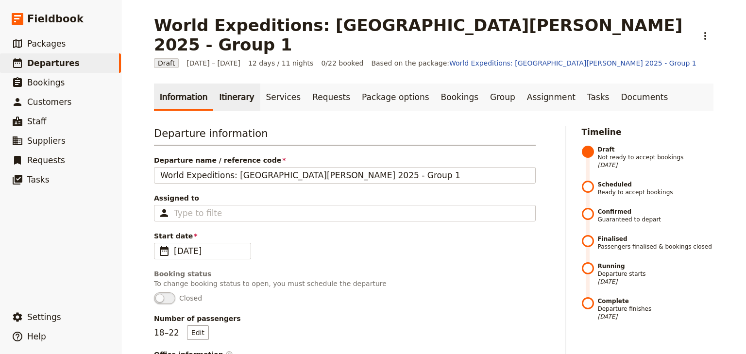
click at [239, 83] on link "Itinerary" at bounding box center [236, 96] width 47 height 27
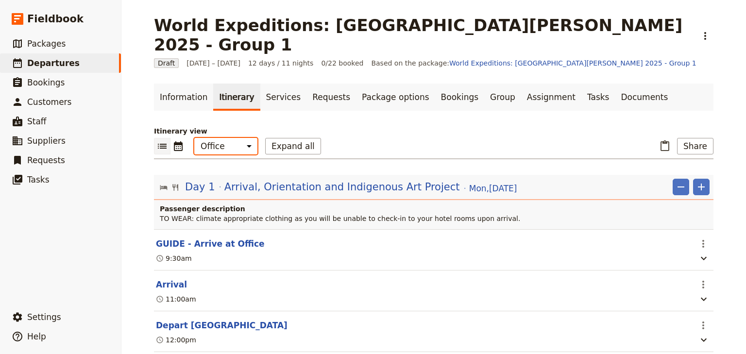
drag, startPoint x: 223, startPoint y: 125, endPoint x: 225, endPoint y: 134, distance: 9.1
click at [223, 138] on select "Office Guide Passenger Sales" at bounding box center [225, 146] width 63 height 17
select select "STAFF"
click at [194, 138] on select "Office Guide Passenger Sales" at bounding box center [225, 146] width 63 height 17
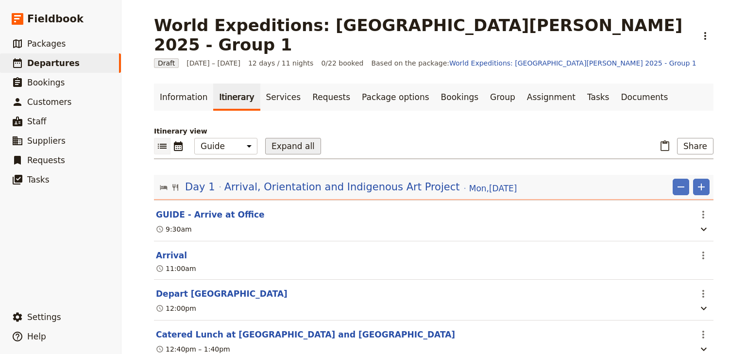
click at [283, 138] on button "Expand all" at bounding box center [293, 146] width 56 height 17
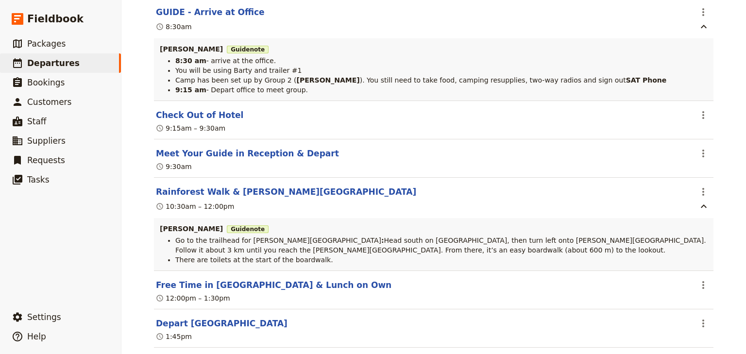
scroll to position [6990, 0]
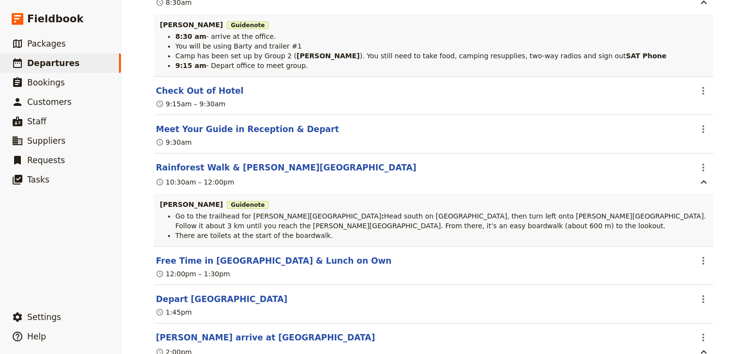
drag, startPoint x: 318, startPoint y: 218, endPoint x: 173, endPoint y: 200, distance: 145.8
click at [173, 211] on ul "Go to the trailhead for [PERSON_NAME][GEOGRAPHIC_DATA] : Head south on [GEOGRAP…" at bounding box center [434, 225] width 548 height 29
copy ul "Go to the trailhead for [PERSON_NAME][GEOGRAPHIC_DATA] : Head south on [GEOGRAP…"
